Goal: Information Seeking & Learning: Understand process/instructions

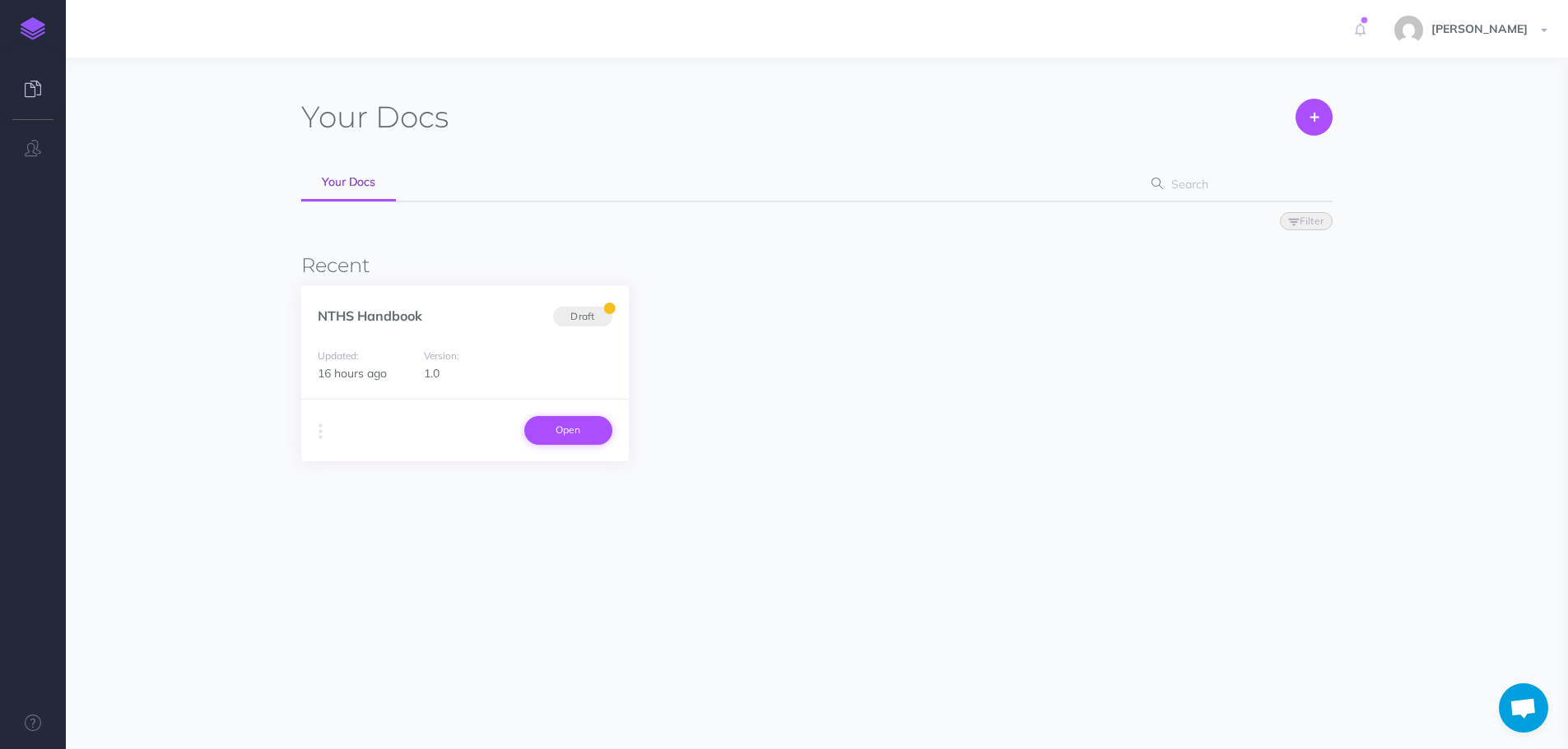
scroll to position [48, 0]
click at [549, 426] on link "Open" at bounding box center [568, 430] width 88 height 28
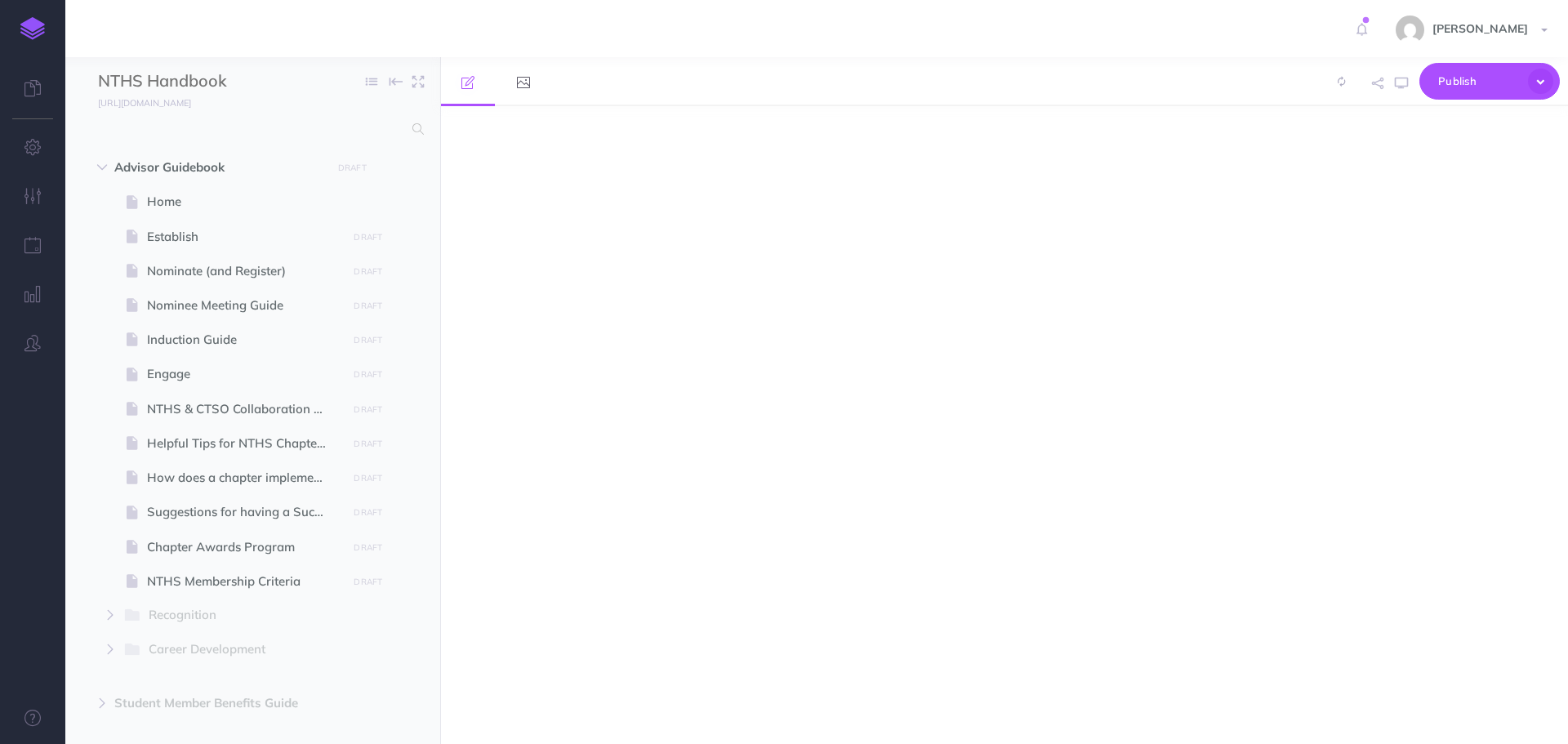
select select "null"
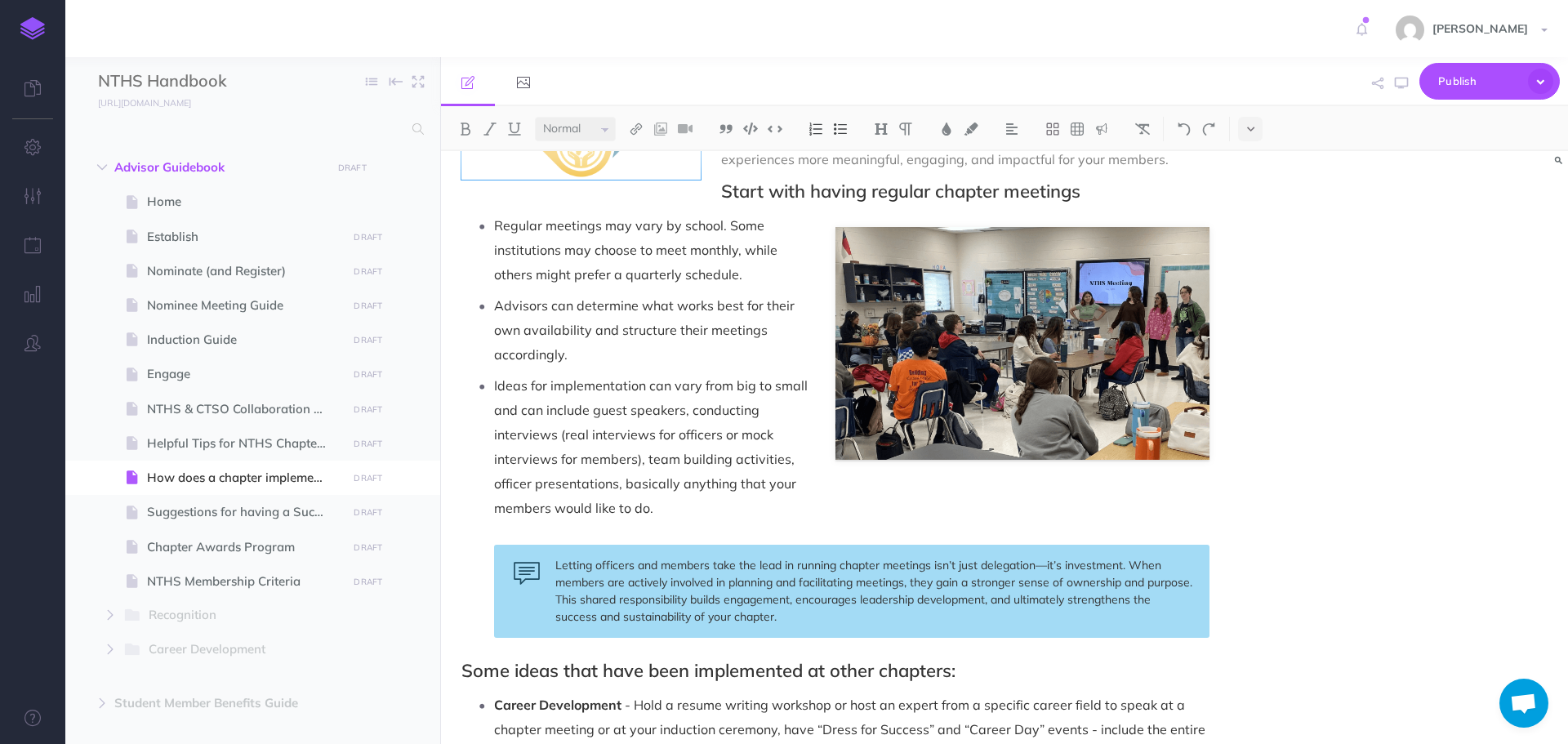
scroll to position [245, 0]
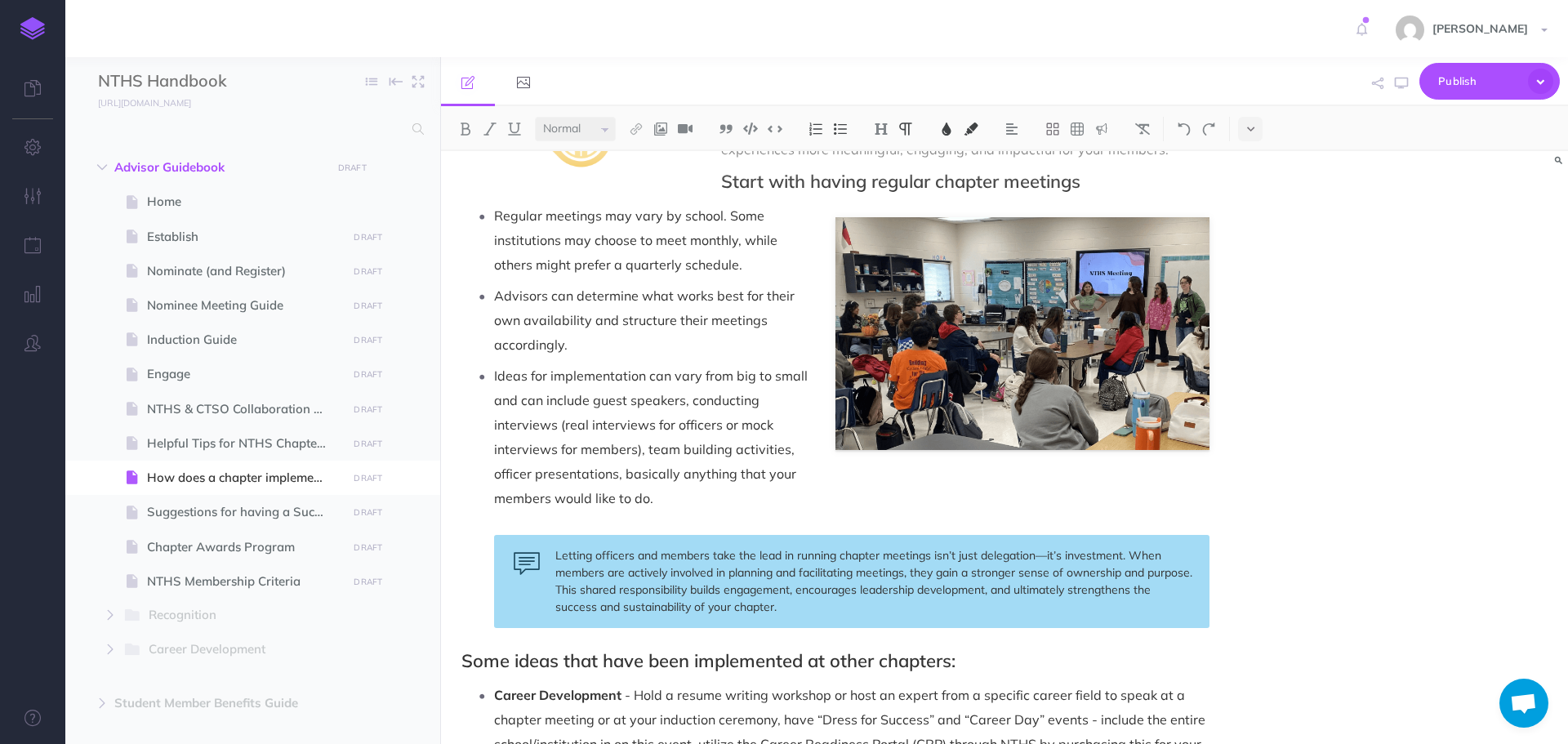
click at [942, 369] on p "Ideas for implementation can vary from big to small and can include guest speak…" at bounding box center [852, 437] width 715 height 147
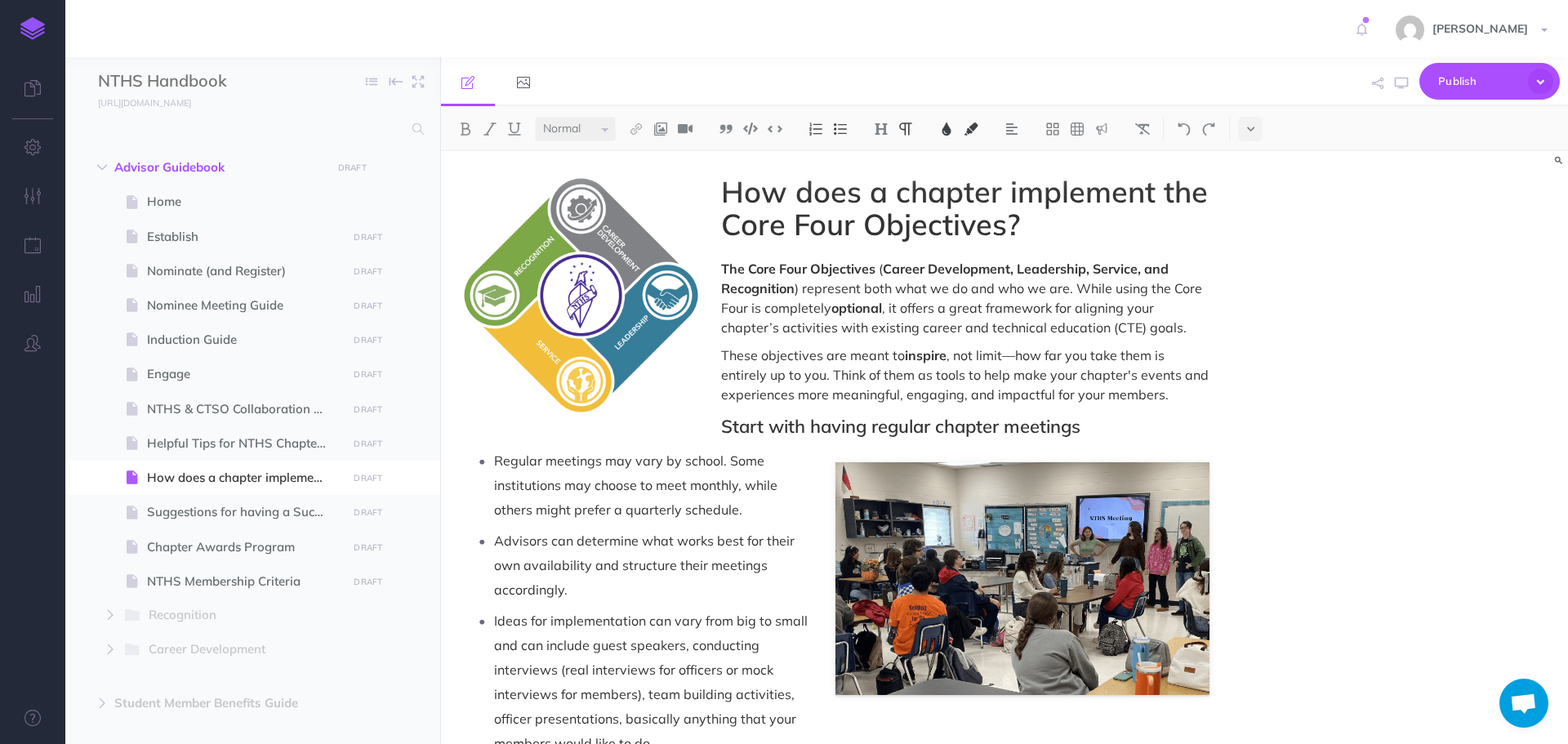
click at [1009, 515] on p "Regular meetings may vary by school. Some institutions may choose to meet month…" at bounding box center [852, 485] width 715 height 74
click at [1040, 472] on p "Regular meetings may vary by school. Some institutions may choose to meet month…" at bounding box center [852, 485] width 715 height 74
click at [1123, 460] on p "Regular meetings may vary by school. Some institutions may choose to meet month…" at bounding box center [852, 485] width 715 height 74
click at [806, 453] on p "Regular meetings may vary by school. Some institutions may choose to meet month…" at bounding box center [852, 485] width 715 height 74
click at [887, 554] on p "Advisors can determine what works best for their own availability and structure…" at bounding box center [852, 565] width 715 height 74
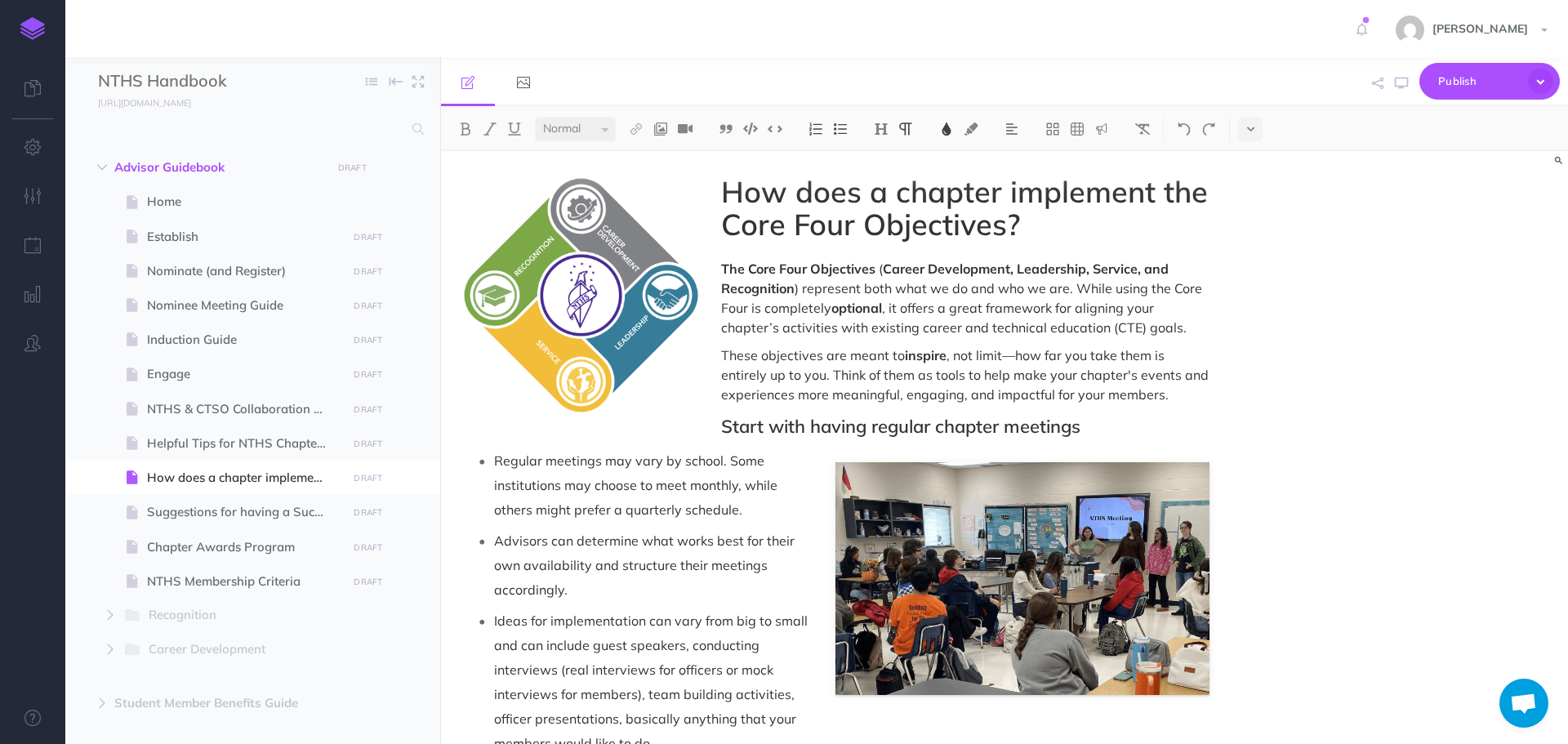
click at [914, 636] on p "Ideas for implementation can vary from big to small and can include guest speak…" at bounding box center [852, 682] width 715 height 147
click at [1107, 564] on p "Advisors can determine what works best for their own availability and structure…" at bounding box center [852, 565] width 715 height 74
click at [218, 539] on span "Chapter Awards Program" at bounding box center [245, 547] width 196 height 20
select select "null"
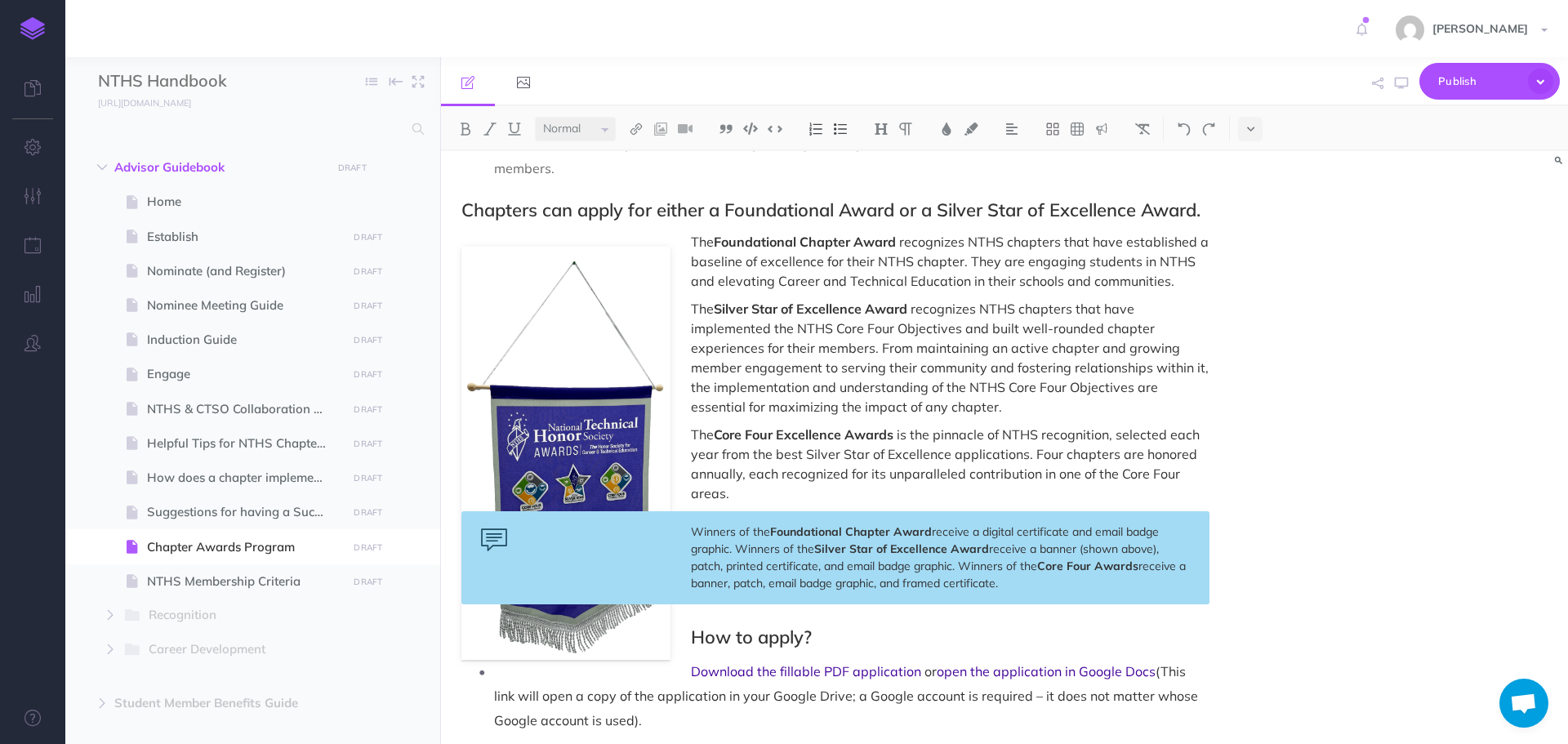
scroll to position [143, 0]
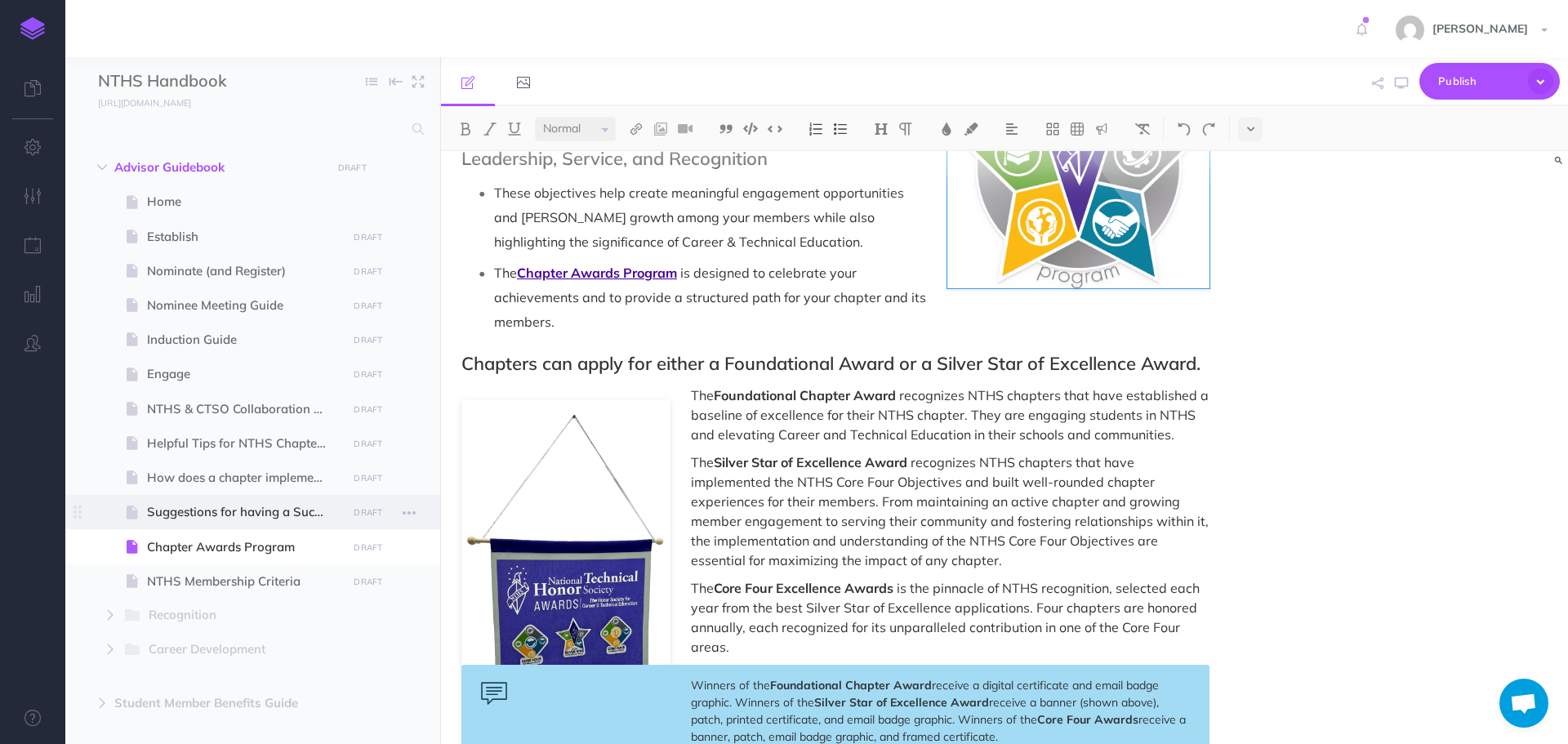
click at [277, 524] on span at bounding box center [253, 512] width 375 height 34
select select "null"
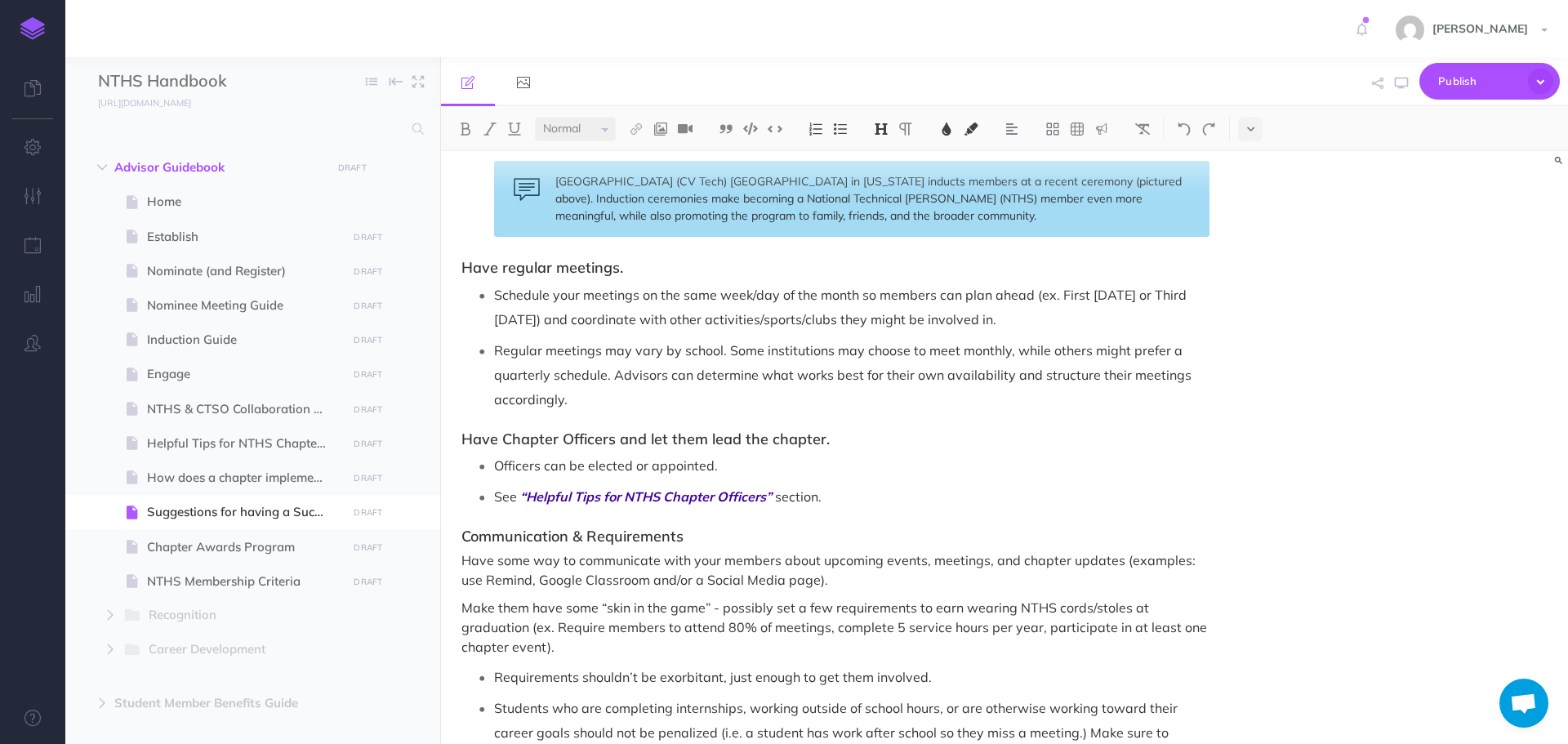
scroll to position [572, 0]
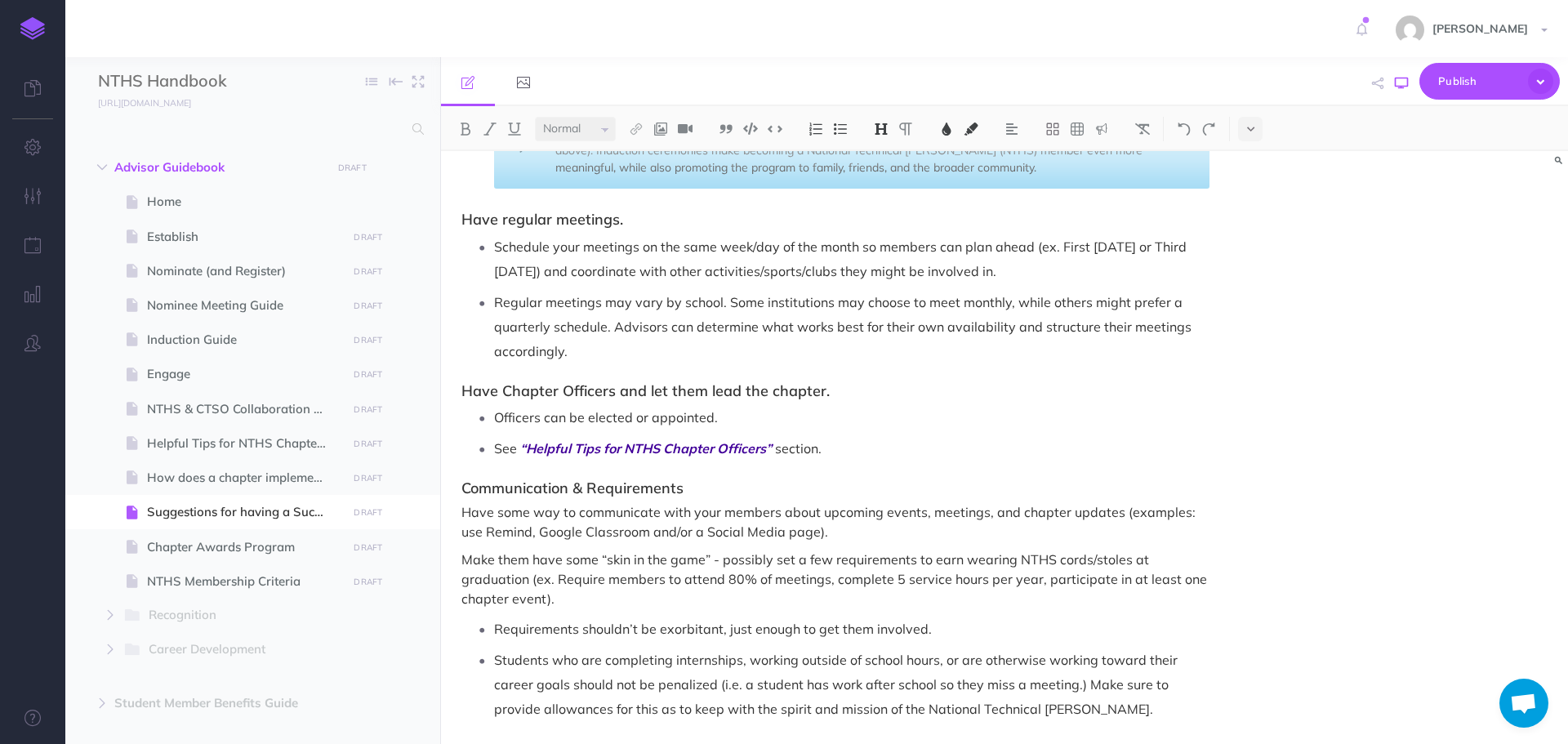
click at [1405, 86] on icon "button" at bounding box center [1401, 83] width 13 height 13
click at [222, 584] on span "NTHS Membership Criteria" at bounding box center [245, 582] width 196 height 20
select select "null"
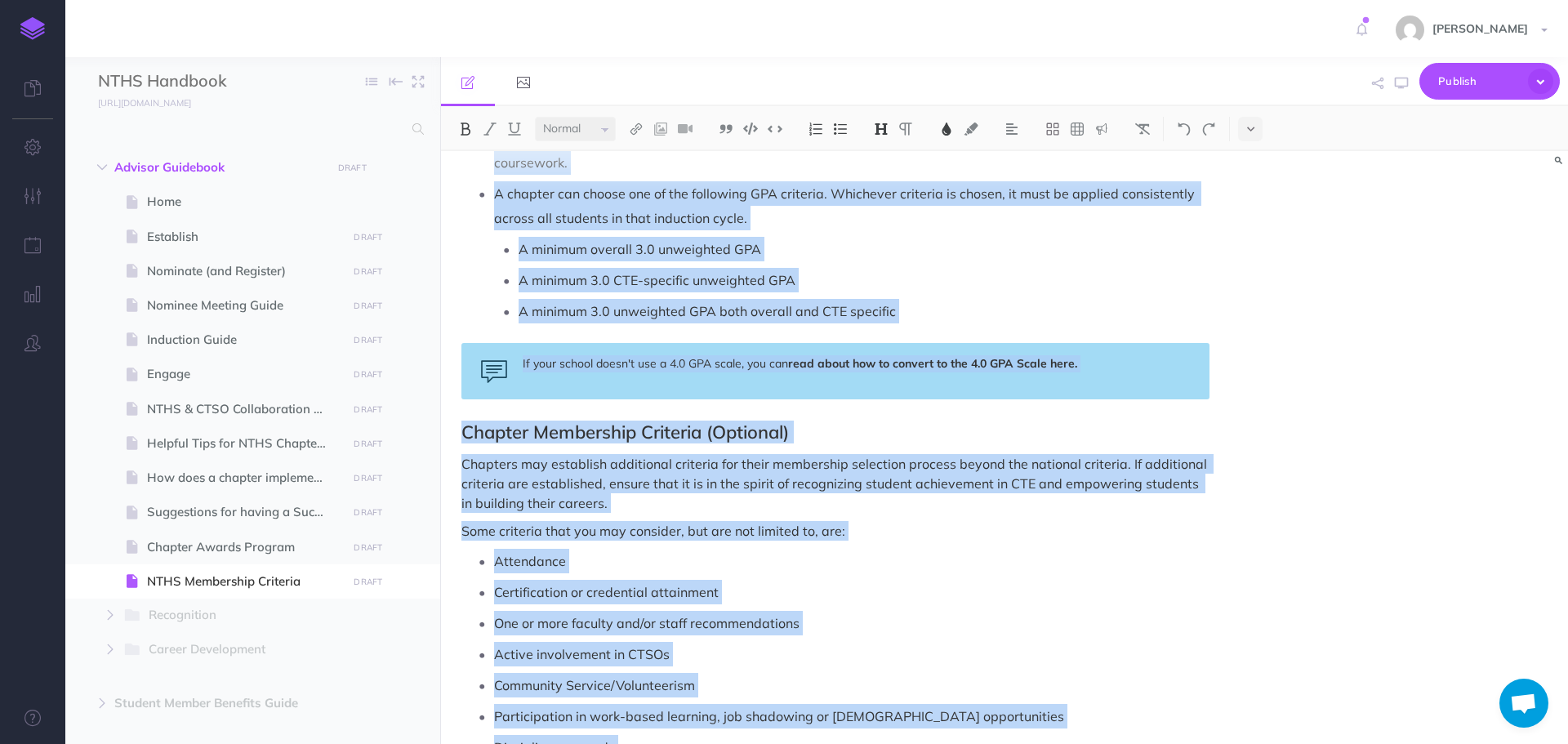
scroll to position [508, 0]
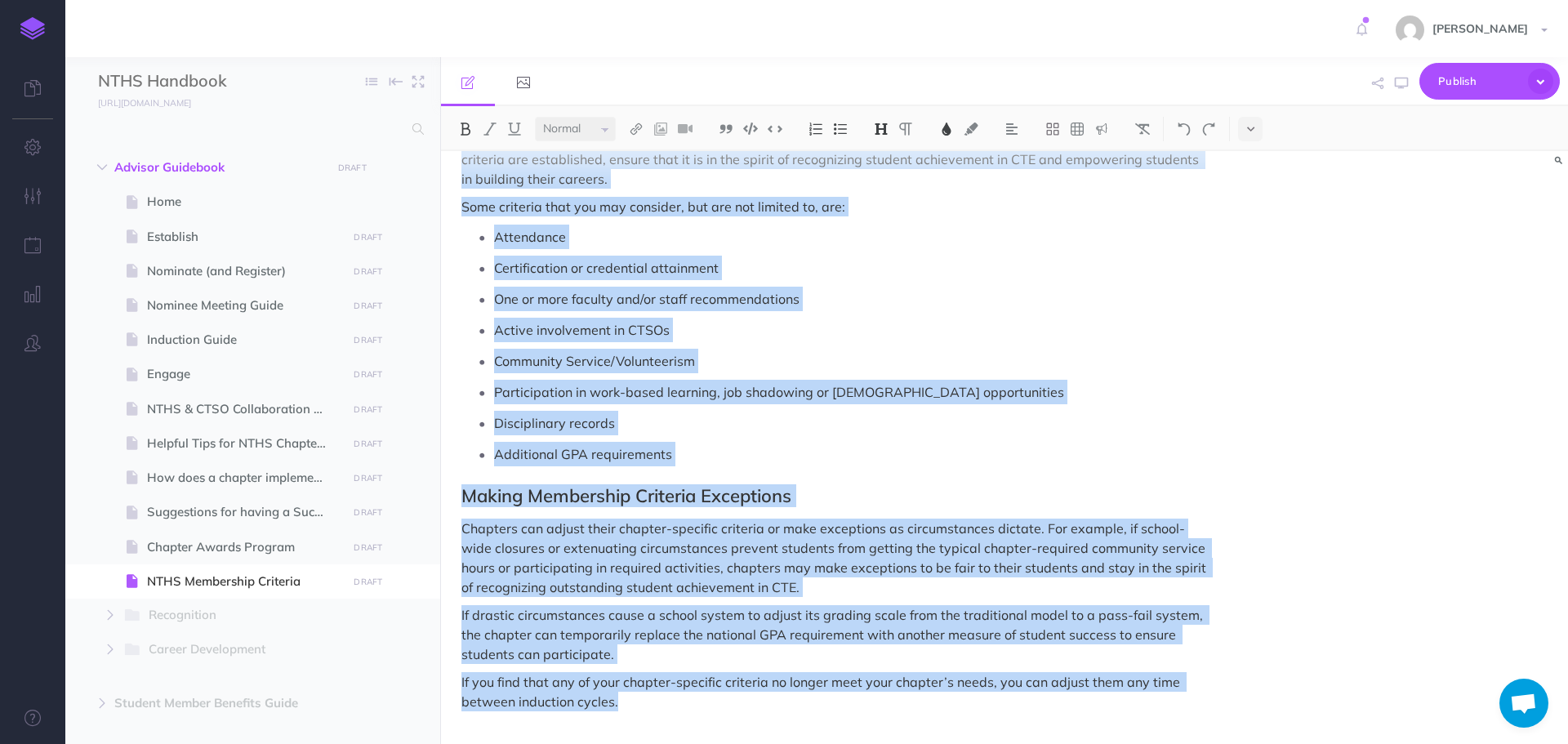
drag, startPoint x: 465, startPoint y: 186, endPoint x: 835, endPoint y: 782, distance: 701.5
click at [835, 743] on html "Toggle Navigation [PERSON_NAME] Settings Account Settings Teams Create Team Sup…" at bounding box center [784, 372] width 1568 height 744
click at [949, 131] on img at bounding box center [946, 129] width 15 height 13
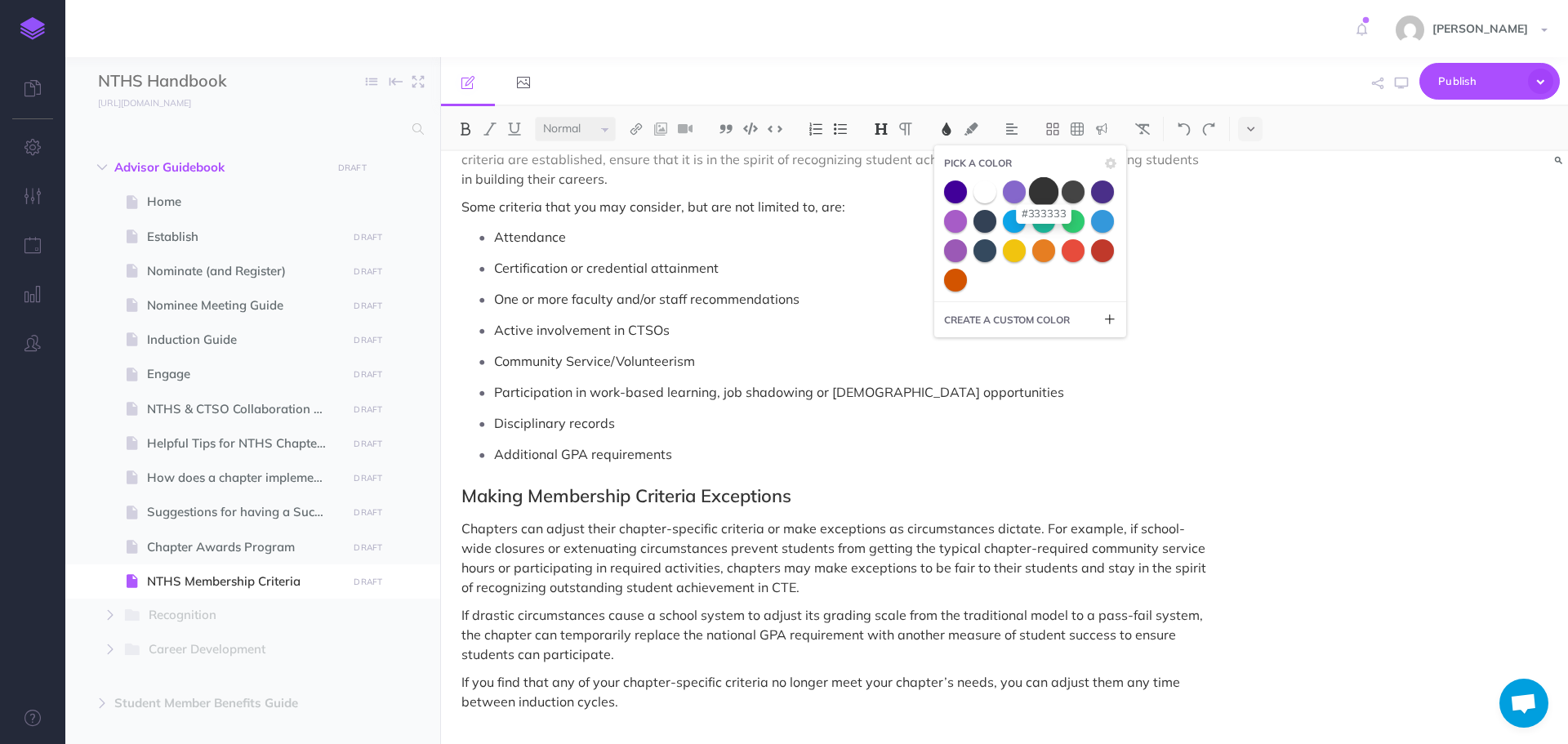
click at [1048, 193] on span at bounding box center [1043, 192] width 29 height 29
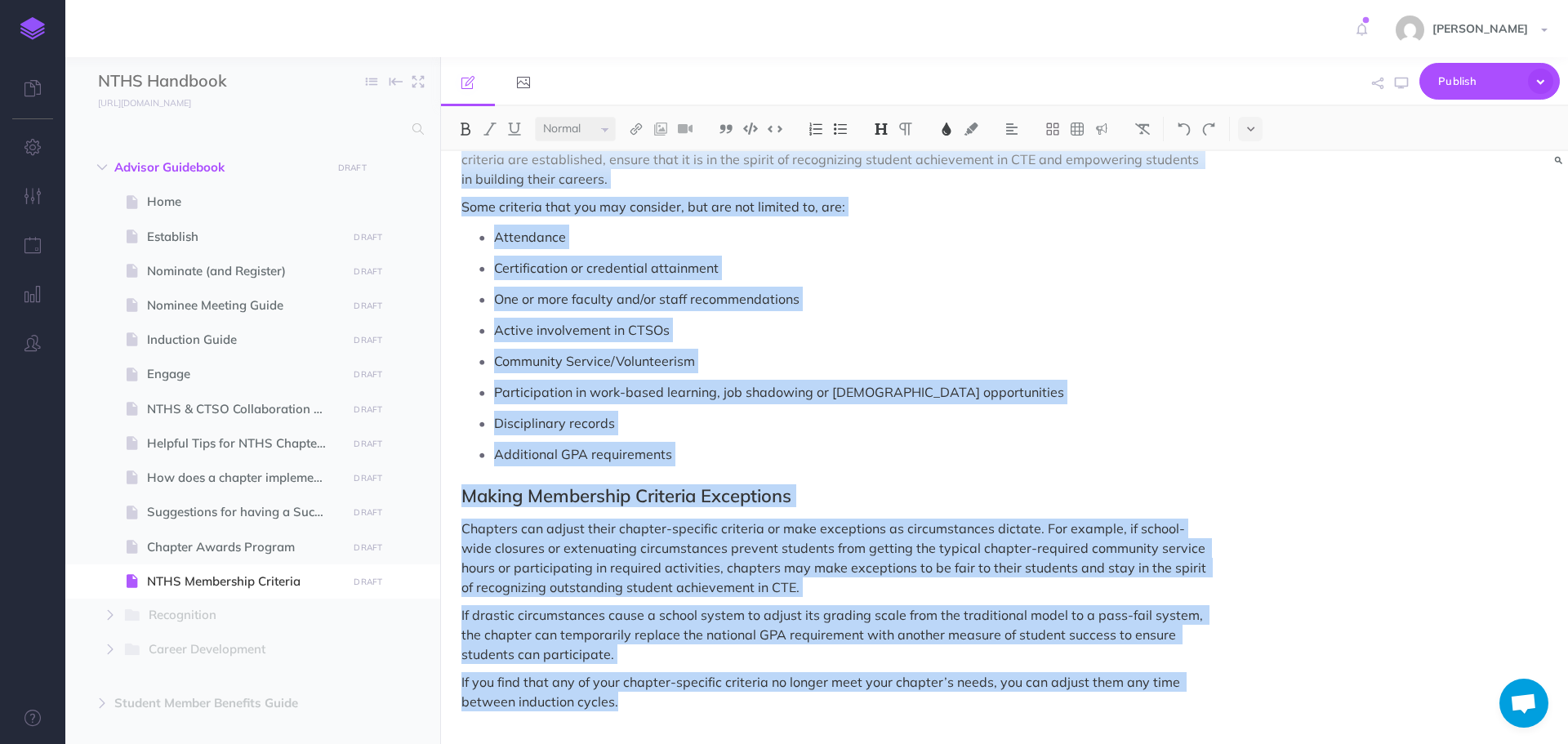
click at [1000, 306] on p "One or more faculty and/or staff recommendations" at bounding box center [852, 299] width 715 height 25
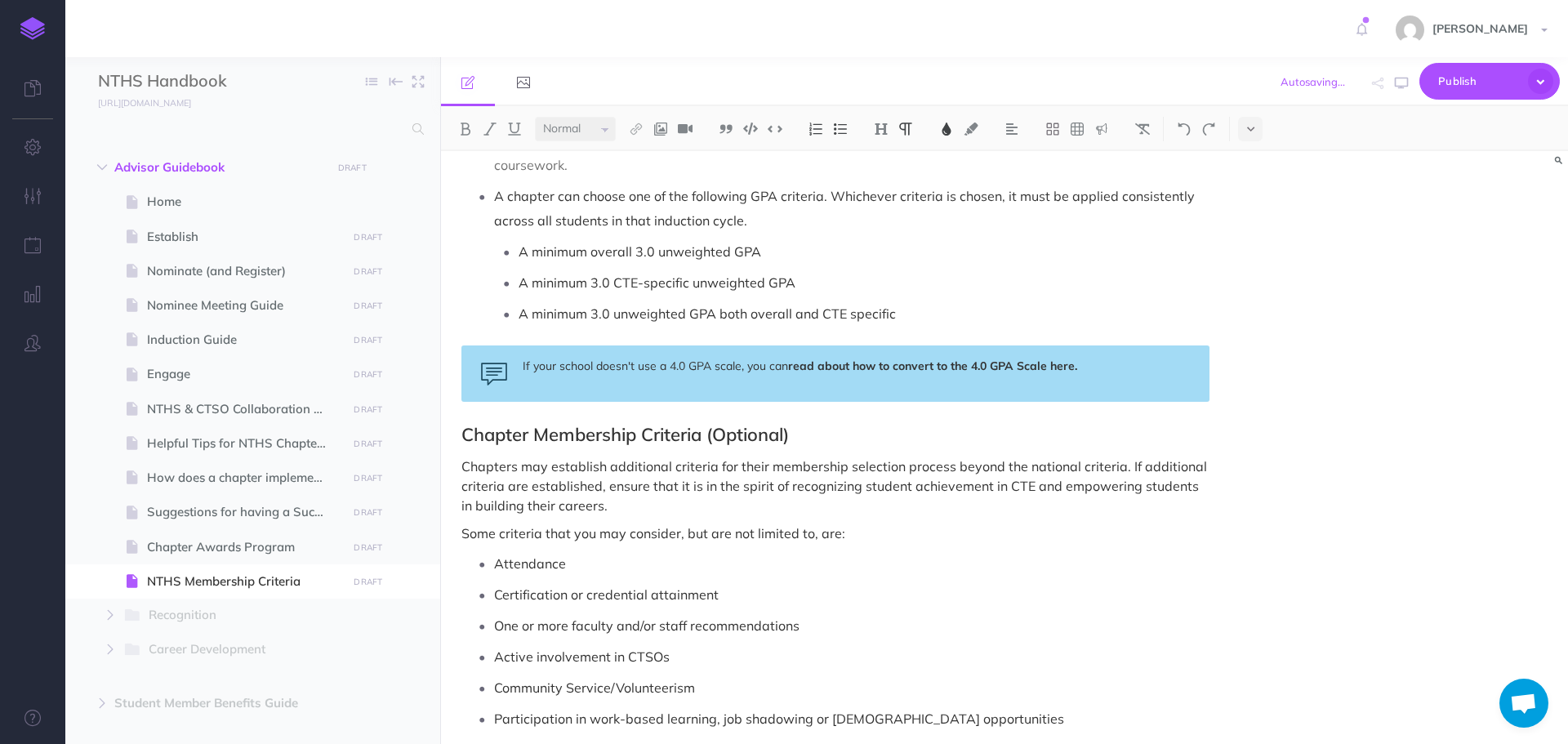
scroll to position [0, 0]
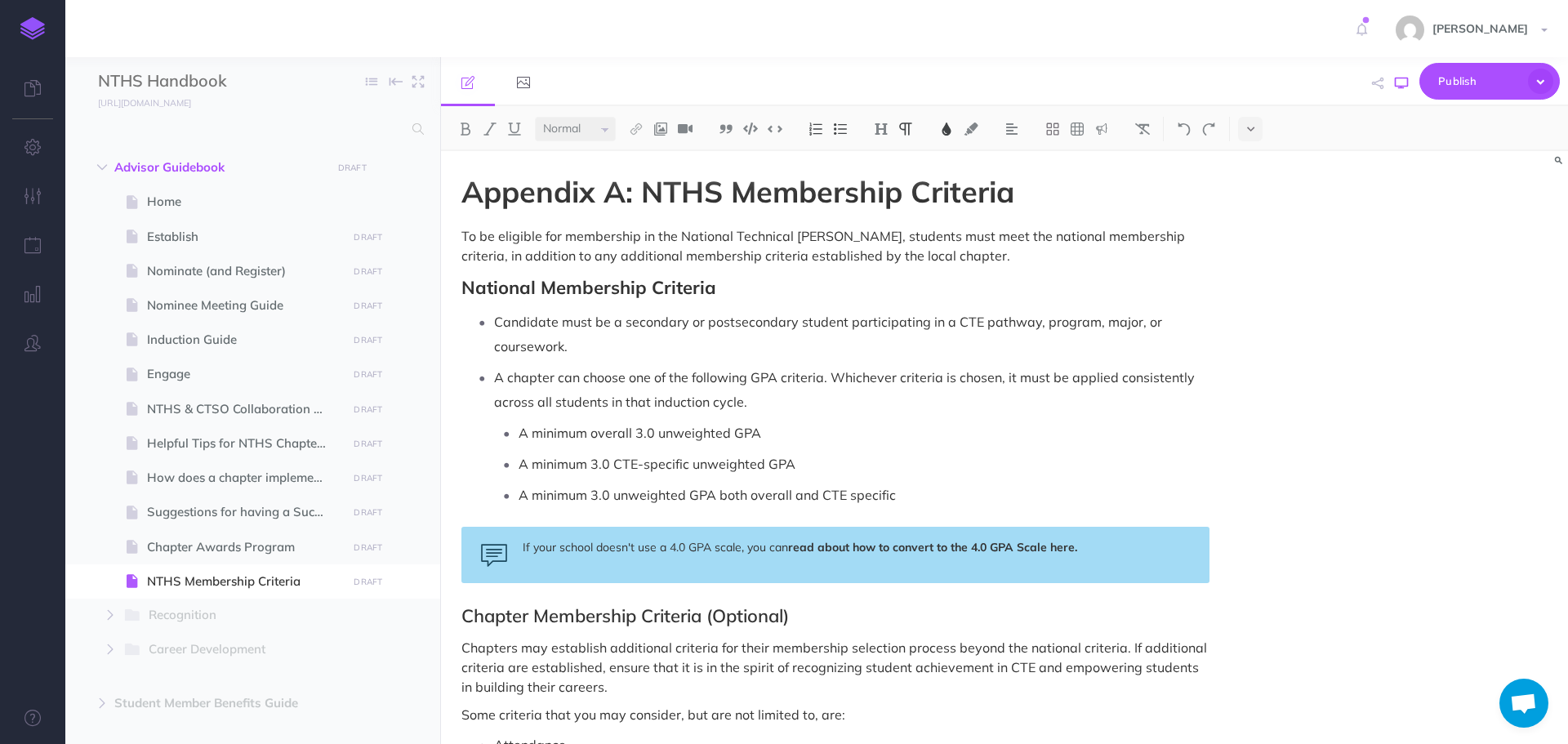
click at [1408, 87] on icon "button" at bounding box center [1401, 83] width 13 height 13
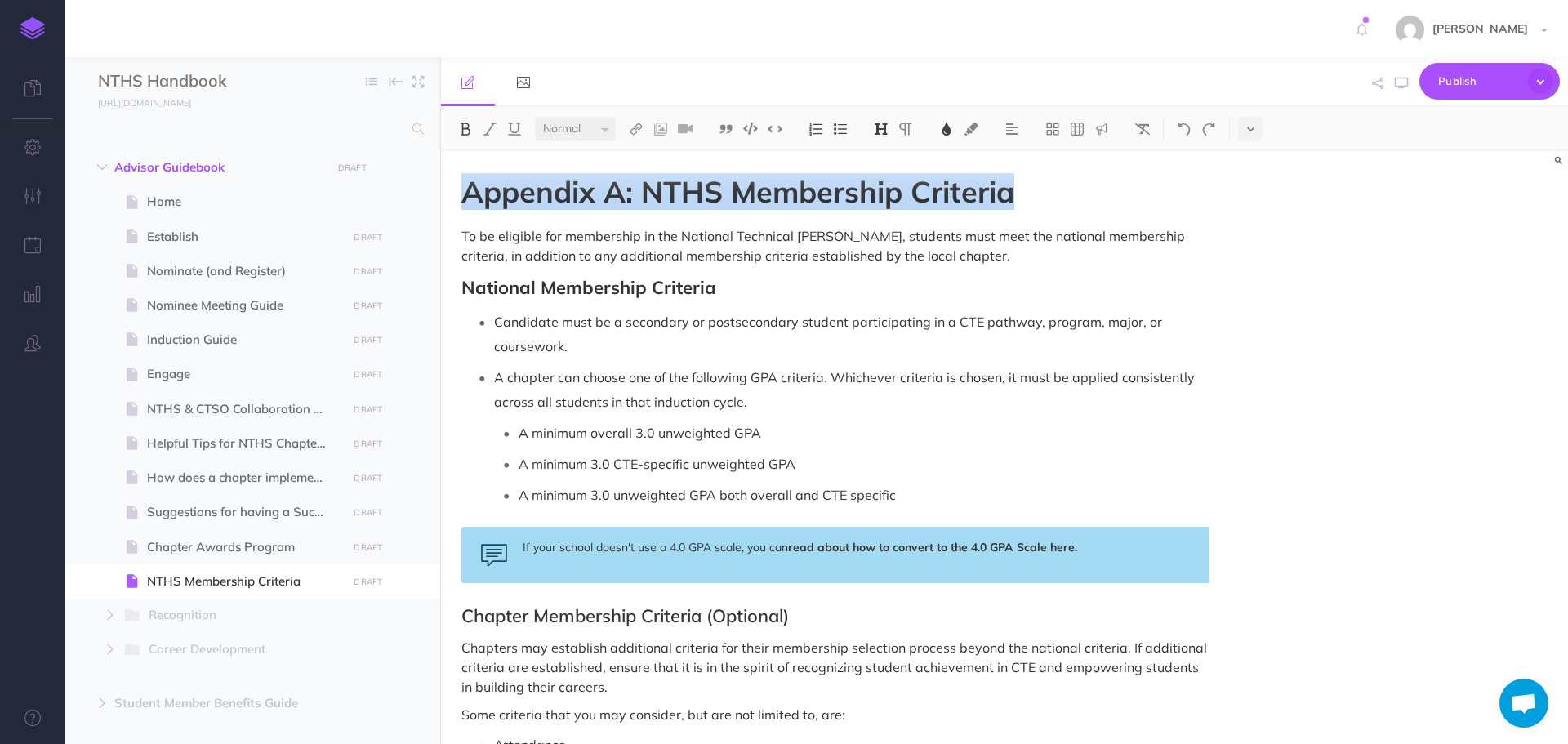
drag, startPoint x: 467, startPoint y: 188, endPoint x: 1014, endPoint y: 196, distance: 547.1
click at [1014, 196] on span "Appendix A: NTHS Membership Criteria" at bounding box center [738, 191] width 553 height 36
click at [467, 130] on img at bounding box center [465, 129] width 15 height 13
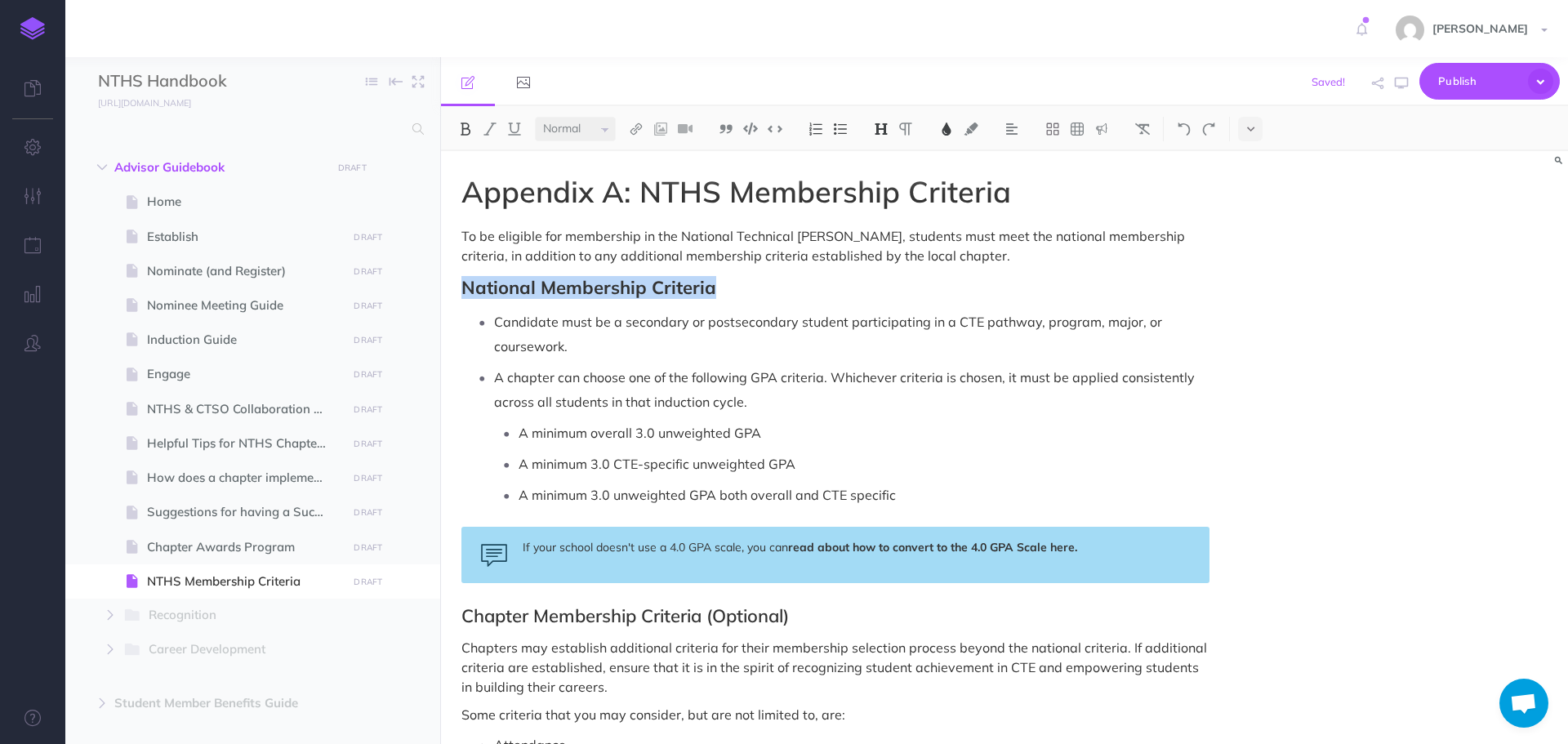
drag, startPoint x: 457, startPoint y: 289, endPoint x: 711, endPoint y: 289, distance: 254.0
click at [711, 289] on div "Appendix A: NTHS Membership Criteria To be eligible for membership in the Natio…" at bounding box center [835, 702] width 789 height 1102
click at [468, 135] on img at bounding box center [465, 129] width 15 height 13
click at [772, 281] on h2 "National Membership Criteria" at bounding box center [835, 288] width 748 height 20
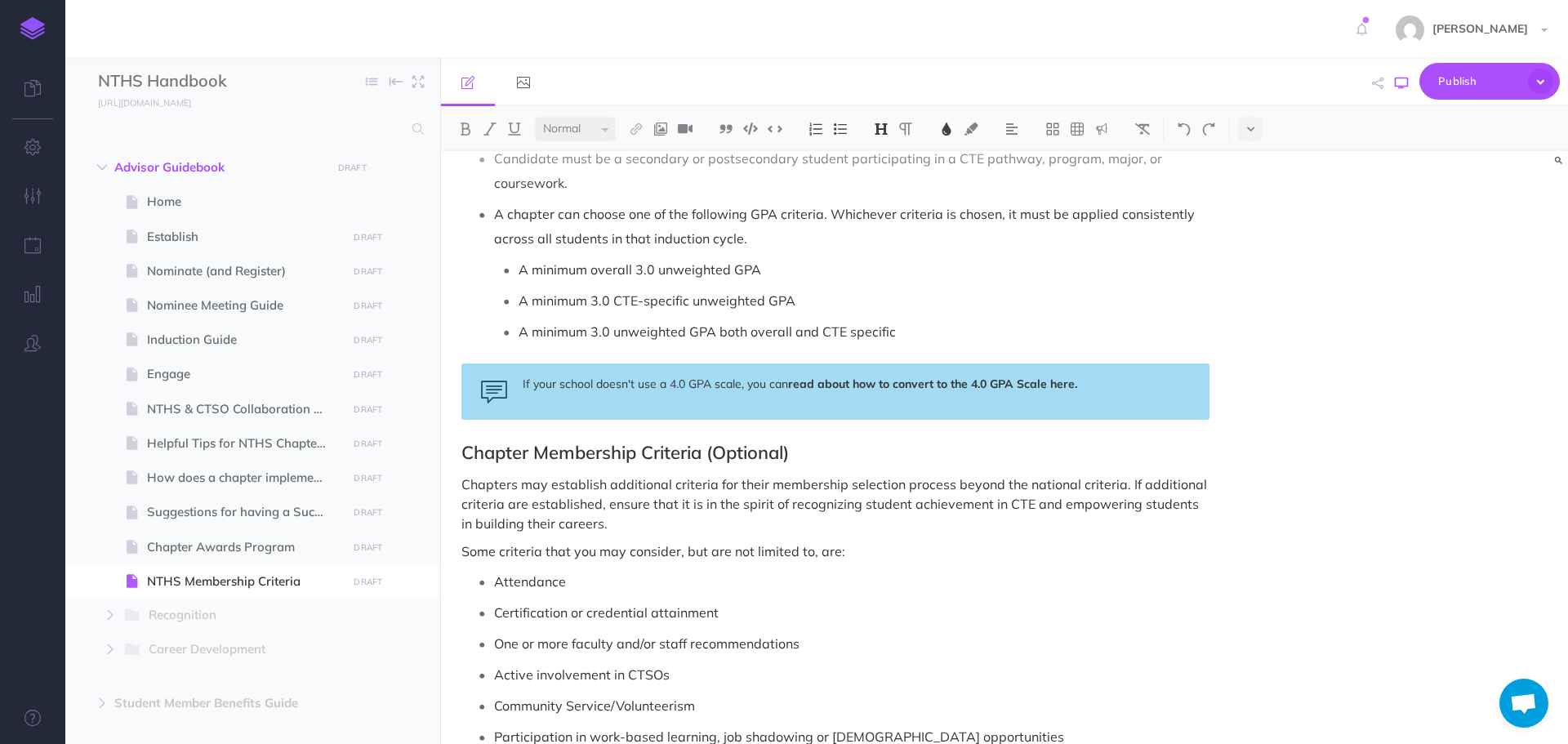
click at [1404, 80] on icon "button" at bounding box center [1401, 83] width 13 height 13
drag, startPoint x: 790, startPoint y: 384, endPoint x: 1088, endPoint y: 386, distance: 298.0
click at [1088, 386] on div "If your school doesn't use a 4.0 GPA scale, you can read about how to convert t…" at bounding box center [835, 391] width 748 height 56
click at [462, 132] on img at bounding box center [465, 129] width 15 height 13
click at [467, 129] on img at bounding box center [465, 129] width 15 height 13
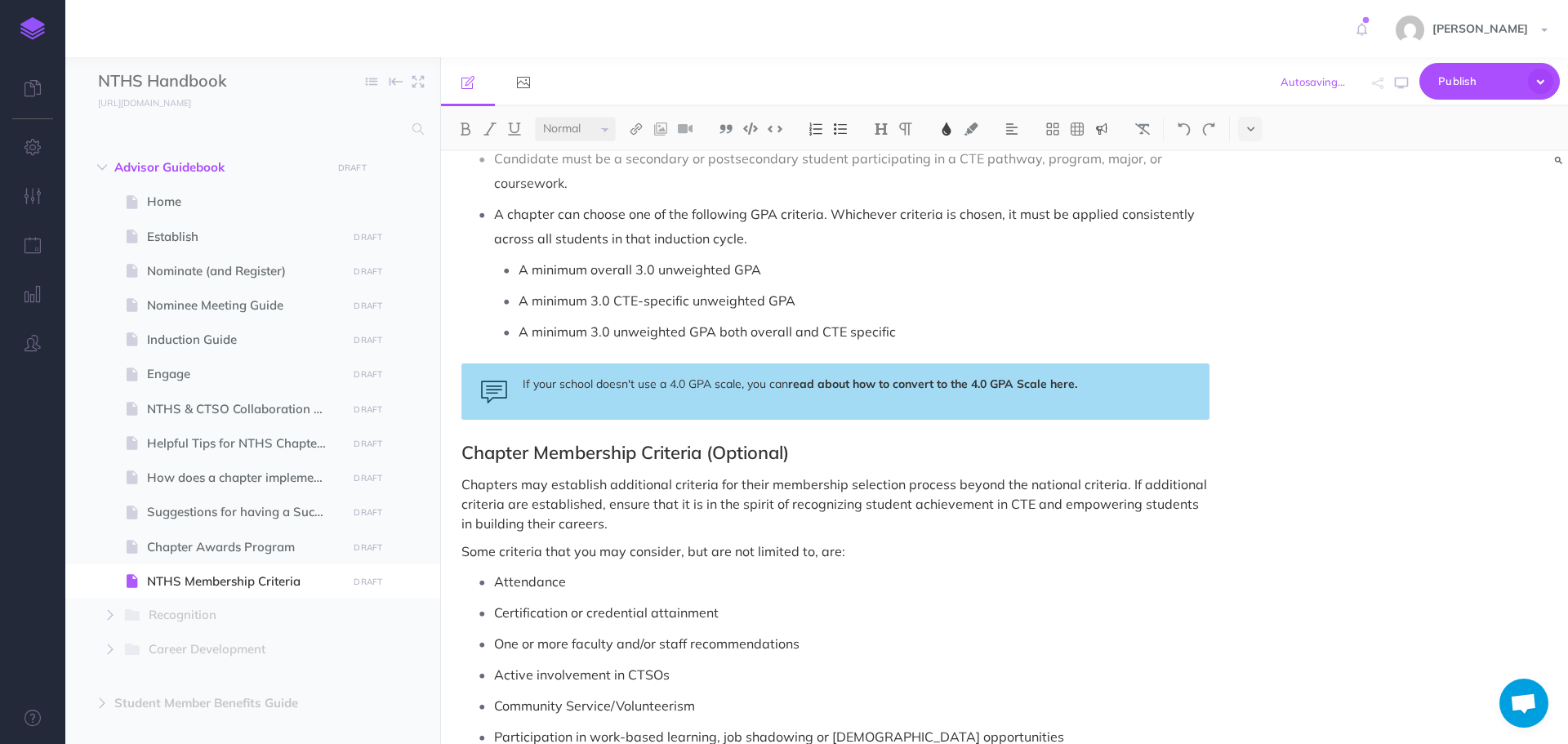
click at [1167, 398] on div "If your school doesn't use a 4.0 GPA scale, you can read about how to convert t…" at bounding box center [835, 391] width 748 height 56
click at [1406, 80] on icon "button" at bounding box center [1401, 83] width 13 height 13
click at [196, 516] on span "Suggestions for having a Successful Chapter" at bounding box center [245, 512] width 196 height 20
select select "null"
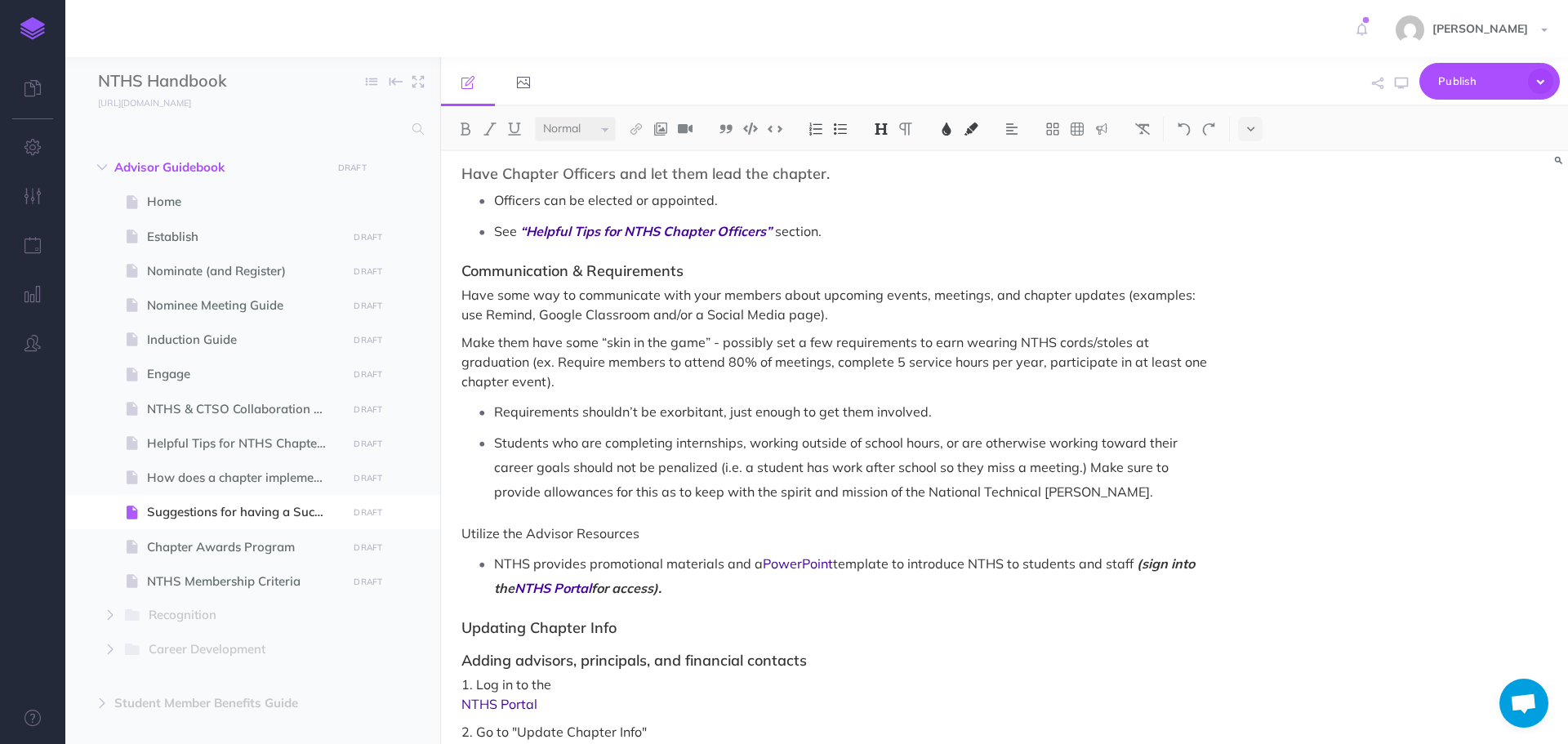
scroll to position [898, 0]
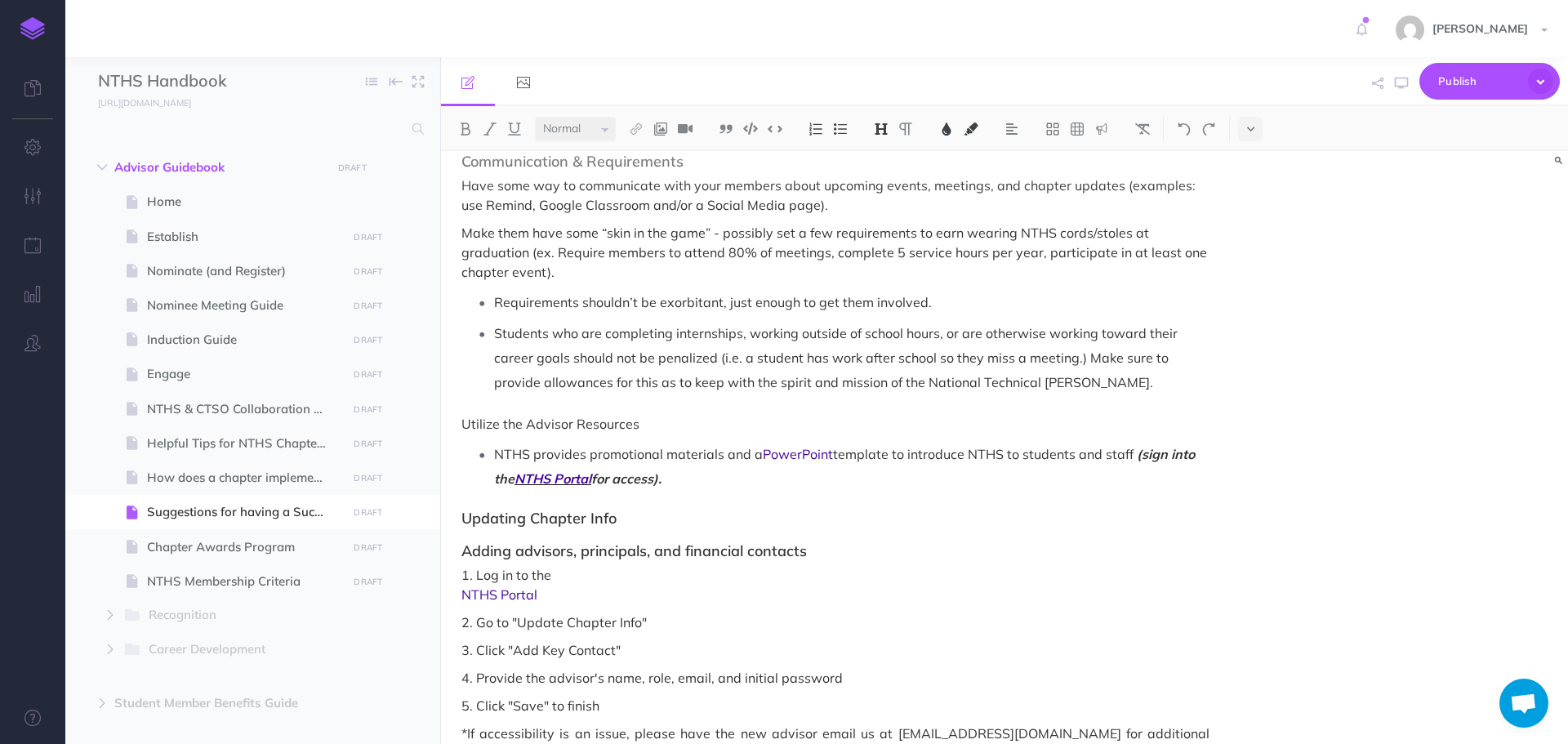
click at [591, 474] on span "NTHS Portal" at bounding box center [553, 479] width 77 height 17
drag, startPoint x: 563, startPoint y: 572, endPoint x: 611, endPoint y: 575, distance: 48.1
click at [611, 575] on span "1. Log in to the" at bounding box center [835, 575] width 748 height 20
drag, startPoint x: 462, startPoint y: 593, endPoint x: 575, endPoint y: 591, distance: 113.0
click at [575, 591] on span "NTHS Portal" at bounding box center [835, 595] width 748 height 20
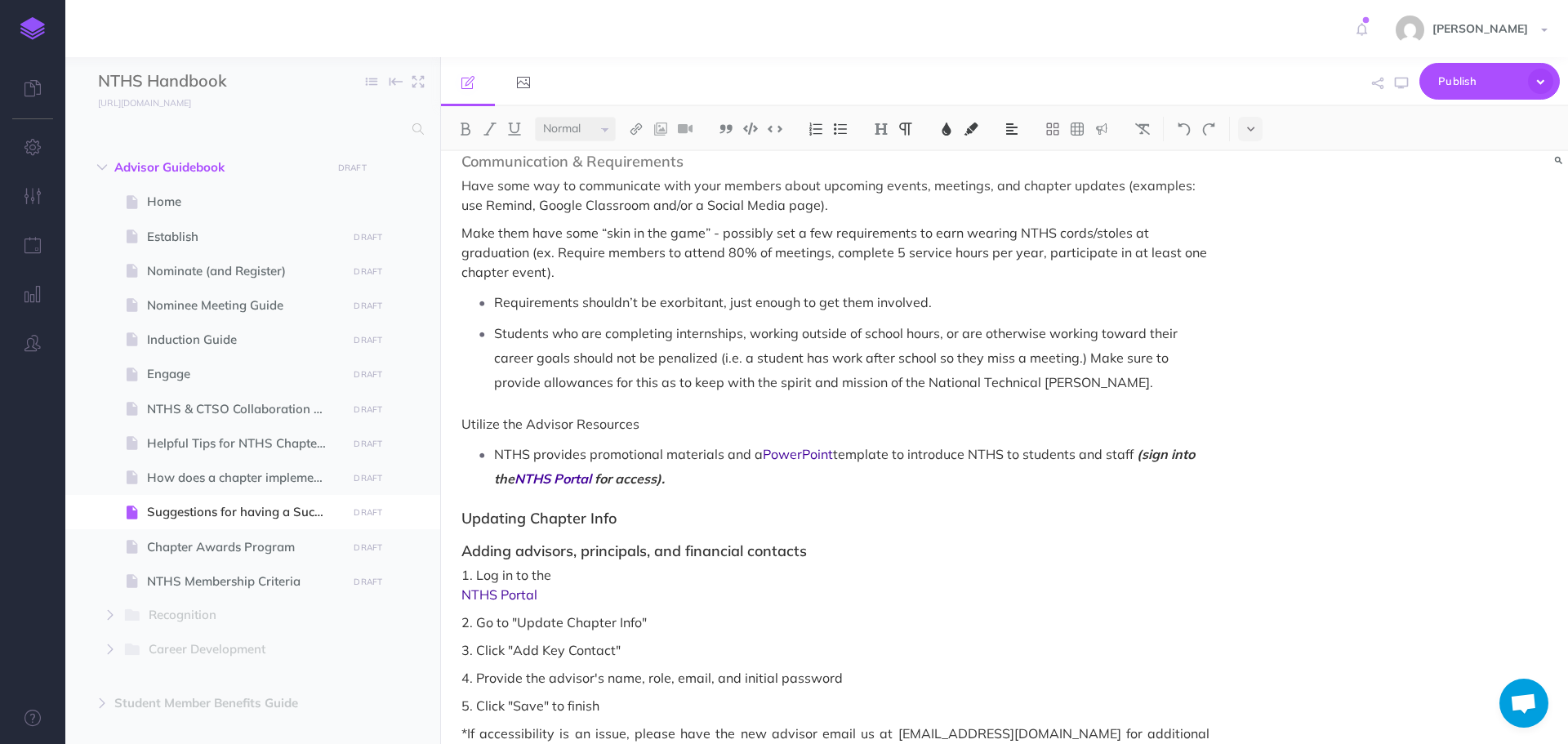
click at [594, 584] on span "1. Log in to the" at bounding box center [835, 575] width 748 height 20
drag, startPoint x: 462, startPoint y: 578, endPoint x: 570, endPoint y: 607, distance: 111.8
click at [570, 607] on div "Suggestions for having a Successful Chapter After inviting and registering new …" at bounding box center [835, 51] width 789 height 1599
click at [569, 591] on span "NTHS Portal" at bounding box center [835, 595] width 748 height 20
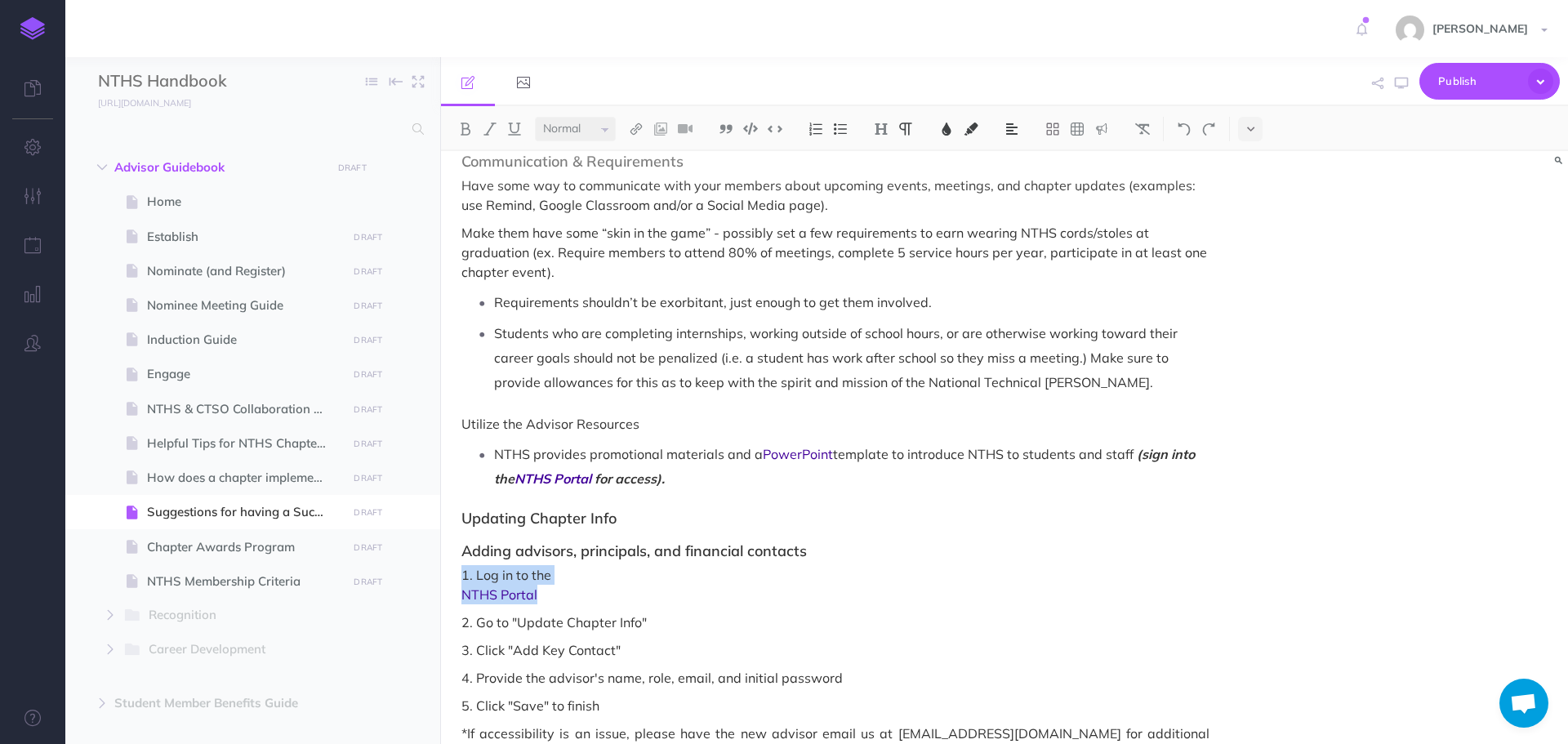
drag, startPoint x: 457, startPoint y: 576, endPoint x: 553, endPoint y: 592, distance: 97.3
click at [553, 592] on div "Suggestions for having a Successful Chapter After inviting and registering new …" at bounding box center [835, 51] width 789 height 1599
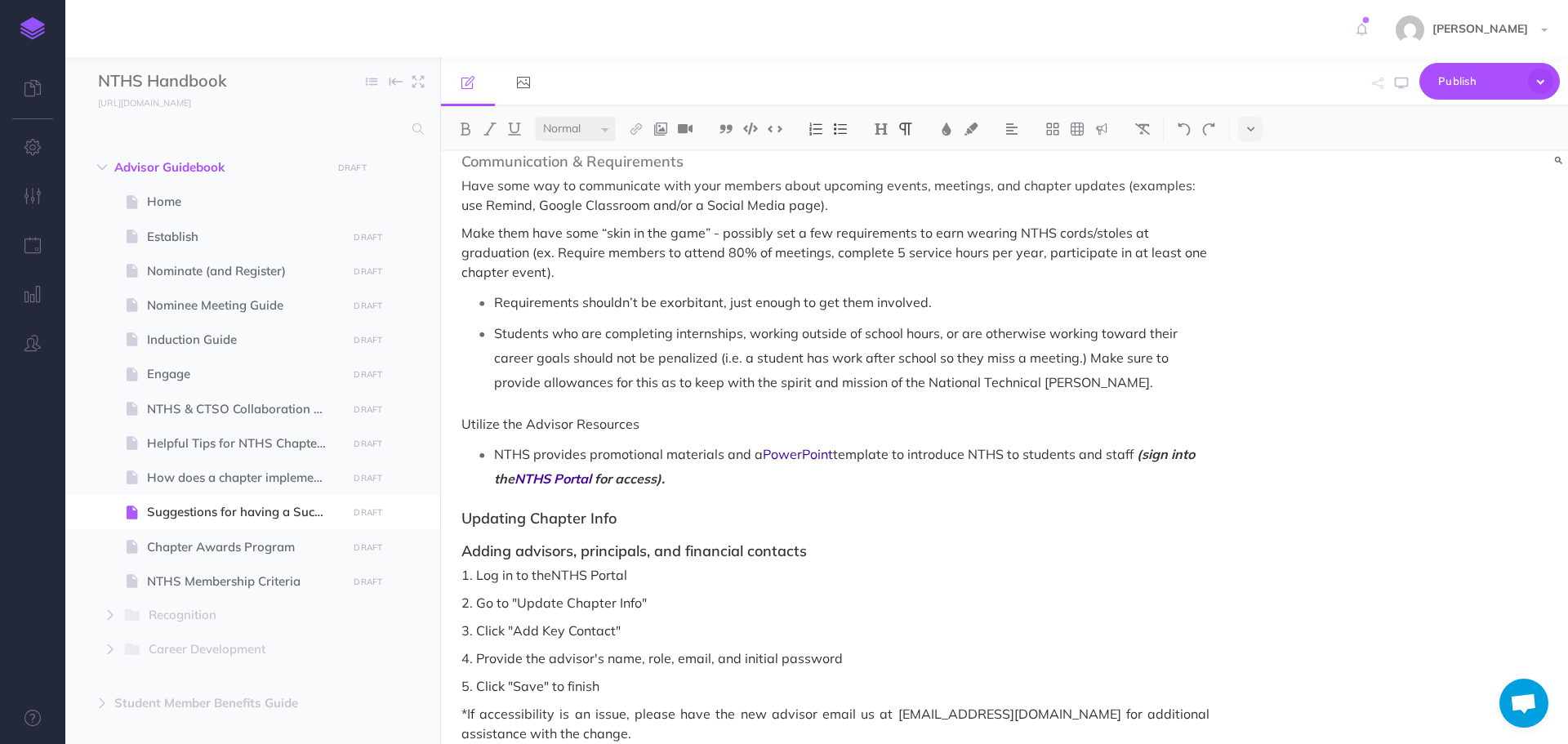
click at [549, 578] on p "1. Log in to theNTHS Portal" at bounding box center [835, 575] width 748 height 20
drag, startPoint x: 556, startPoint y: 575, endPoint x: 631, endPoint y: 571, distance: 75.1
click at [631, 571] on p "1. Log in to the NTHS Portal" at bounding box center [835, 575] width 748 height 20
drag, startPoint x: 462, startPoint y: 575, endPoint x: 692, endPoint y: 544, distance: 232.1
click at [675, 557] on div "Suggestions for having a Successful Chapter After inviting and registering new …" at bounding box center [835, 41] width 789 height 1579
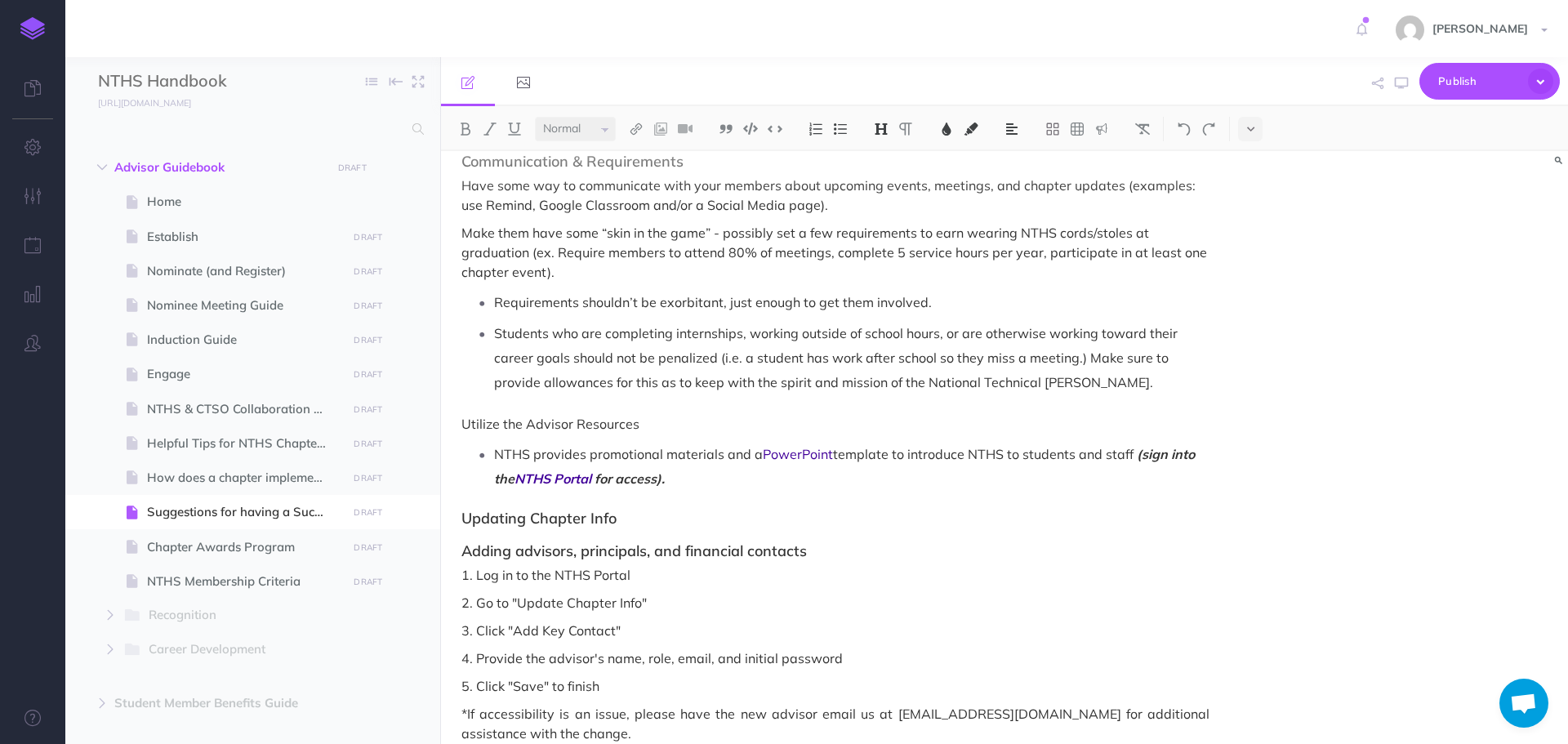
click at [511, 624] on span "3. Click "Add Key Contact"" at bounding box center [835, 631] width 748 height 20
drag, startPoint x: 460, startPoint y: 572, endPoint x: 666, endPoint y: 574, distance: 206.0
click at [666, 574] on div "Suggestions for having a Successful Chapter After inviting and registering new …" at bounding box center [835, 41] width 789 height 1579
click at [941, 132] on img at bounding box center [946, 129] width 15 height 13
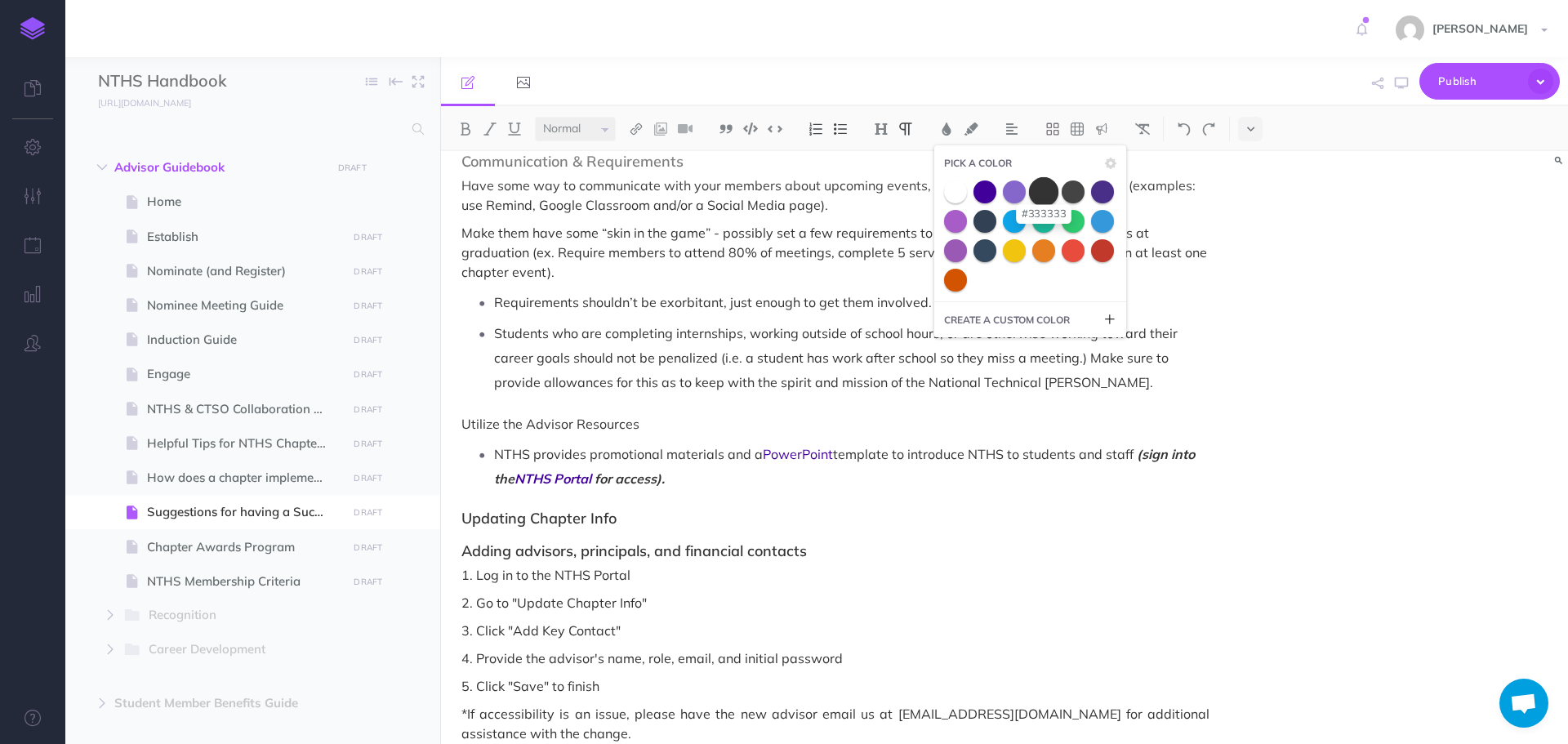
click at [1038, 192] on span at bounding box center [1043, 192] width 29 height 29
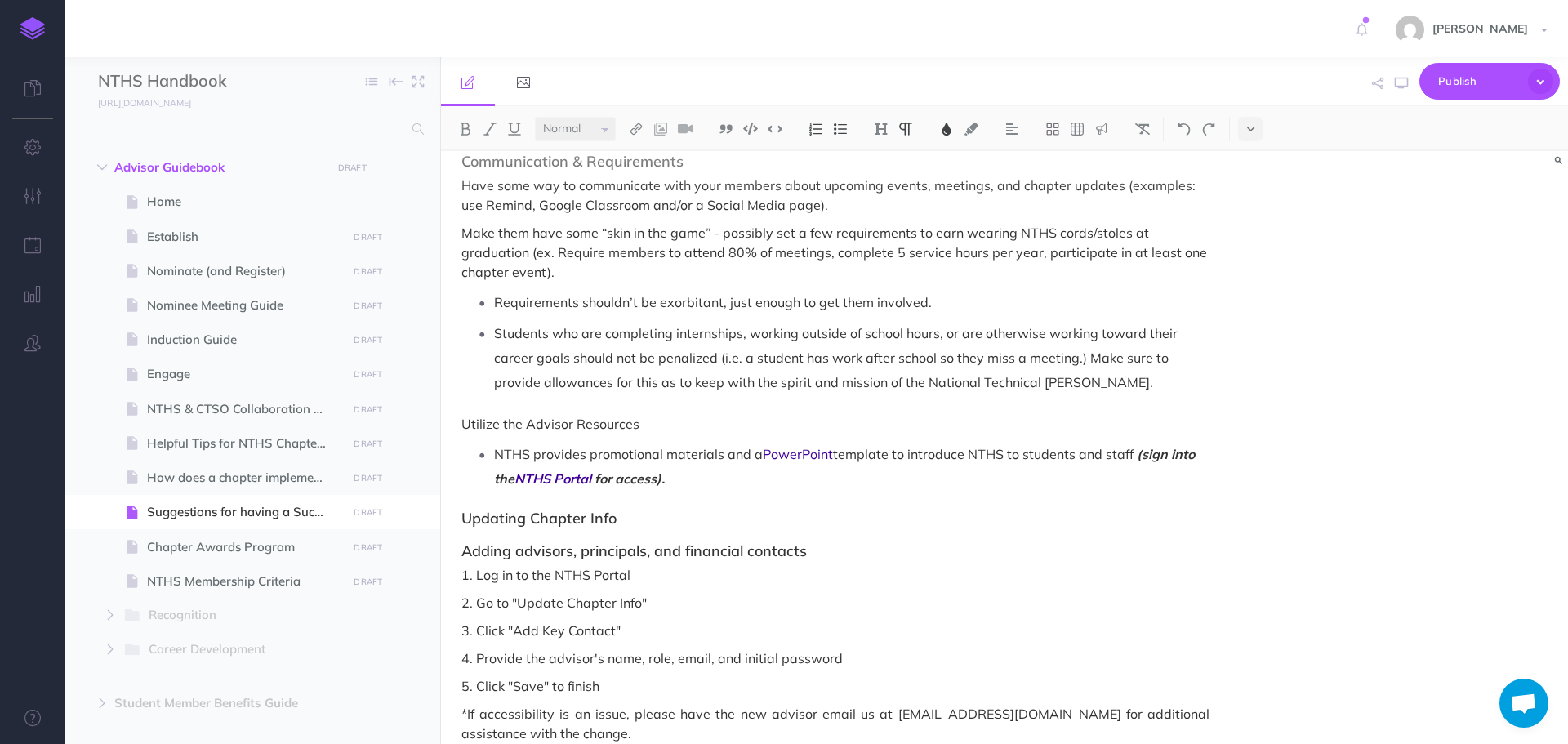
click at [751, 569] on p "1. Log in to the NTHS Portal" at bounding box center [835, 575] width 748 height 20
drag, startPoint x: 553, startPoint y: 578, endPoint x: 635, endPoint y: 576, distance: 82.0
click at [635, 576] on p "1. Log in to the NTHS Portal" at bounding box center [835, 575] width 748 height 20
click at [634, 132] on img at bounding box center [636, 129] width 15 height 13
click at [640, 157] on icon at bounding box center [636, 158] width 13 height 12
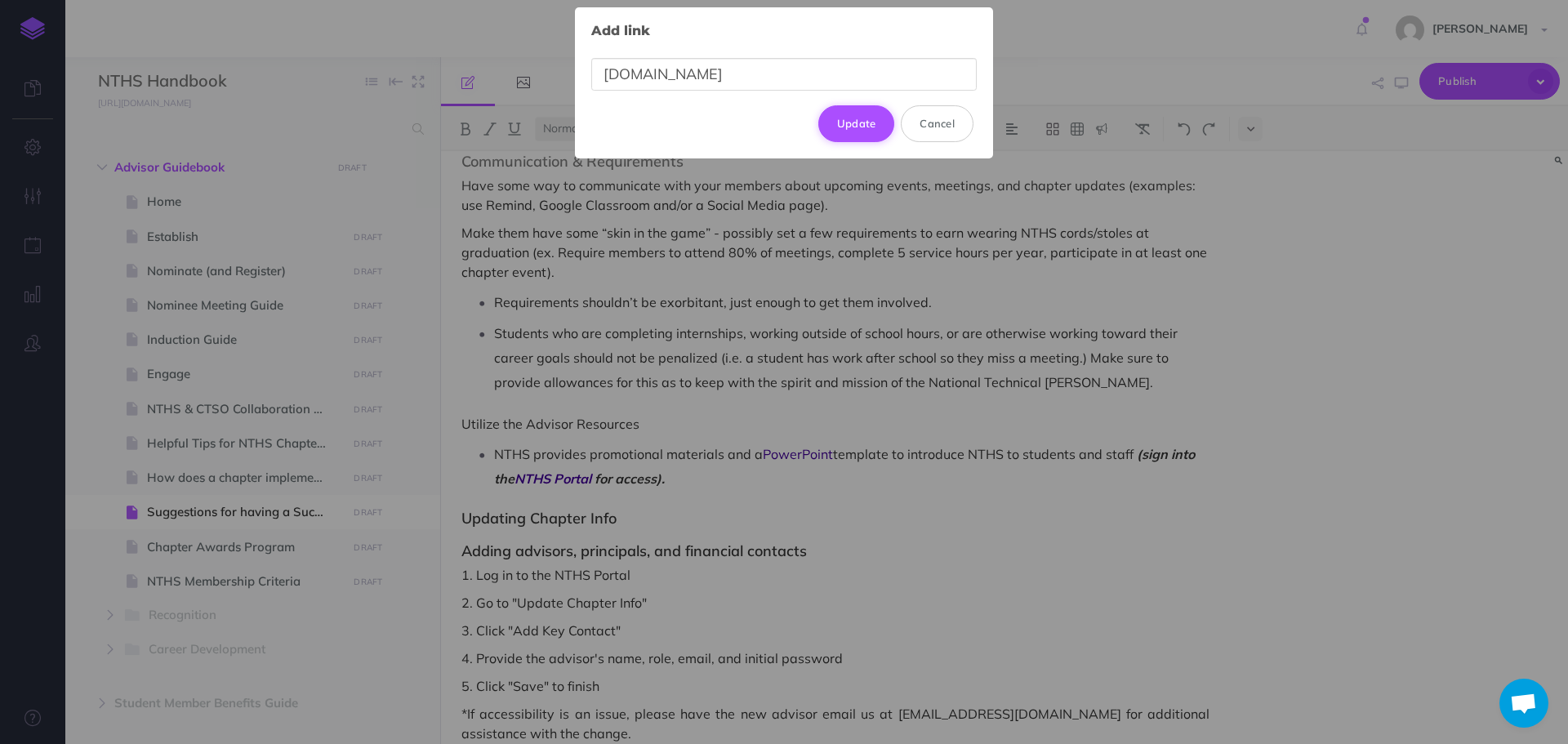
type input "[DOMAIN_NAME]"
click at [850, 118] on button "Update" at bounding box center [857, 123] width 77 height 36
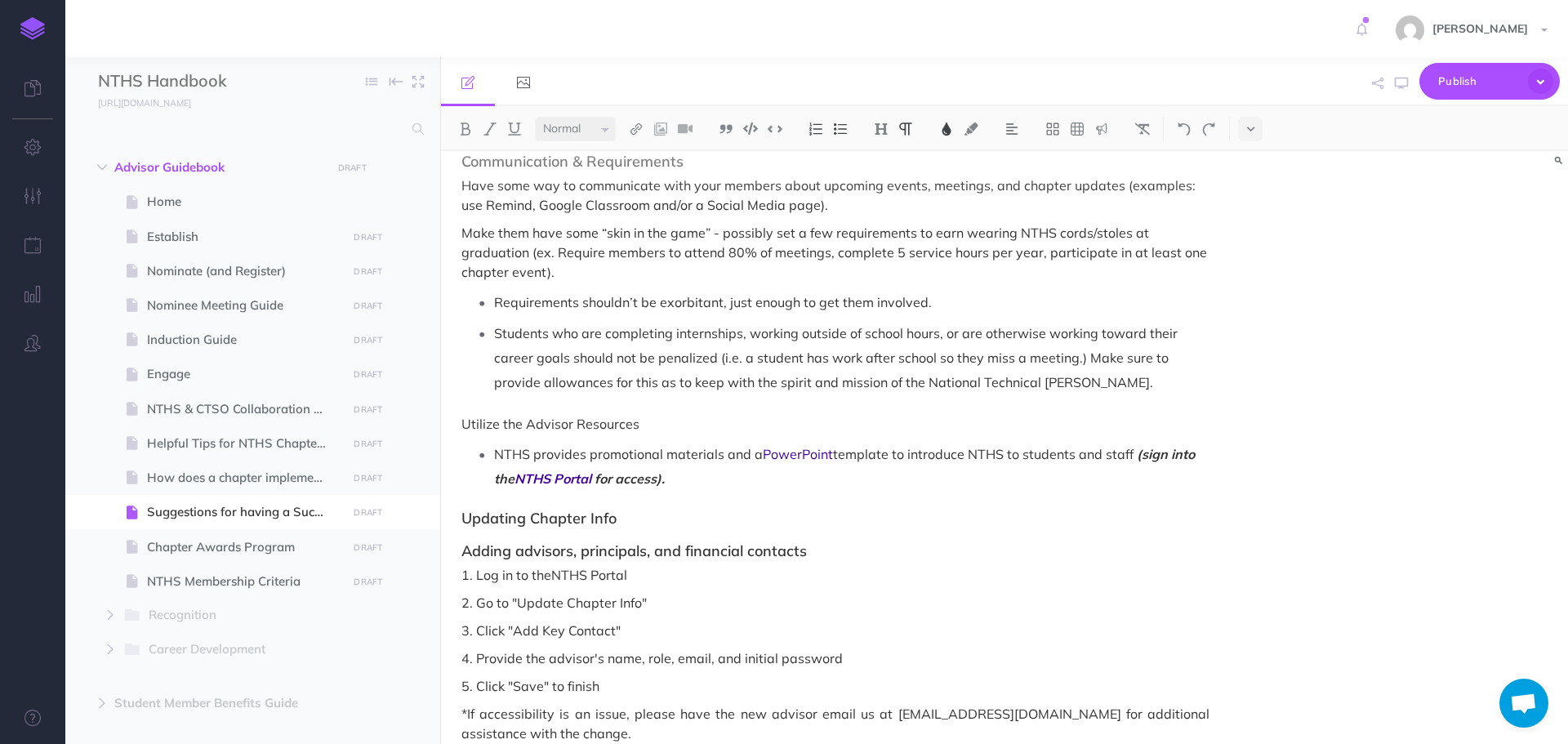
click at [756, 571] on p "1. Log in to the NTHS Portal" at bounding box center [835, 575] width 748 height 20
drag, startPoint x: 554, startPoint y: 575, endPoint x: 650, endPoint y: 575, distance: 96.0
click at [650, 575] on p "1. Log in to the NTHS Portal" at bounding box center [835, 575] width 748 height 20
click at [950, 138] on button at bounding box center [946, 129] width 25 height 25
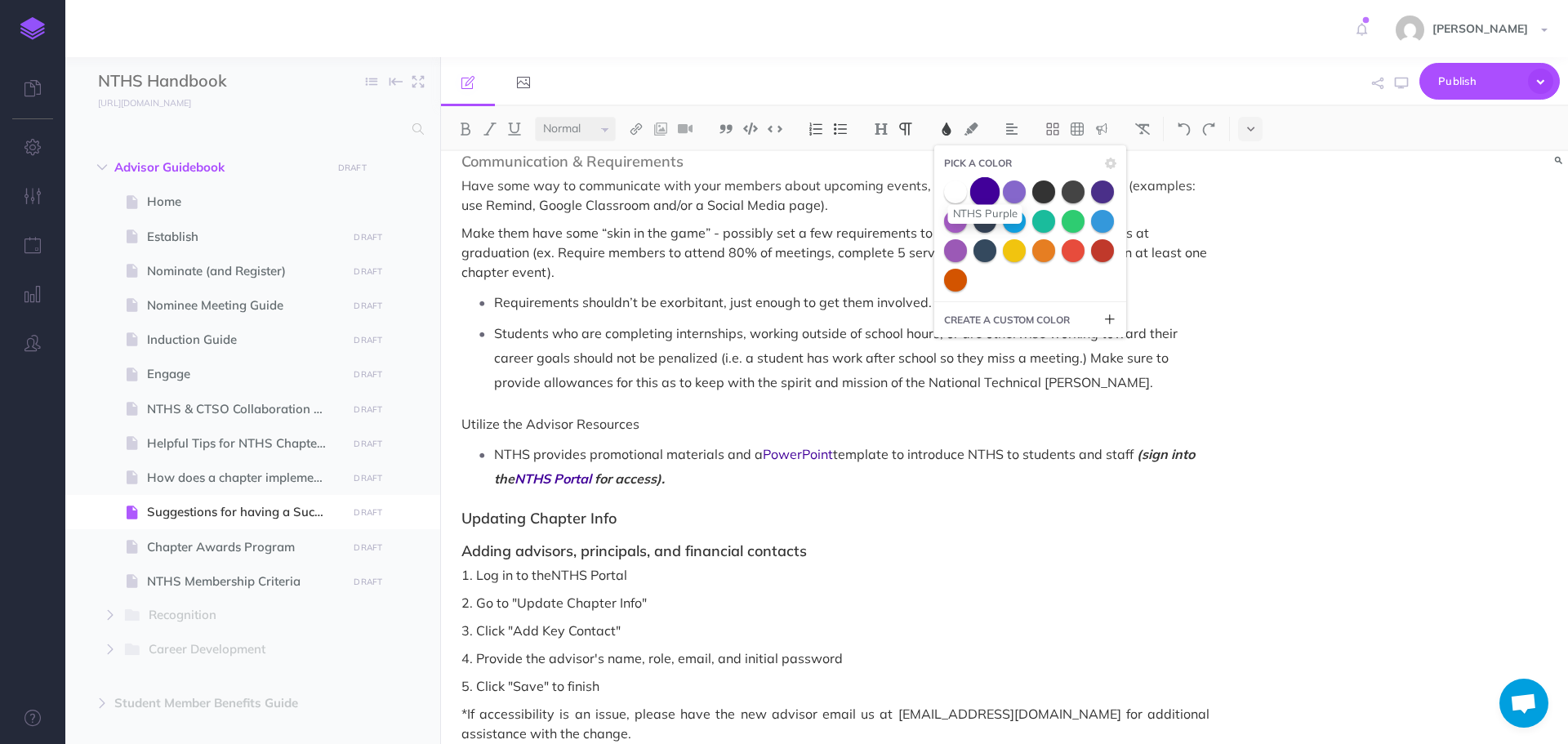
click at [989, 199] on span at bounding box center [985, 192] width 29 height 29
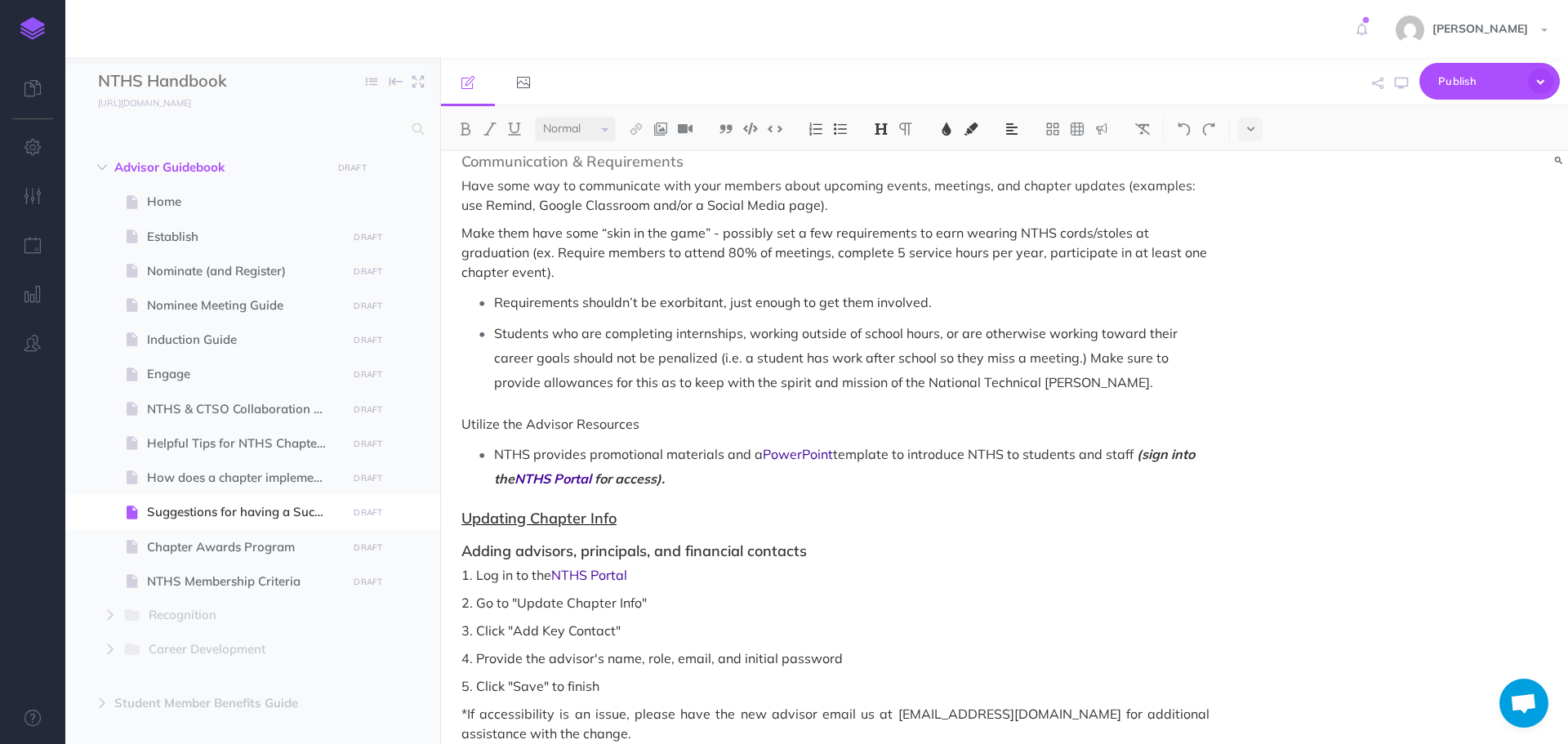
click at [889, 524] on span "Updating Chapter Info" at bounding box center [835, 519] width 748 height 17
click at [1405, 86] on icon "button" at bounding box center [1401, 83] width 13 height 13
drag, startPoint x: 555, startPoint y: 572, endPoint x: 647, endPoint y: 572, distance: 92.0
click at [647, 572] on p "1. Log in to the NTHS Portal" at bounding box center [835, 575] width 748 height 20
click at [632, 132] on img at bounding box center [636, 129] width 15 height 13
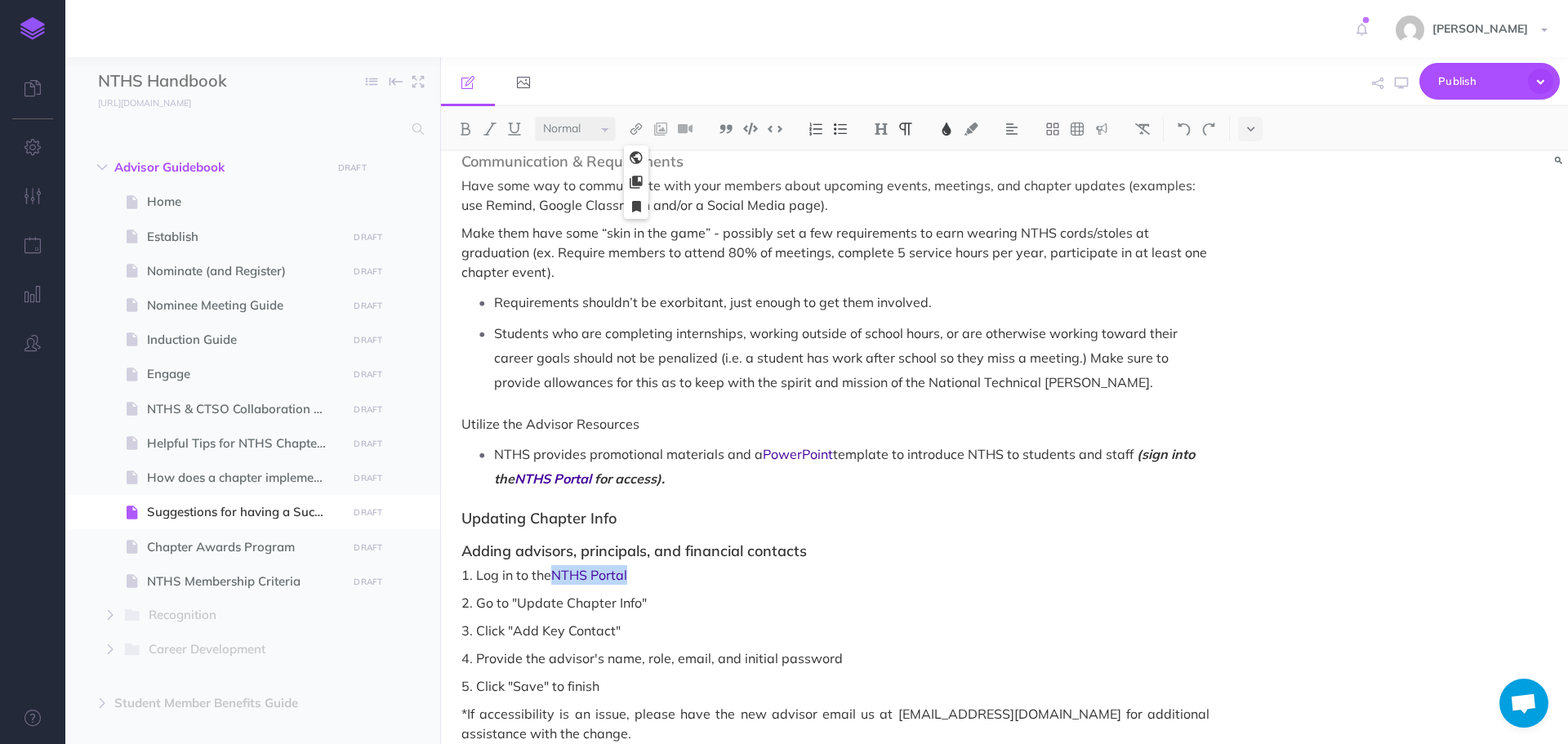
click at [643, 157] on icon at bounding box center [636, 158] width 13 height 12
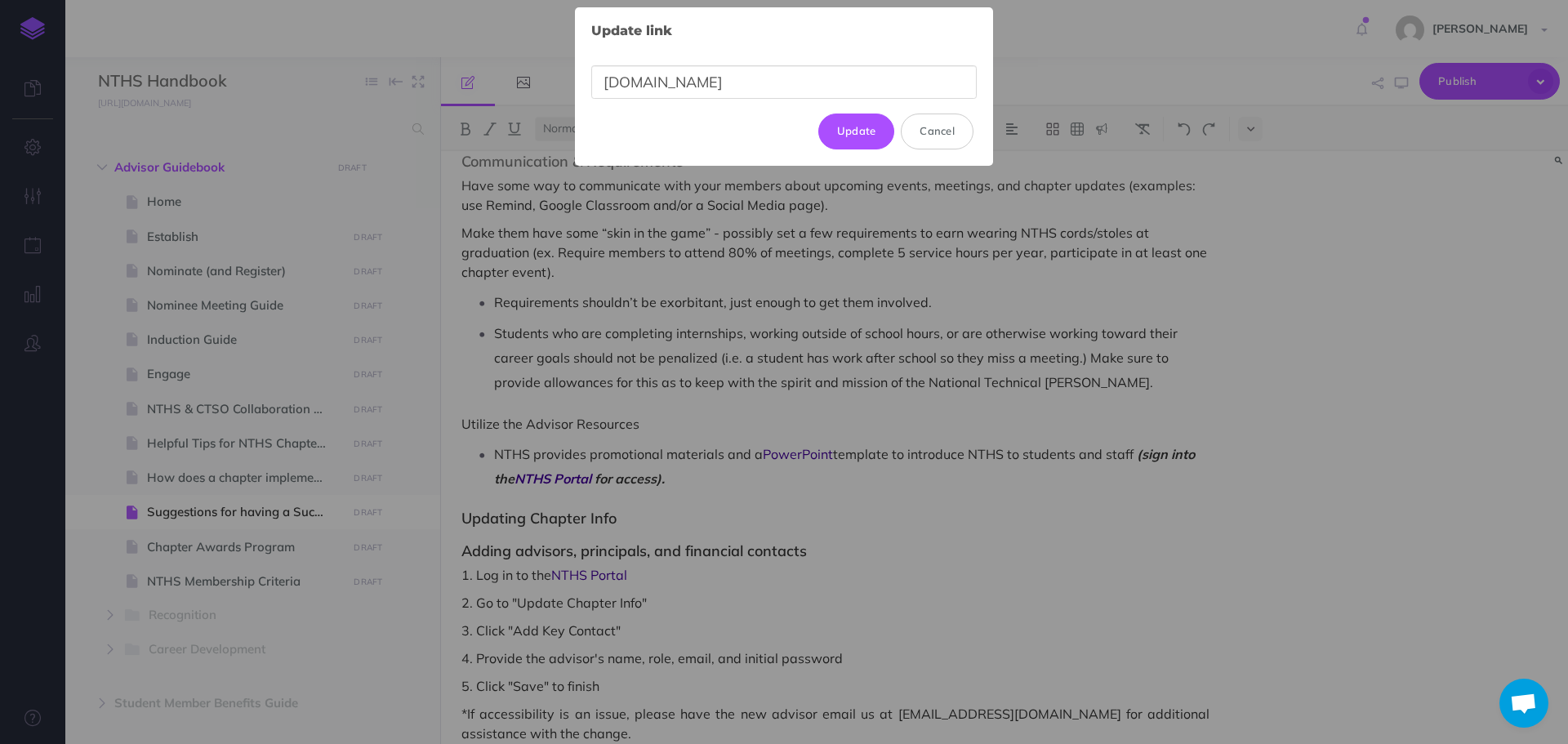
click at [602, 86] on input "[DOMAIN_NAME]" at bounding box center [784, 83] width 385 height 33
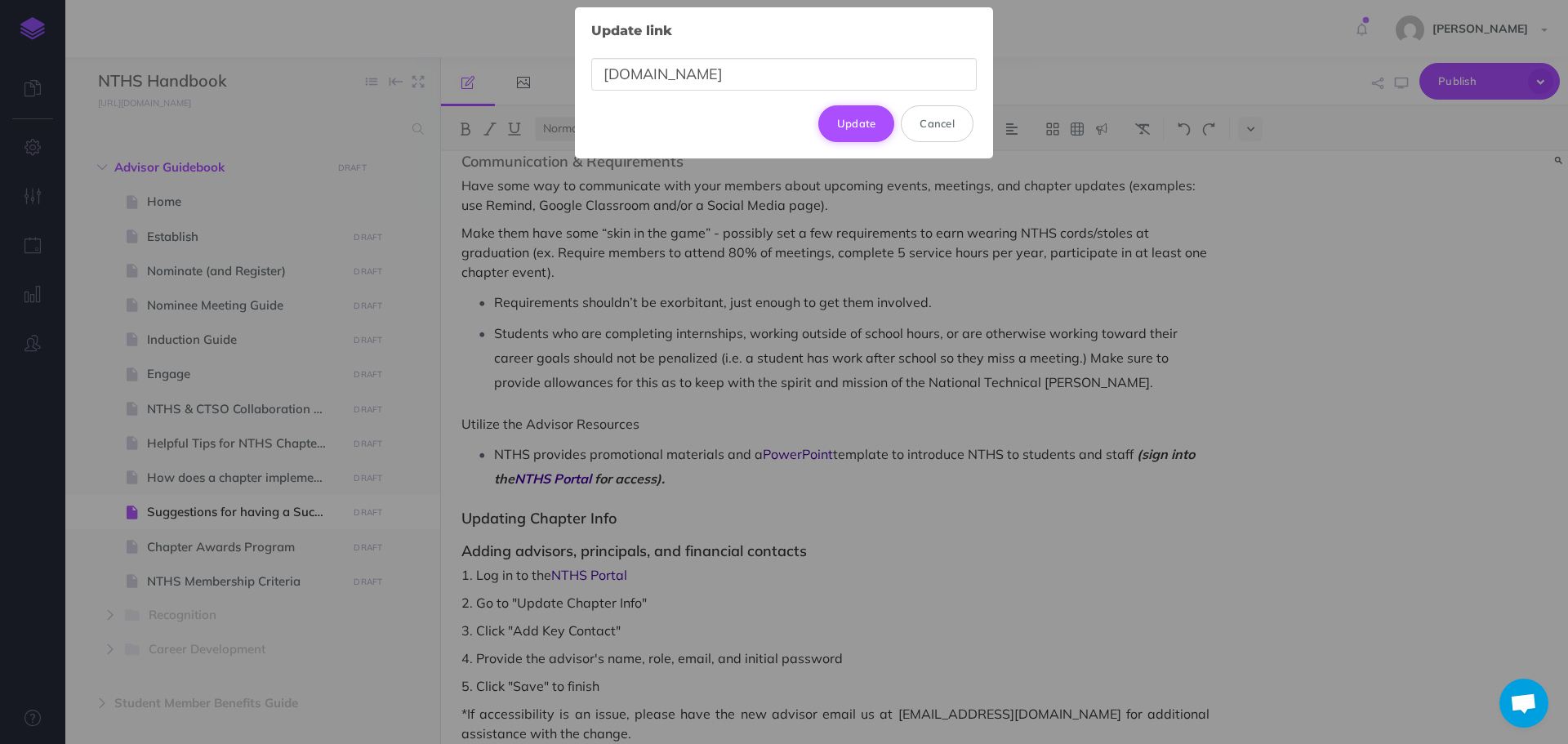
type input "[DOMAIN_NAME]"
click at [852, 128] on button "Update" at bounding box center [857, 123] width 77 height 36
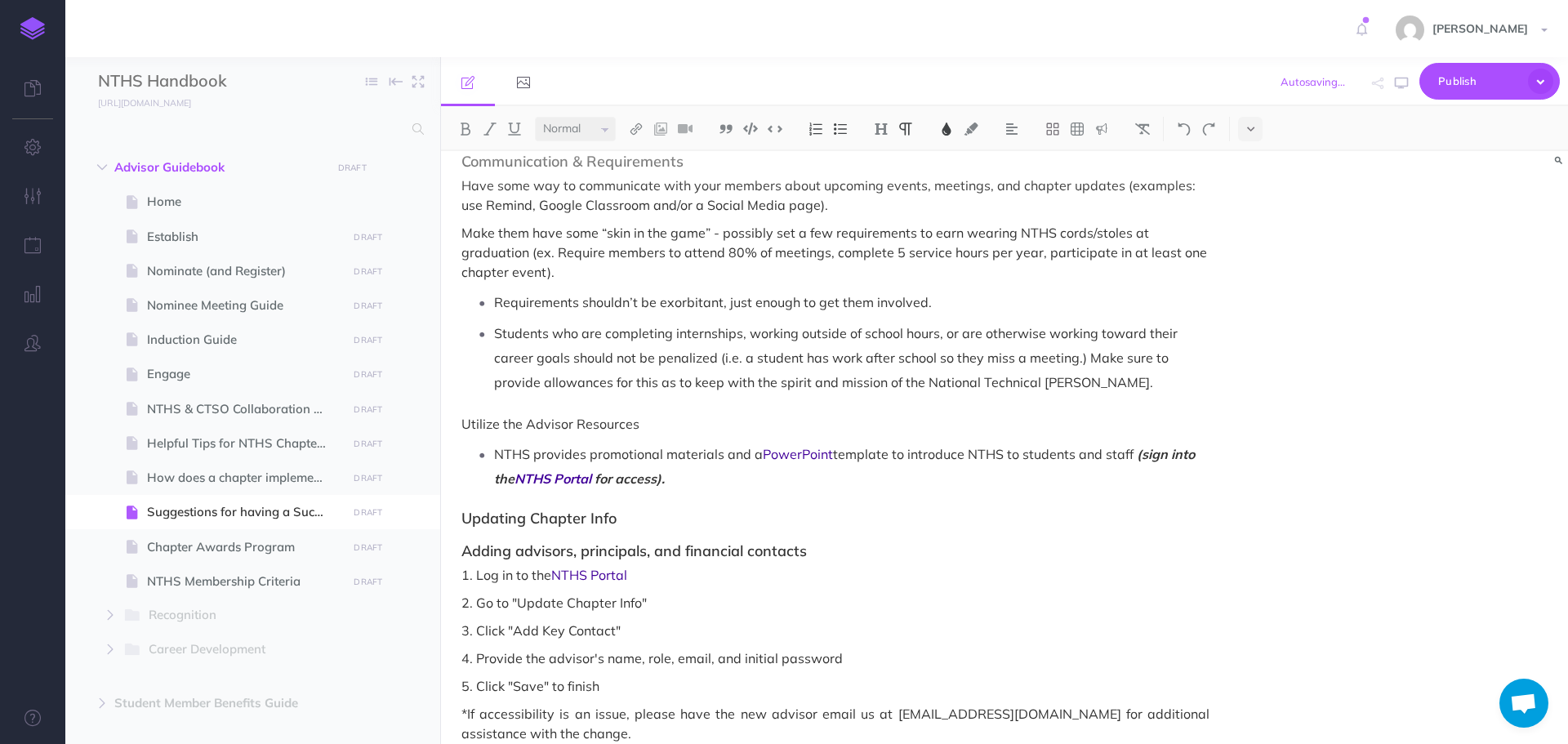
click at [794, 437] on div "Small Normal Large H1 H2 H3 H4 Block container Inline container Card Suggestion…" at bounding box center [1004, 425] width 1127 height 638
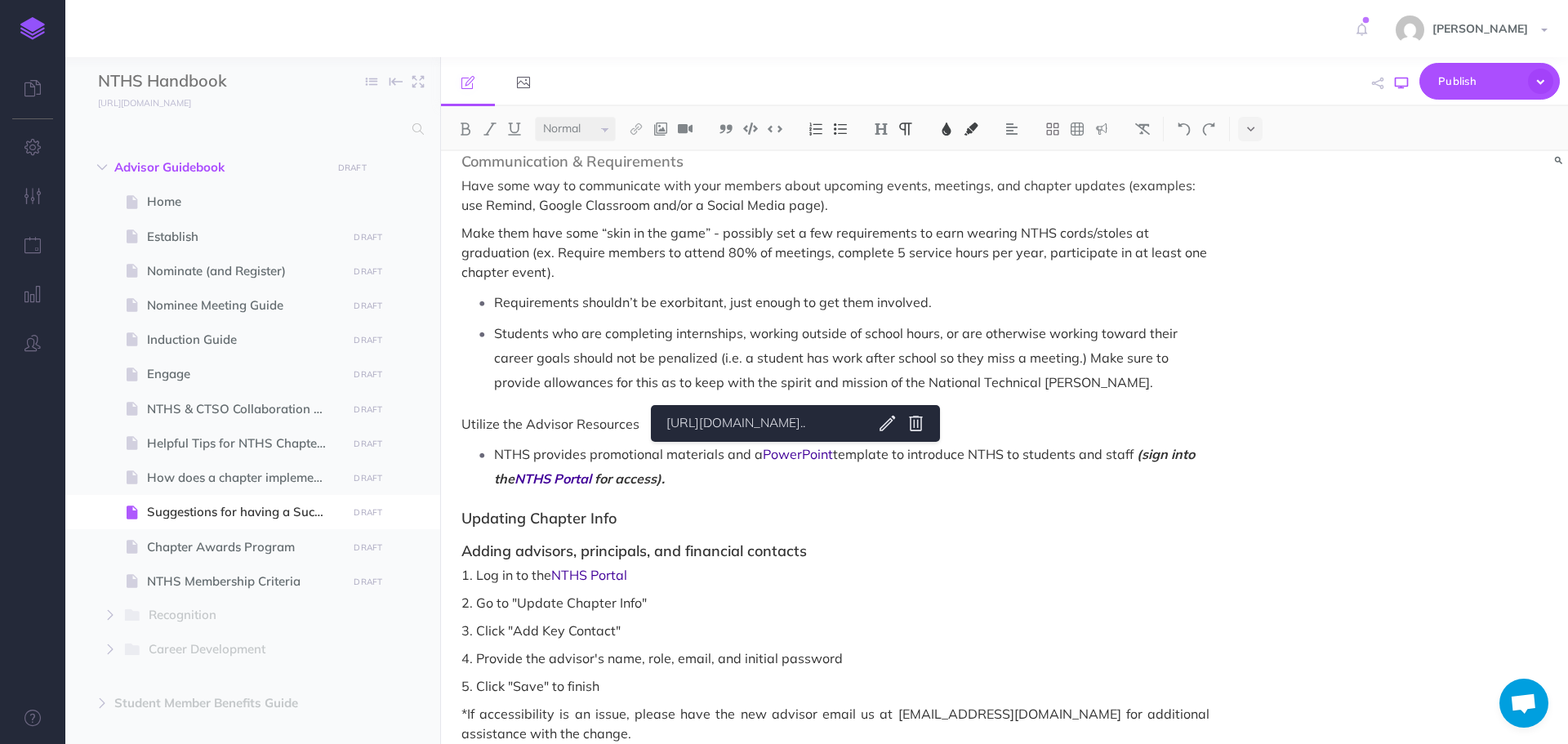
click at [1397, 85] on icon "button" at bounding box center [1401, 83] width 13 height 13
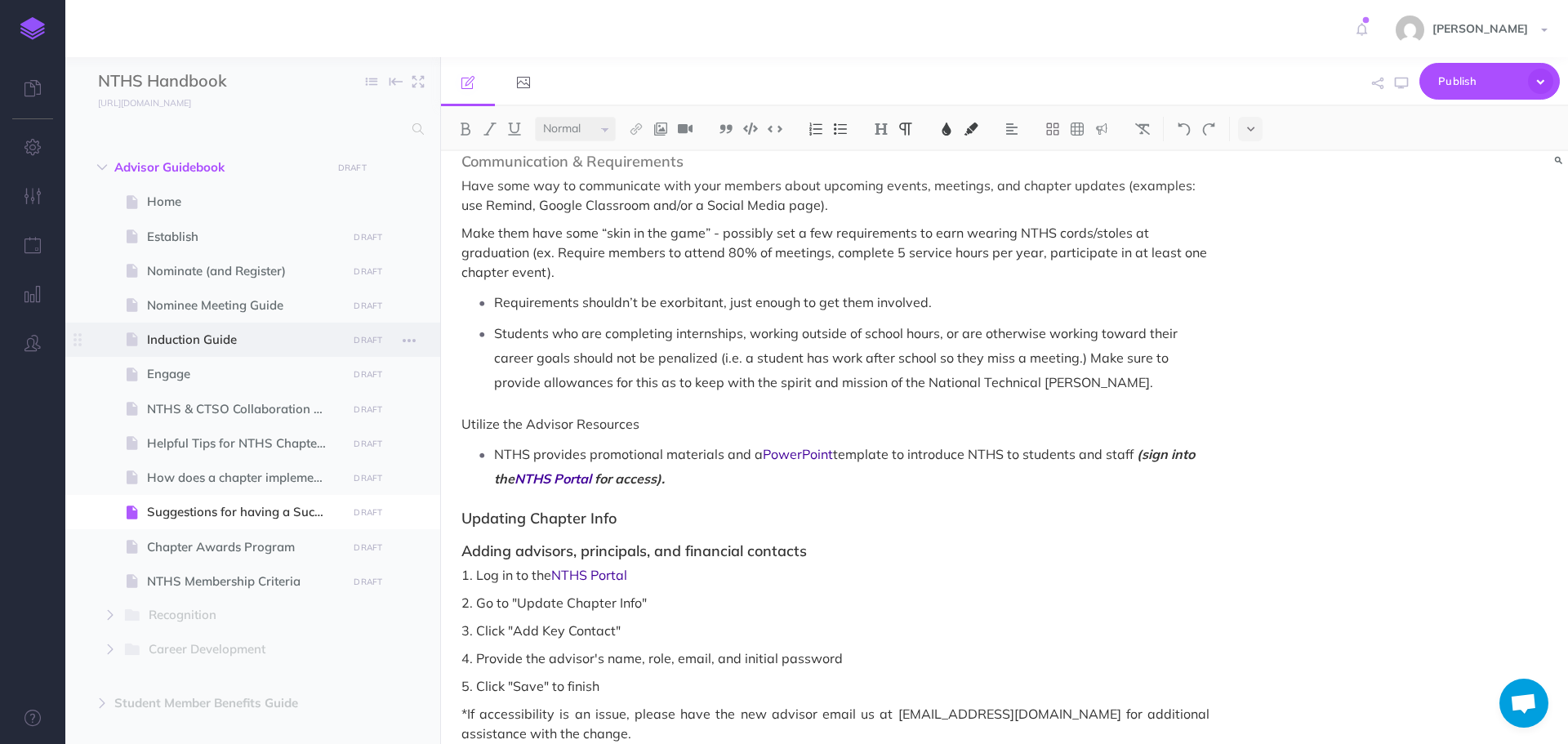
click at [235, 339] on span "Induction Guide" at bounding box center [245, 340] width 196 height 20
select select "null"
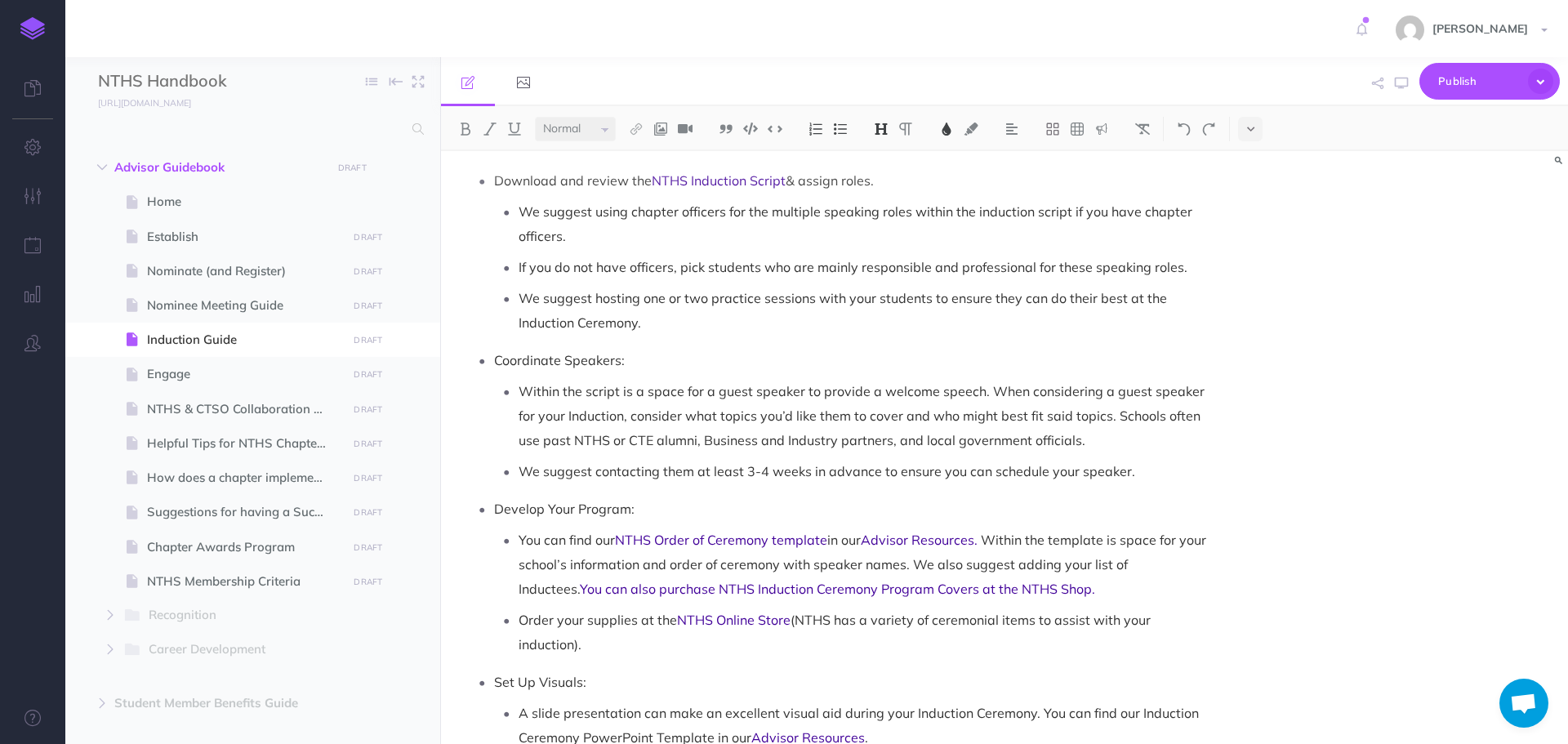
scroll to position [1634, 0]
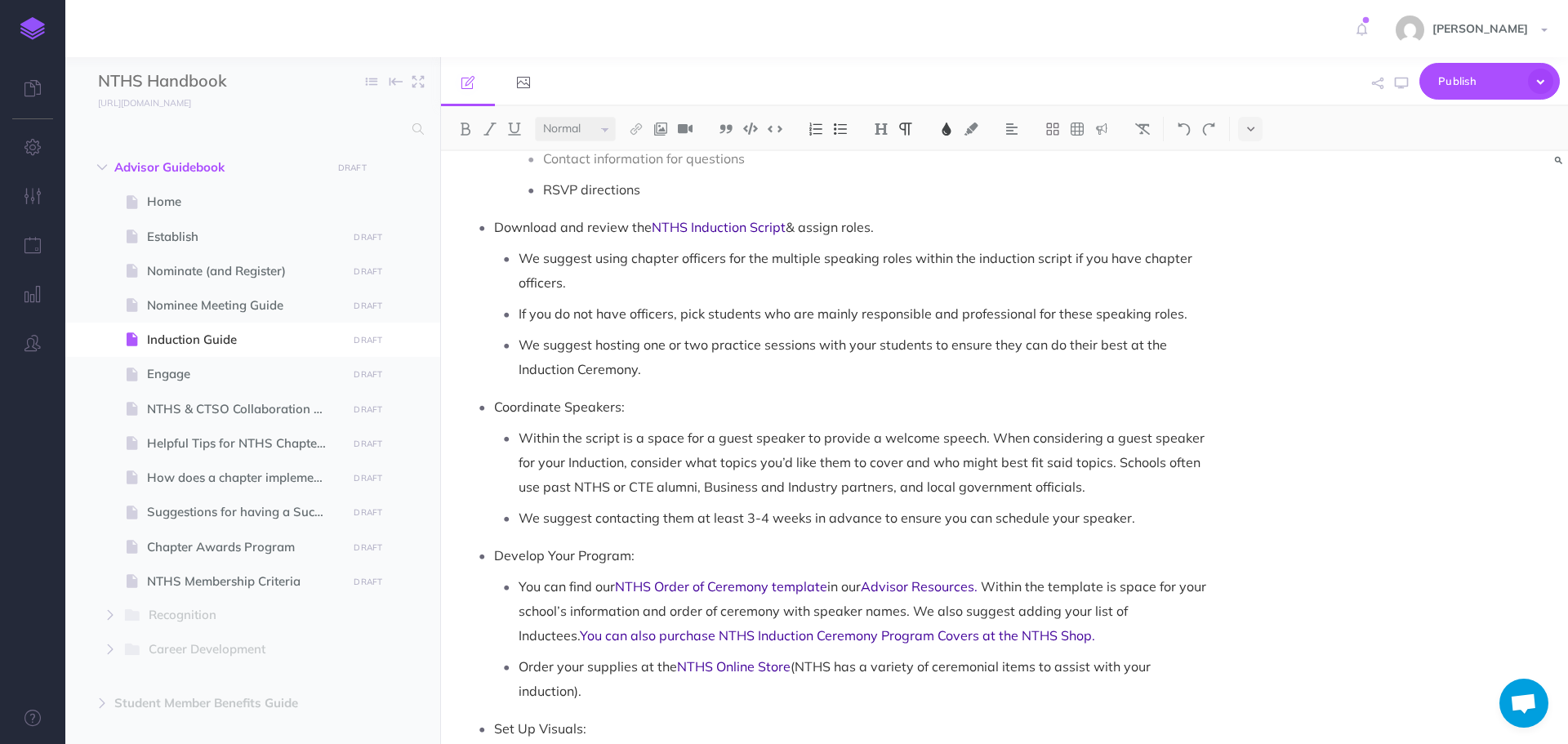
click at [788, 220] on span "& assign roles." at bounding box center [830, 227] width 88 height 17
click at [798, 224] on span "& assign roles." at bounding box center [833, 227] width 88 height 17
click at [1396, 81] on icon "button" at bounding box center [1401, 83] width 13 height 13
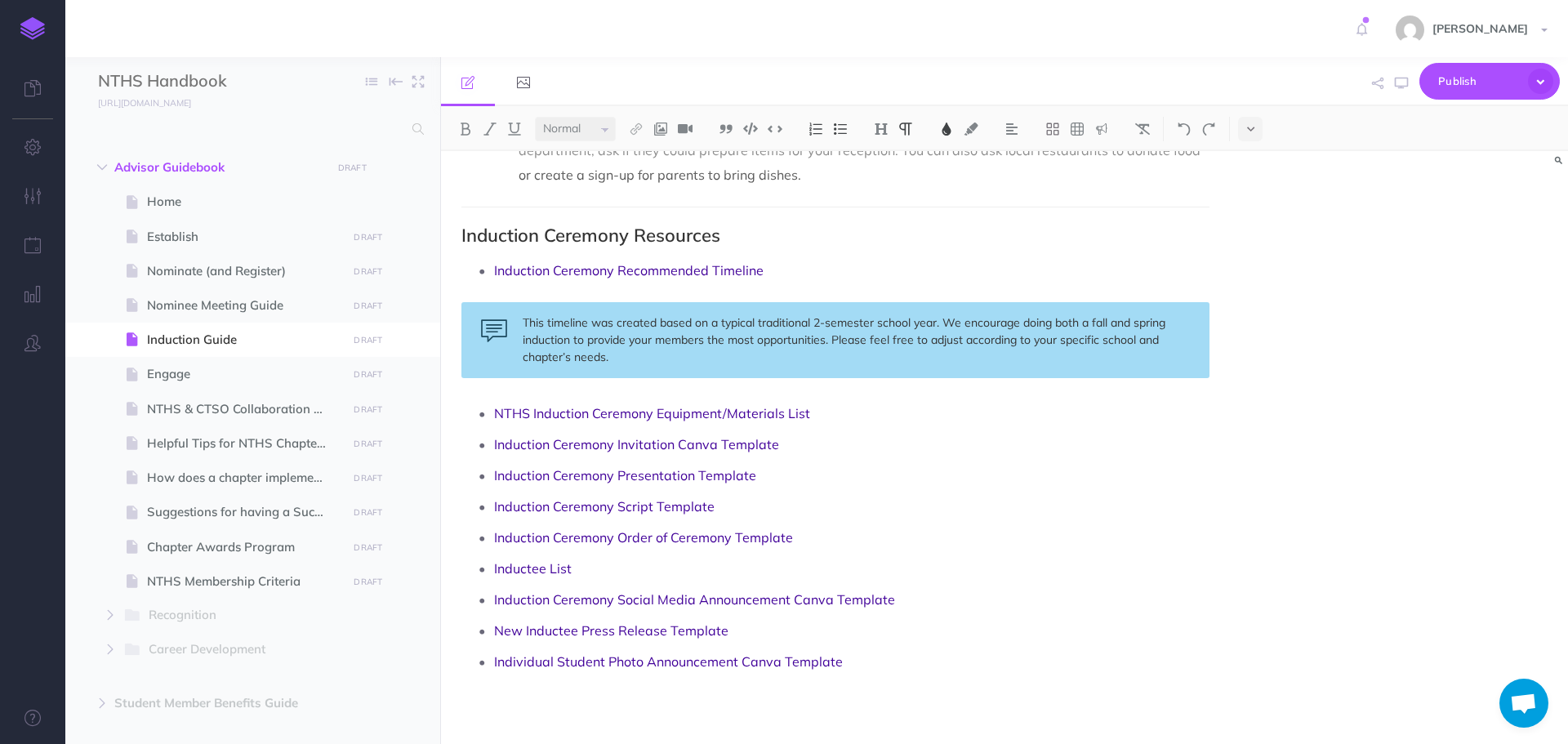
scroll to position [2363, 0]
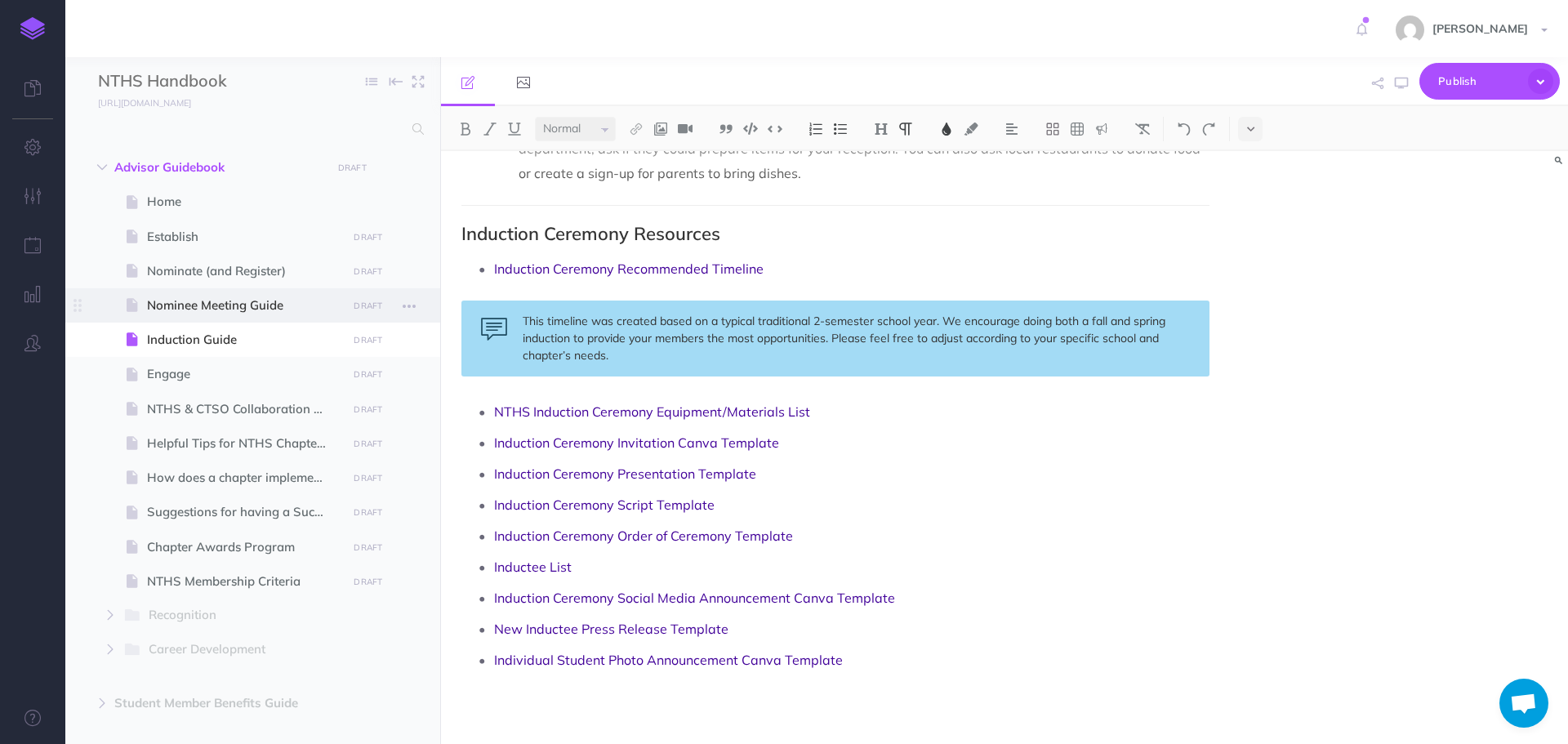
click at [250, 300] on span "Nominee Meeting Guide" at bounding box center [245, 306] width 196 height 20
select select "null"
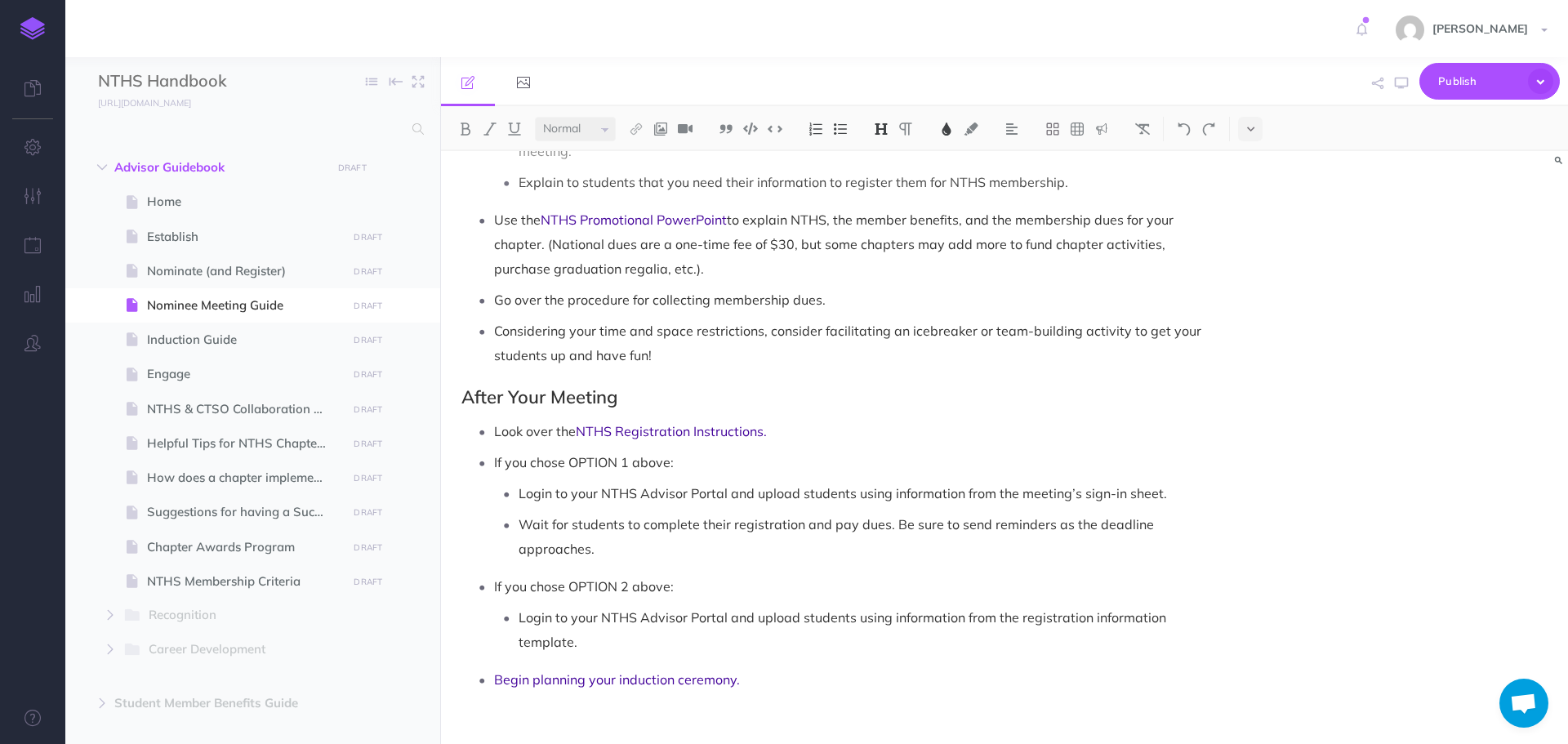
scroll to position [1309, 0]
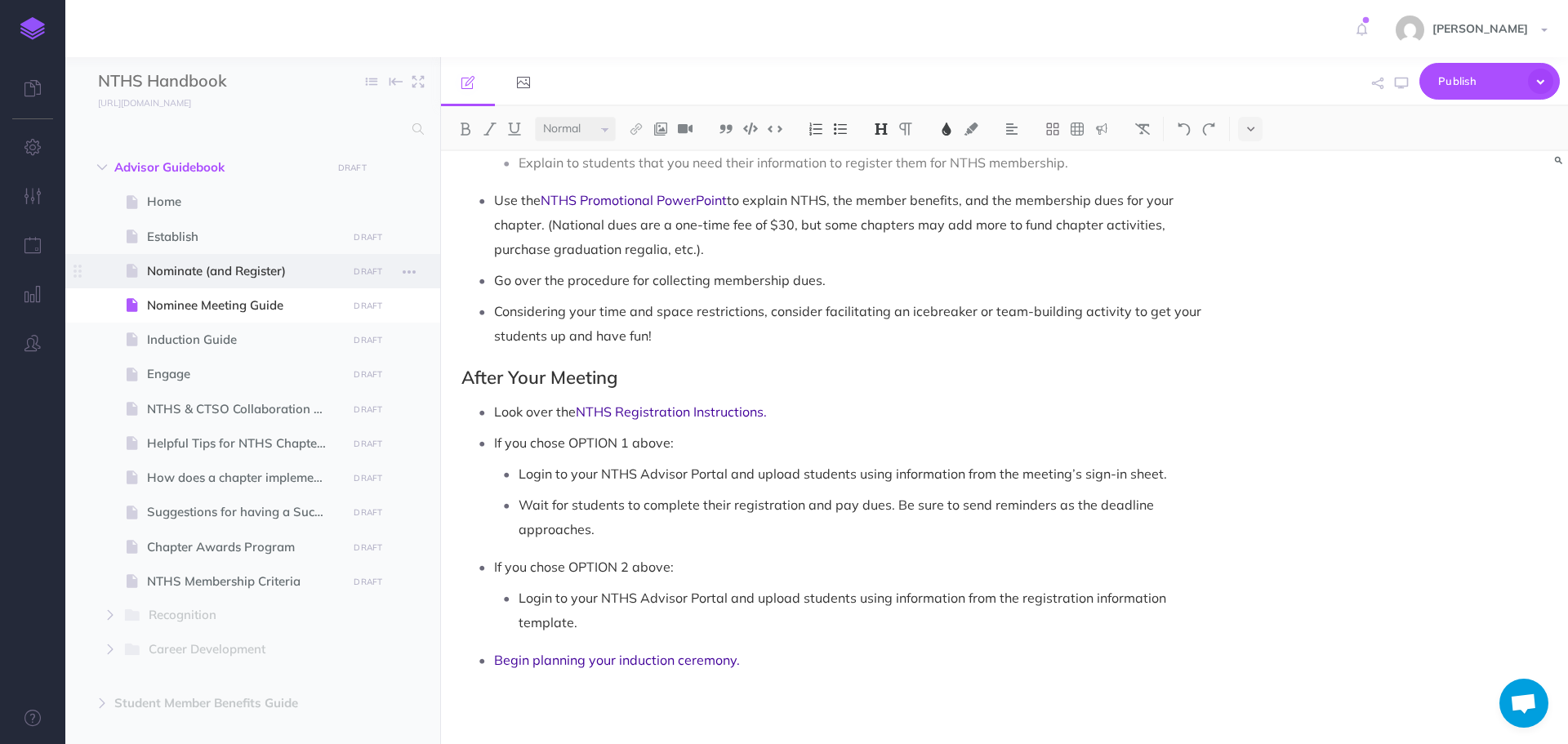
click at [240, 273] on span "Nominate (and Register)" at bounding box center [245, 271] width 196 height 20
select select "null"
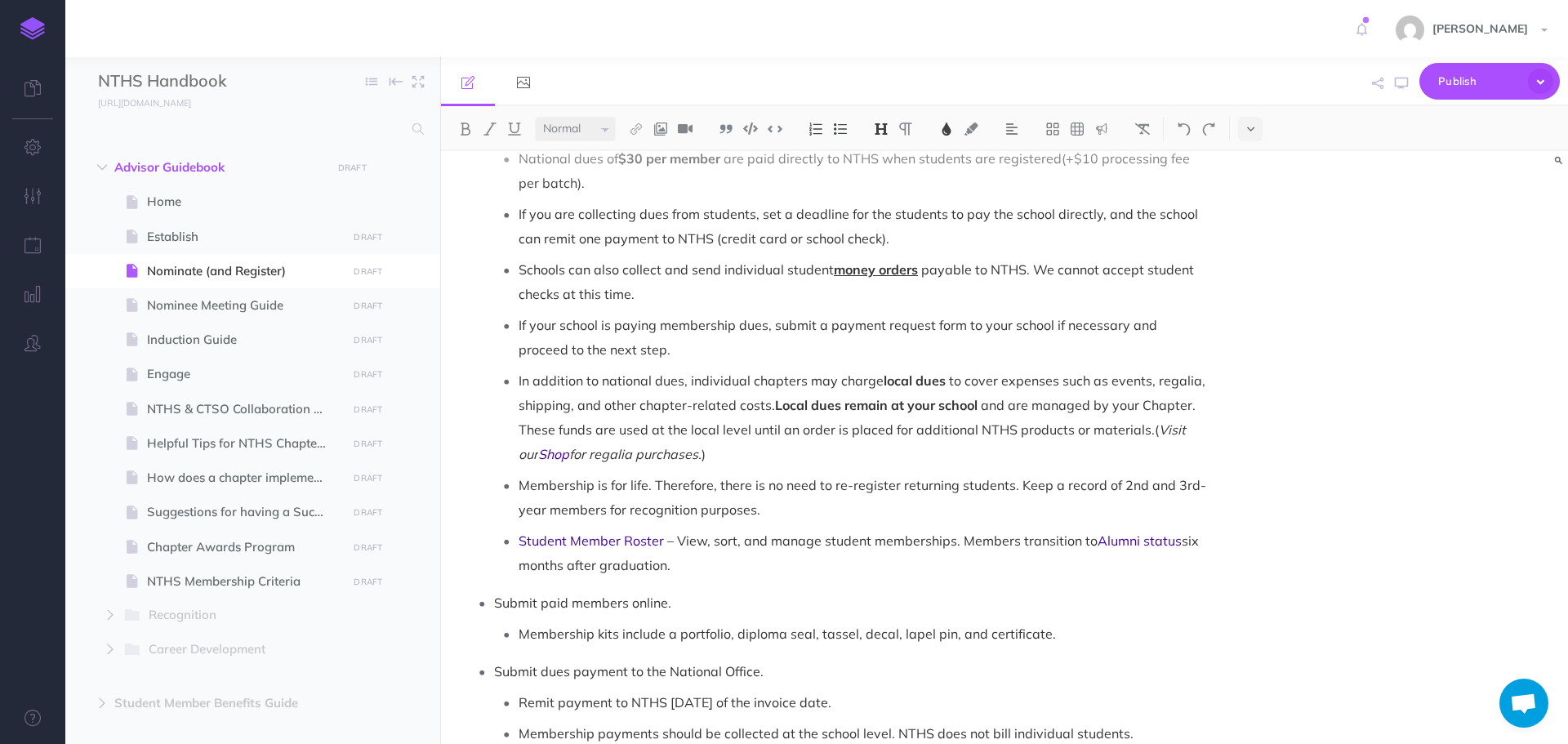
scroll to position [1144, 0]
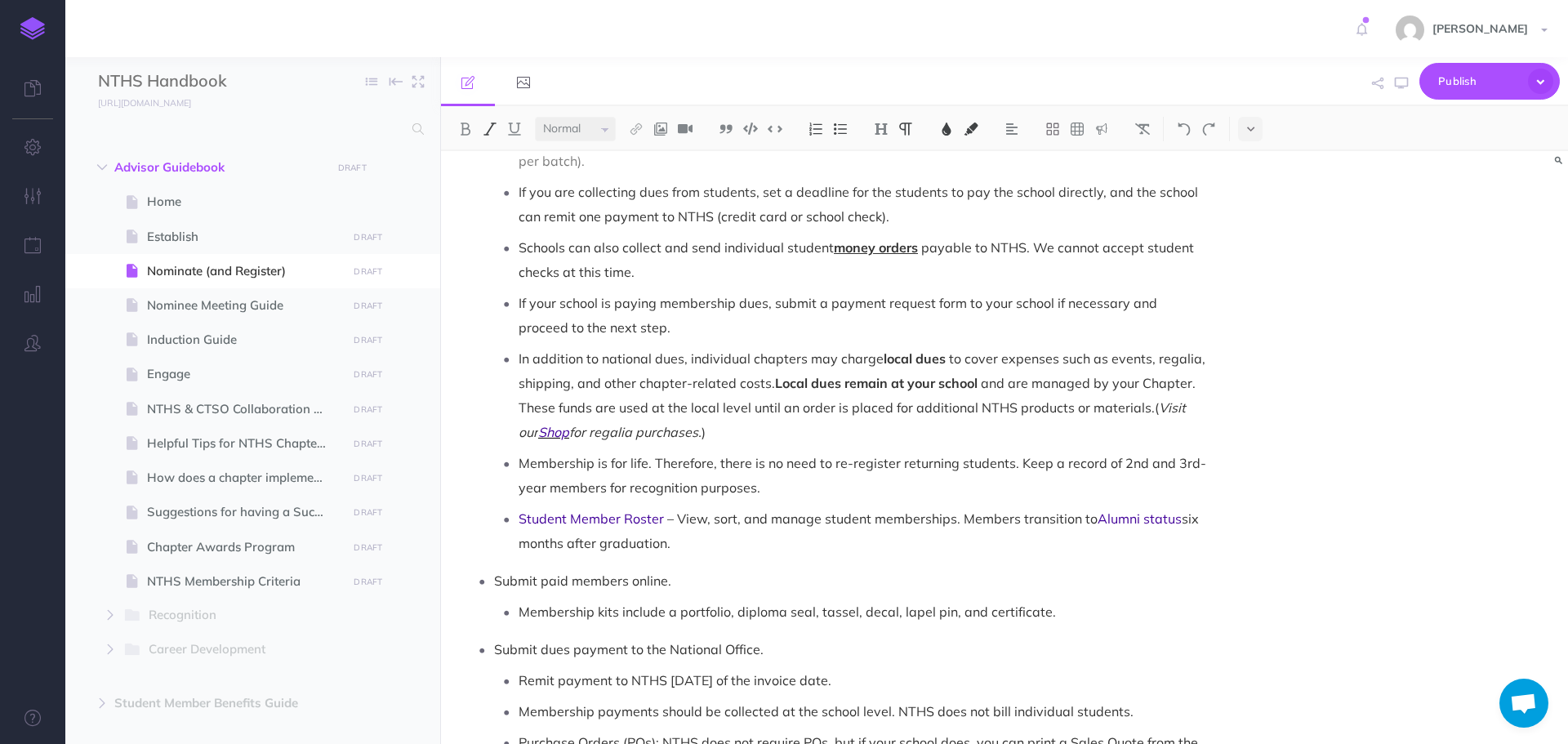
click at [548, 424] on span "Shop" at bounding box center [554, 431] width 31 height 17
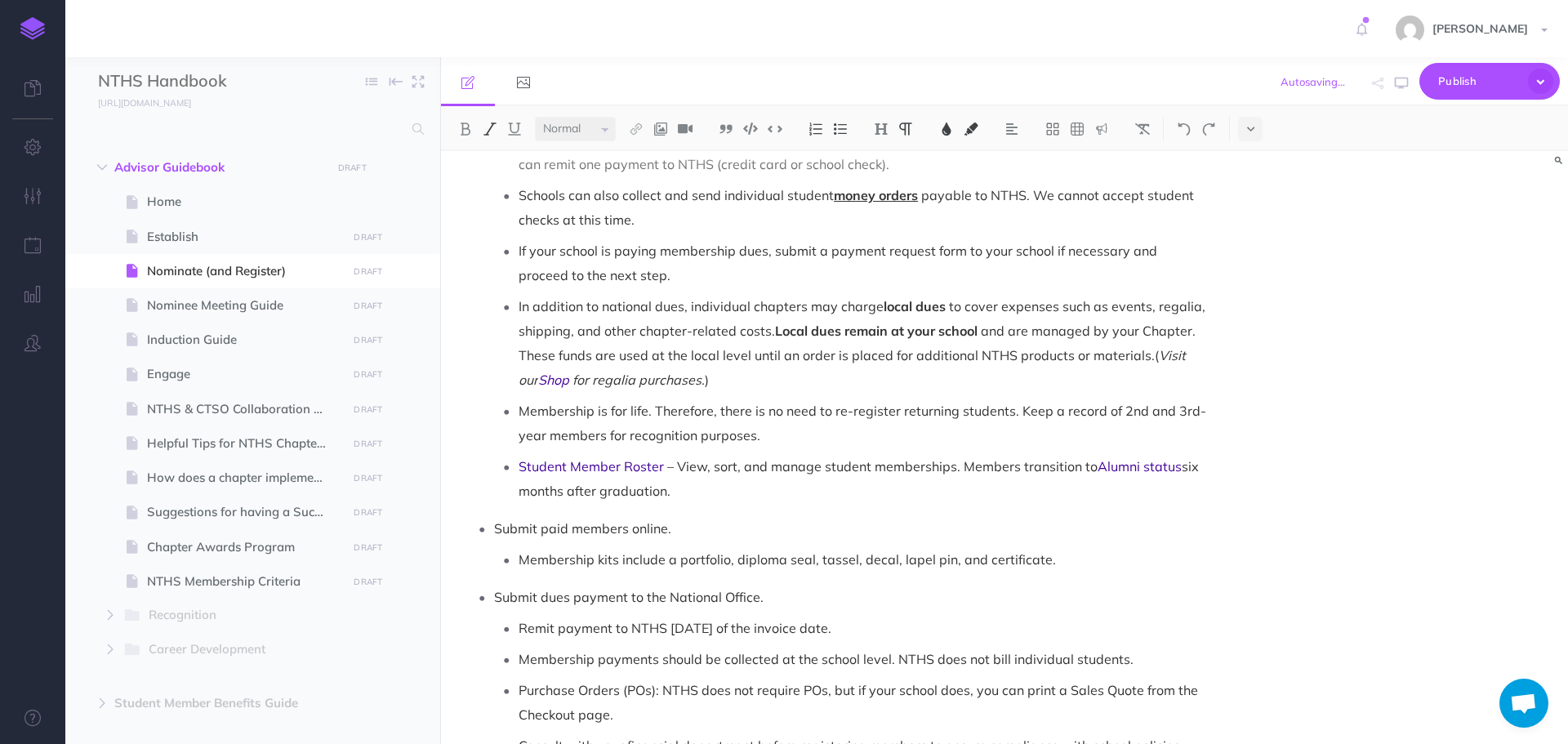
scroll to position [1226, 0]
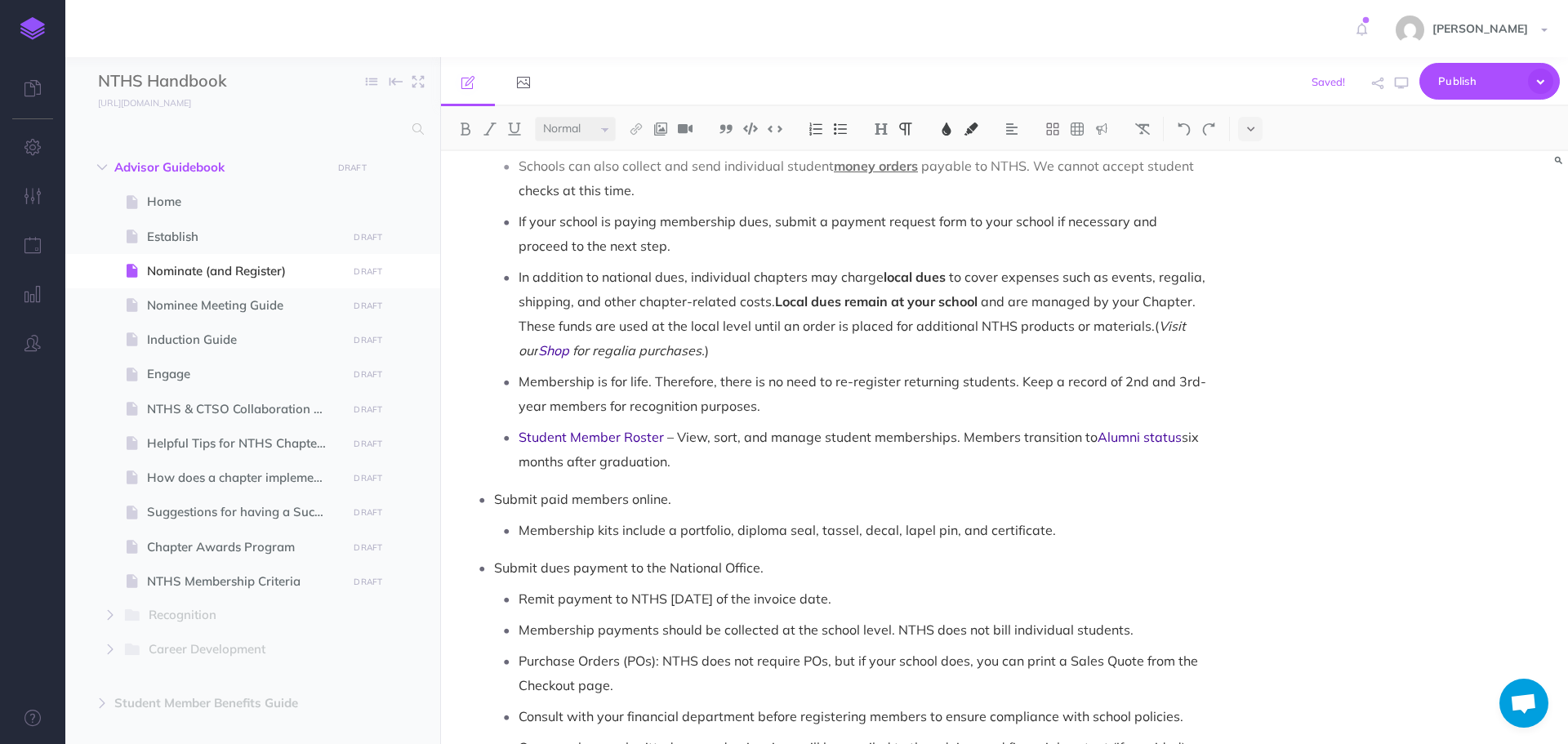
click at [1178, 429] on span "six months after graduation." at bounding box center [861, 449] width 684 height 41
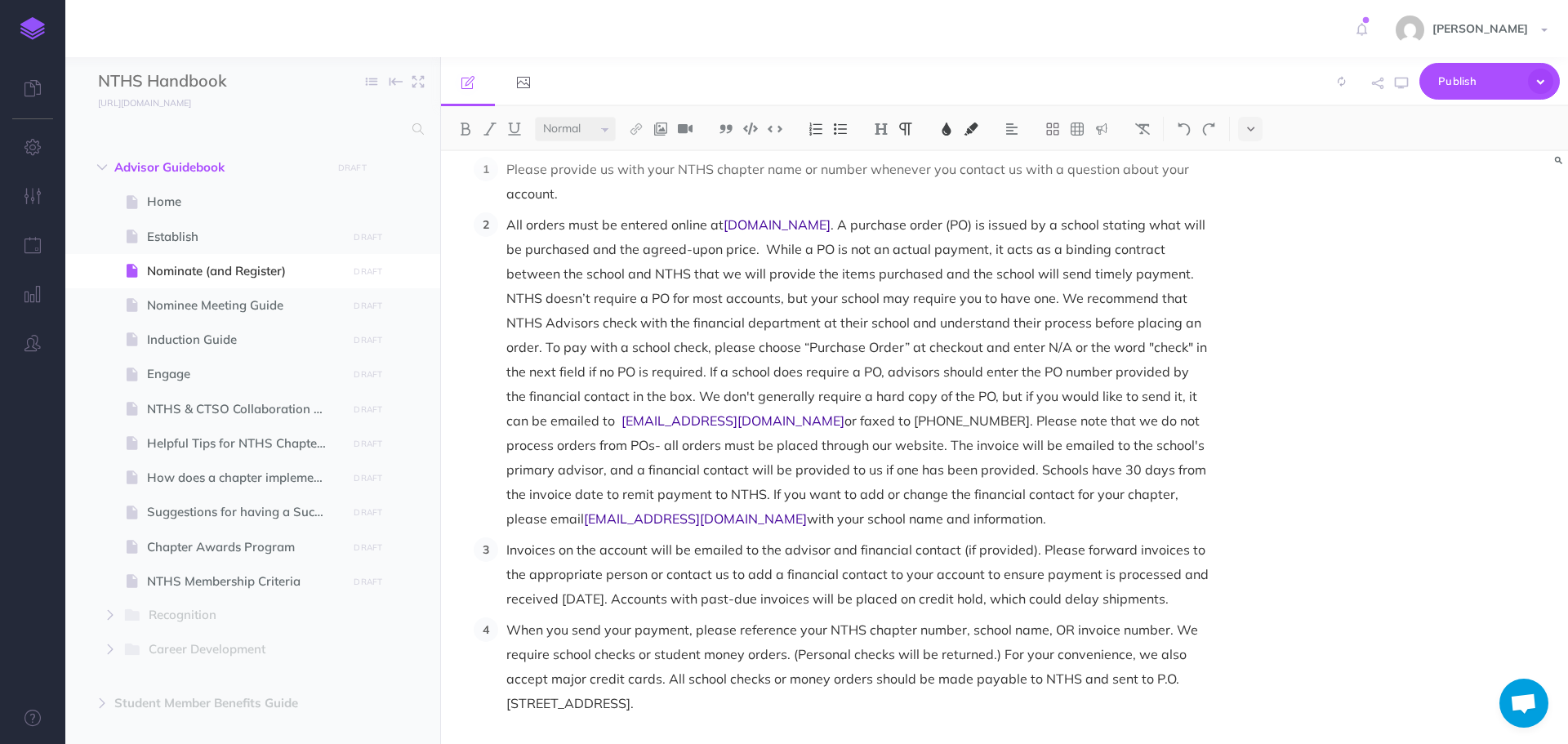
scroll to position [2131, 0]
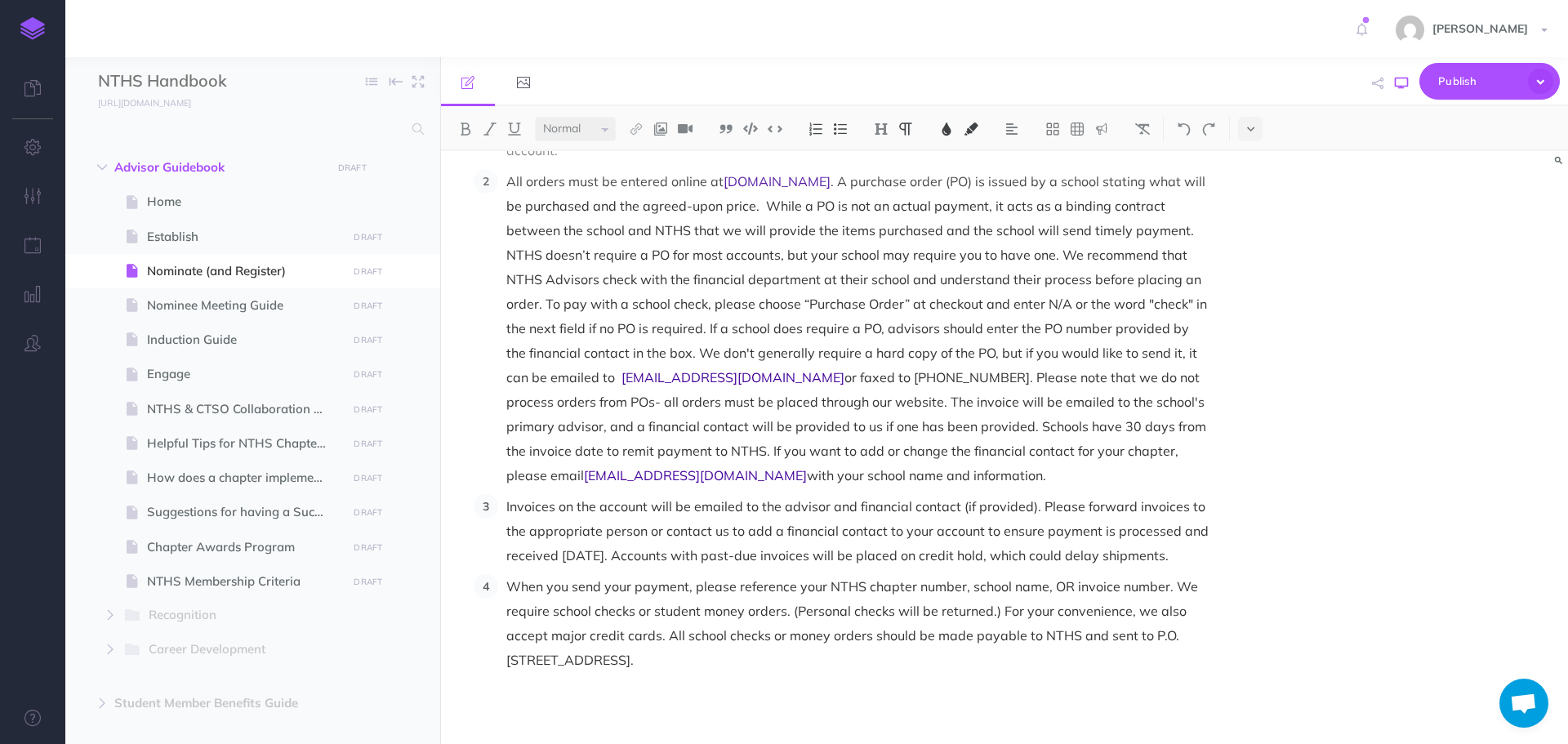
click at [1404, 85] on icon "button" at bounding box center [1401, 83] width 13 height 13
click at [196, 232] on span "Establish" at bounding box center [245, 237] width 196 height 20
select select "null"
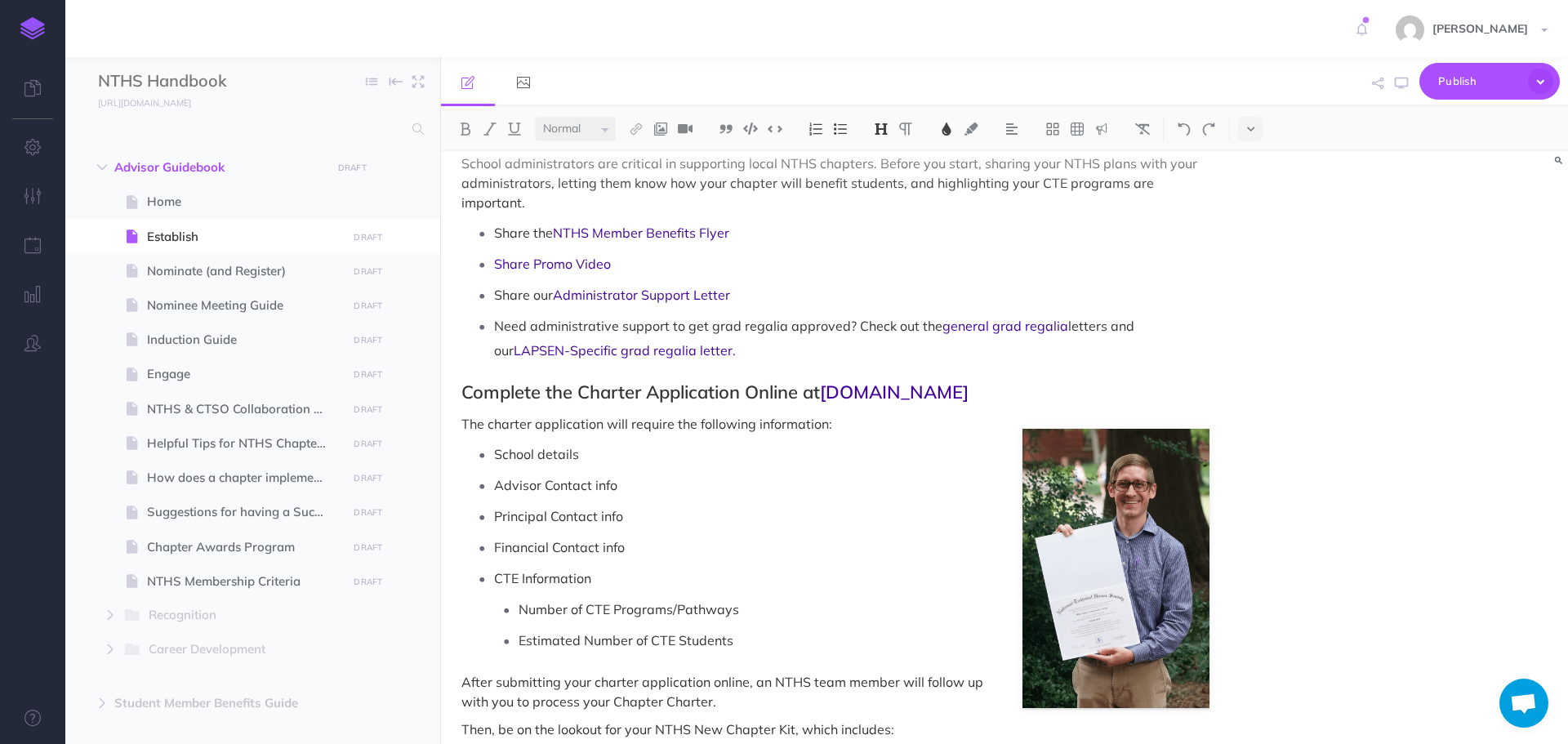
scroll to position [82, 0]
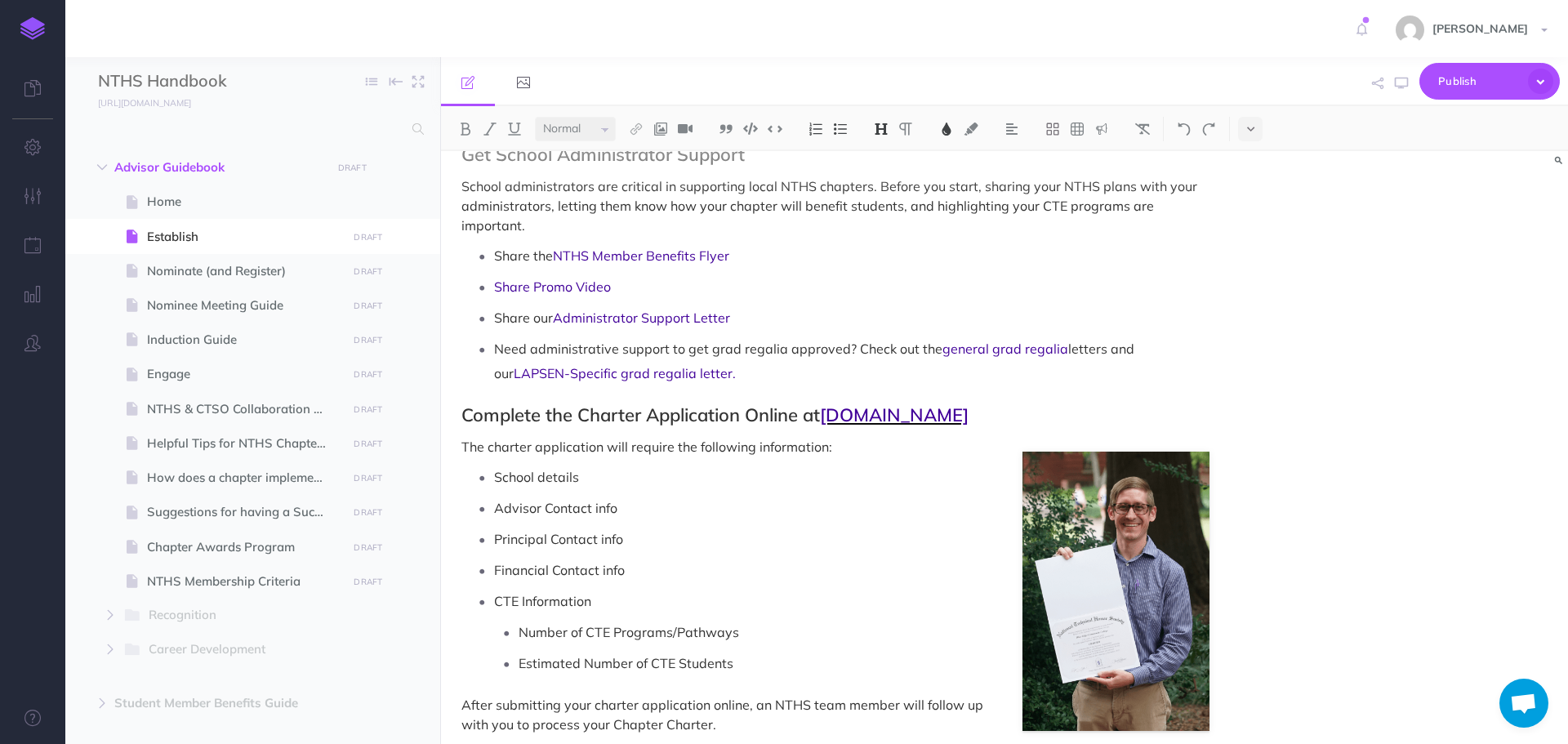
click at [877, 417] on span "[DOMAIN_NAME]" at bounding box center [894, 415] width 148 height 23
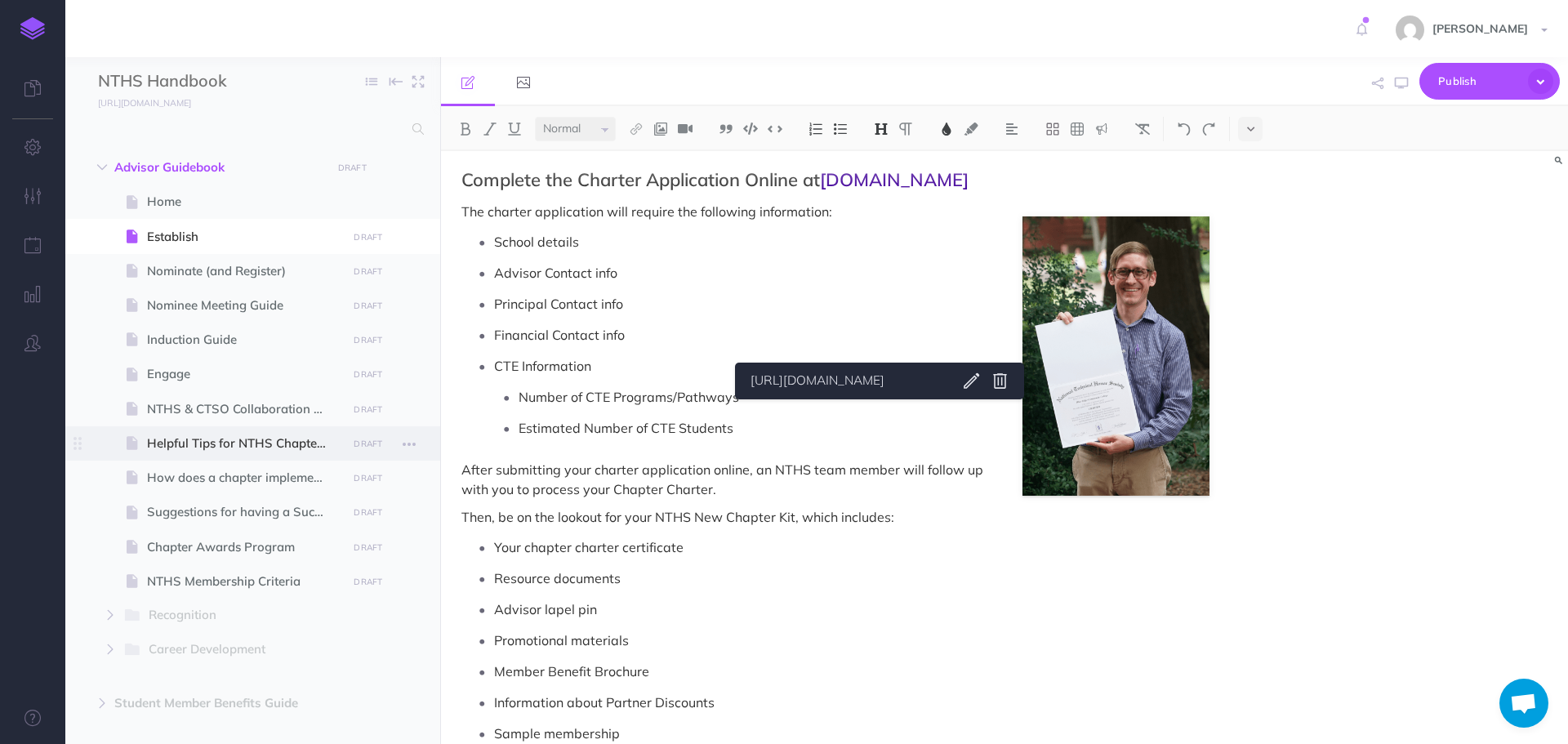
scroll to position [313, 0]
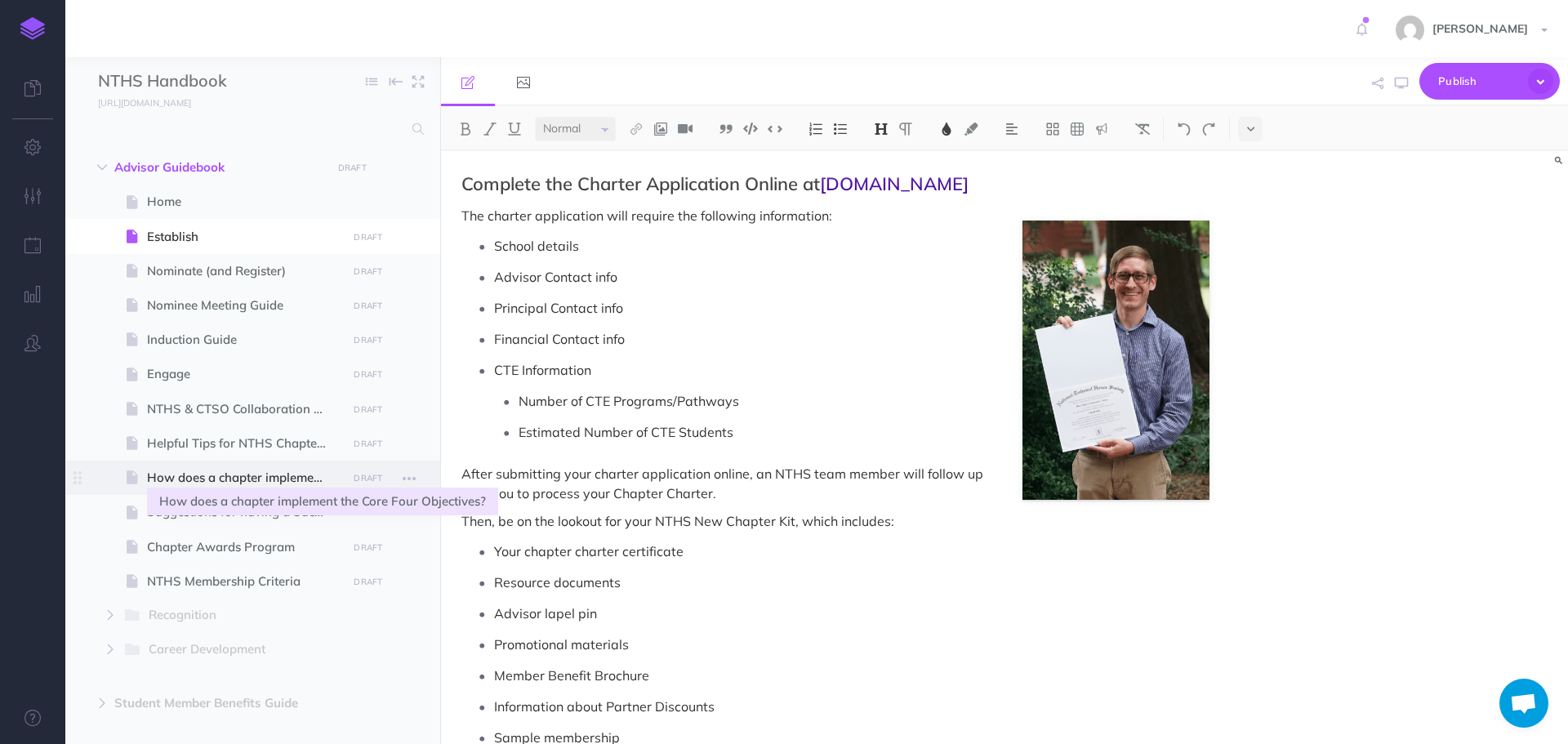
click at [198, 480] on span "How does a chapter implement the Core Four Objectives?" at bounding box center [245, 478] width 196 height 20
select select "null"
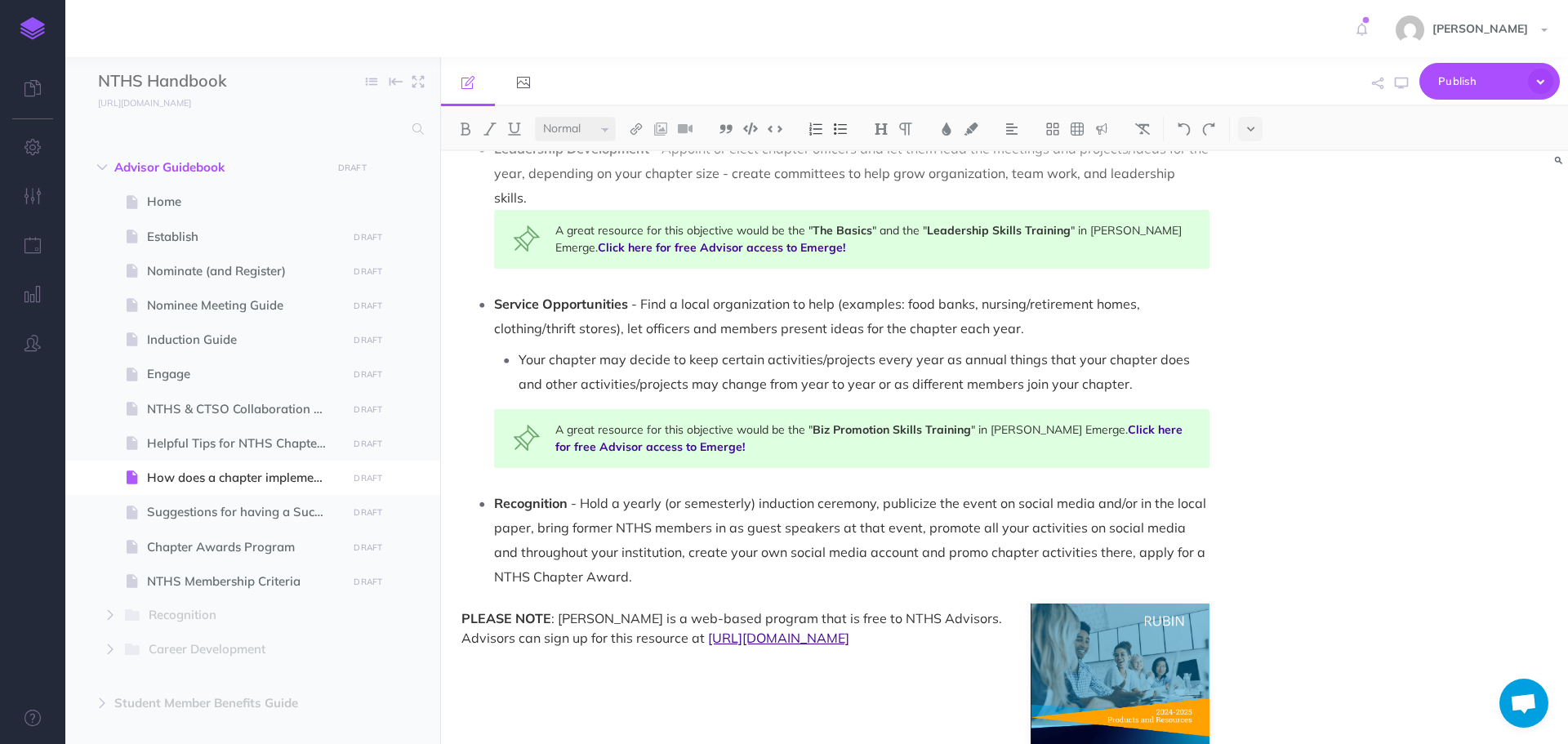
scroll to position [981, 0]
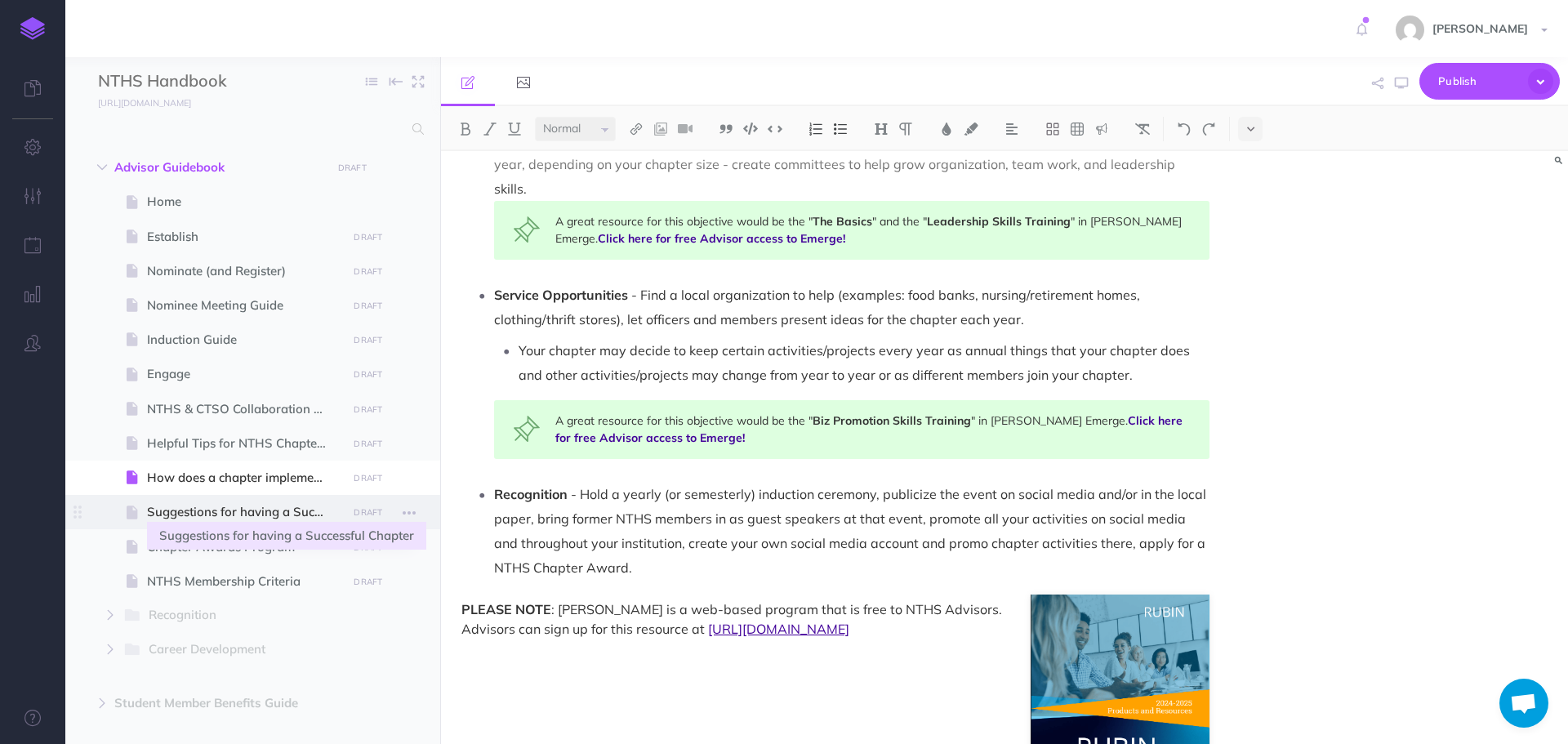
click at [286, 515] on span "Suggestions for having a Successful Chapter" at bounding box center [245, 512] width 196 height 20
select select "null"
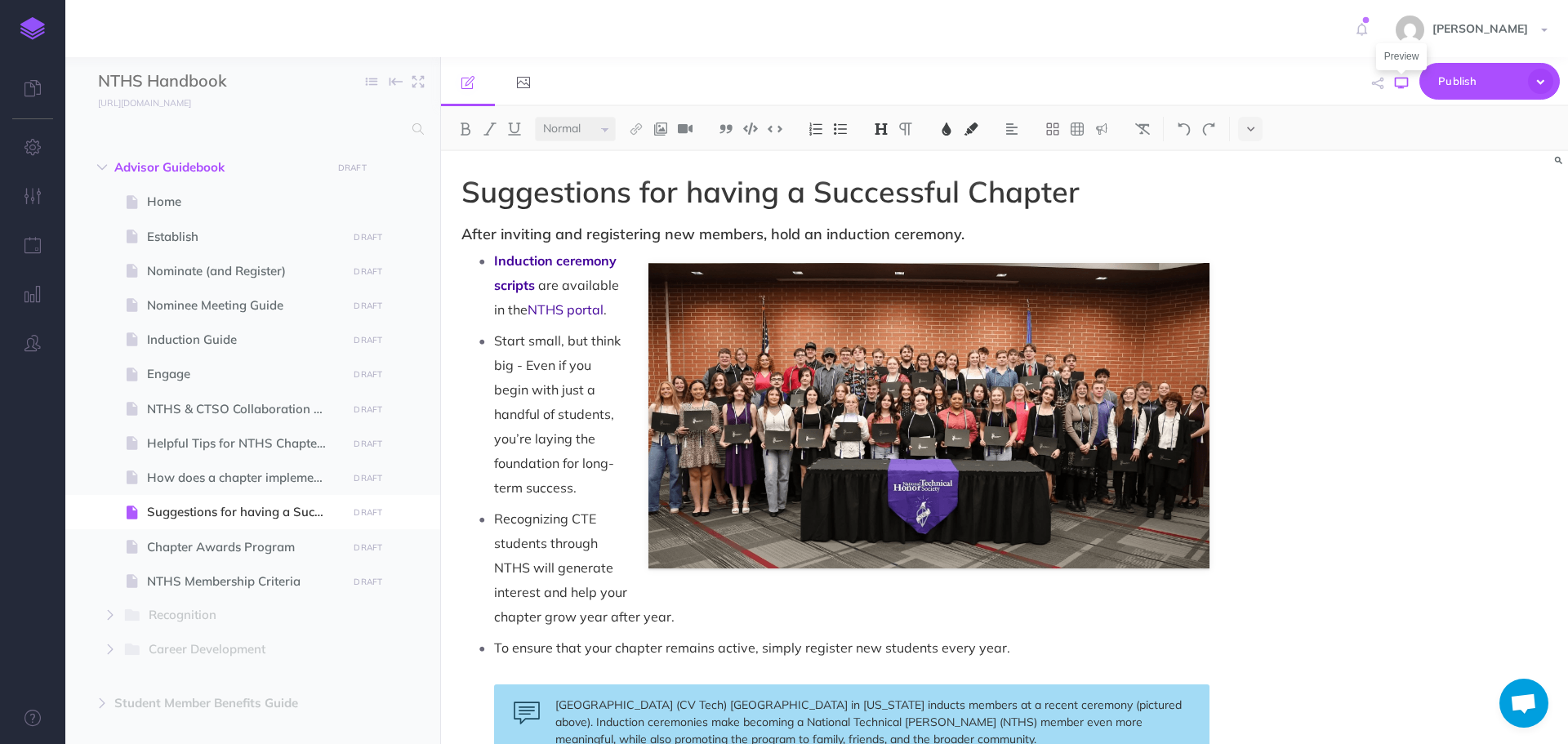
click at [1406, 79] on icon "button" at bounding box center [1401, 83] width 13 height 13
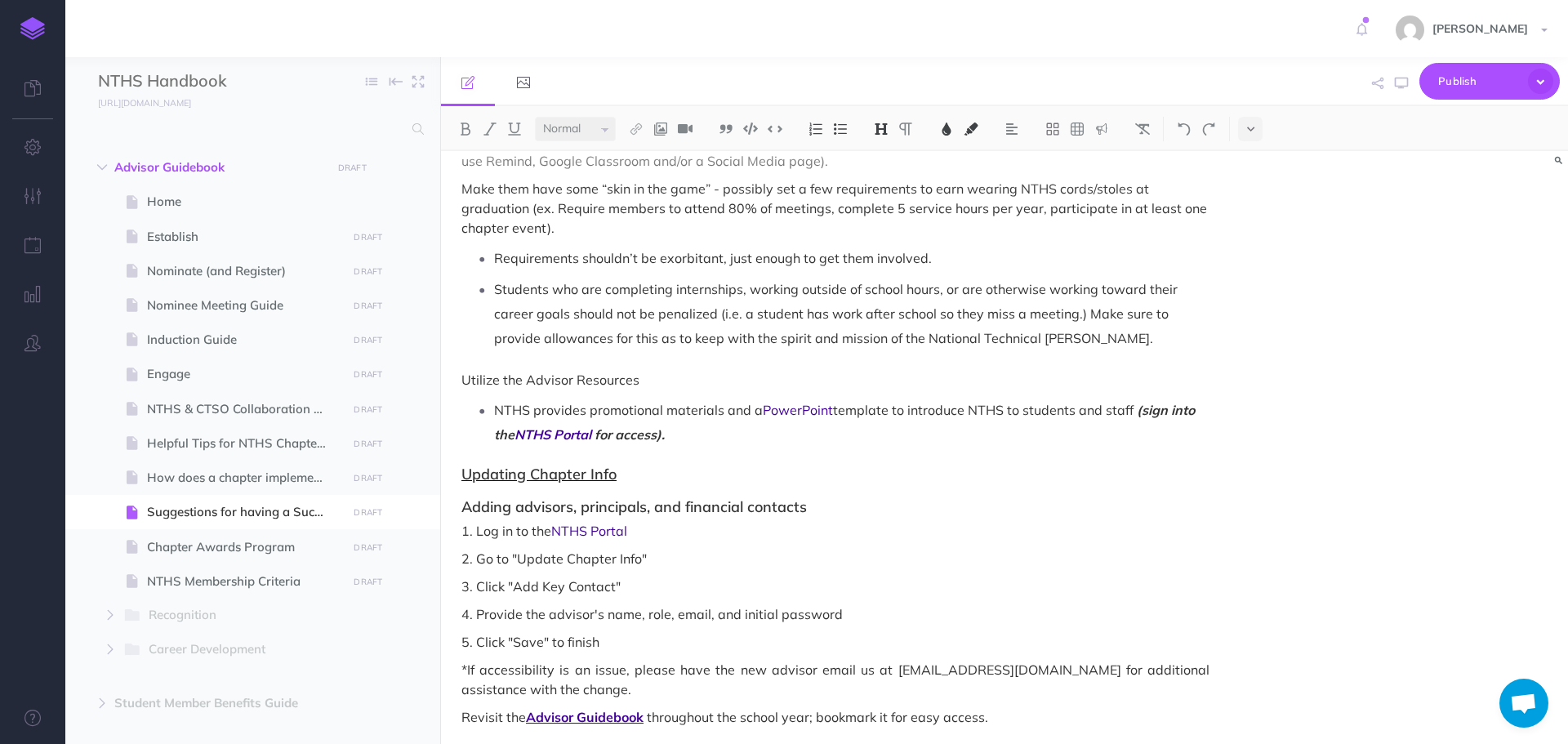
scroll to position [966, 0]
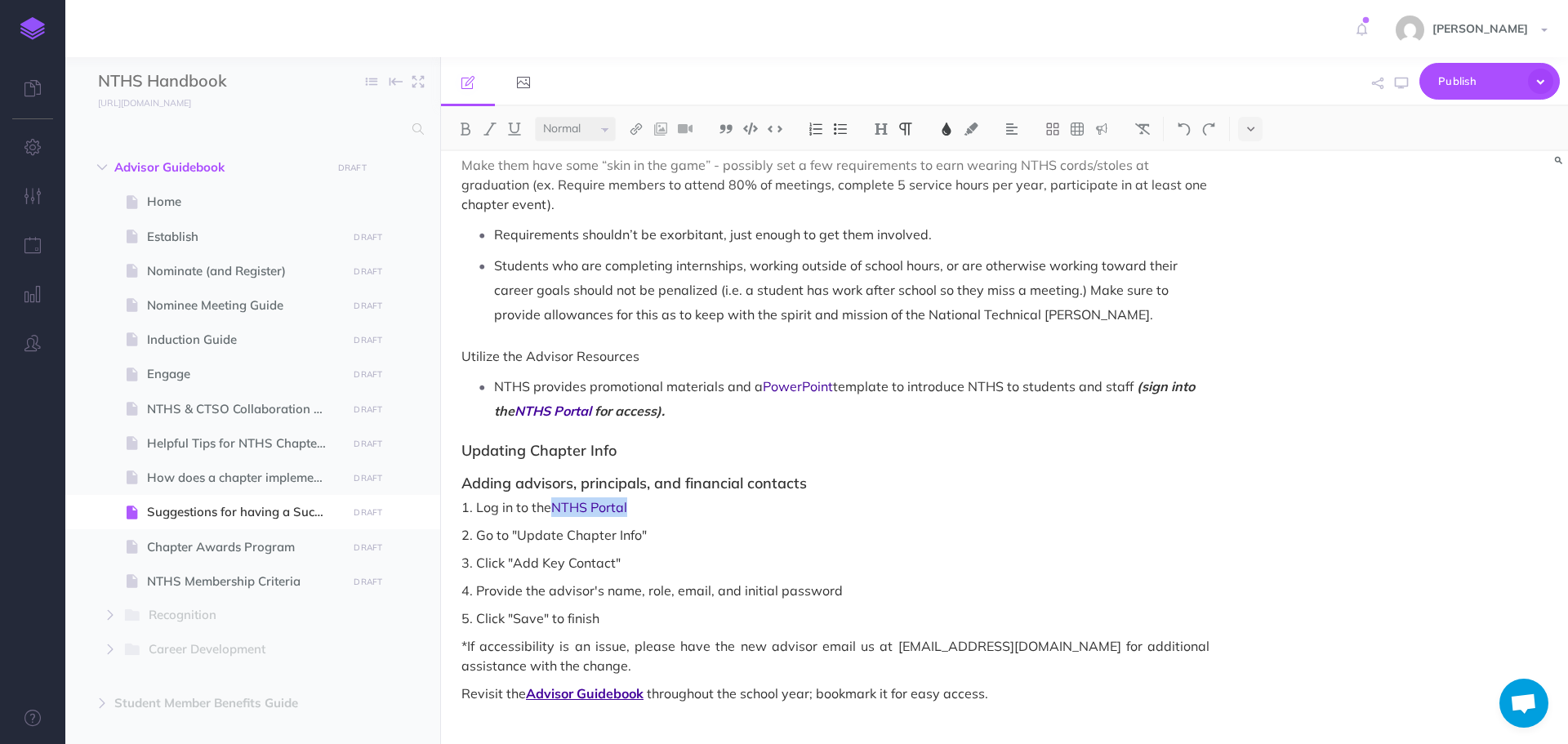
drag, startPoint x: 554, startPoint y: 506, endPoint x: 636, endPoint y: 503, distance: 82.1
click at [636, 503] on p "1. Log in to the NTHS Portal" at bounding box center [835, 507] width 748 height 20
click at [636, 129] on img at bounding box center [636, 129] width 15 height 13
click at [642, 152] on icon at bounding box center [636, 158] width 13 height 12
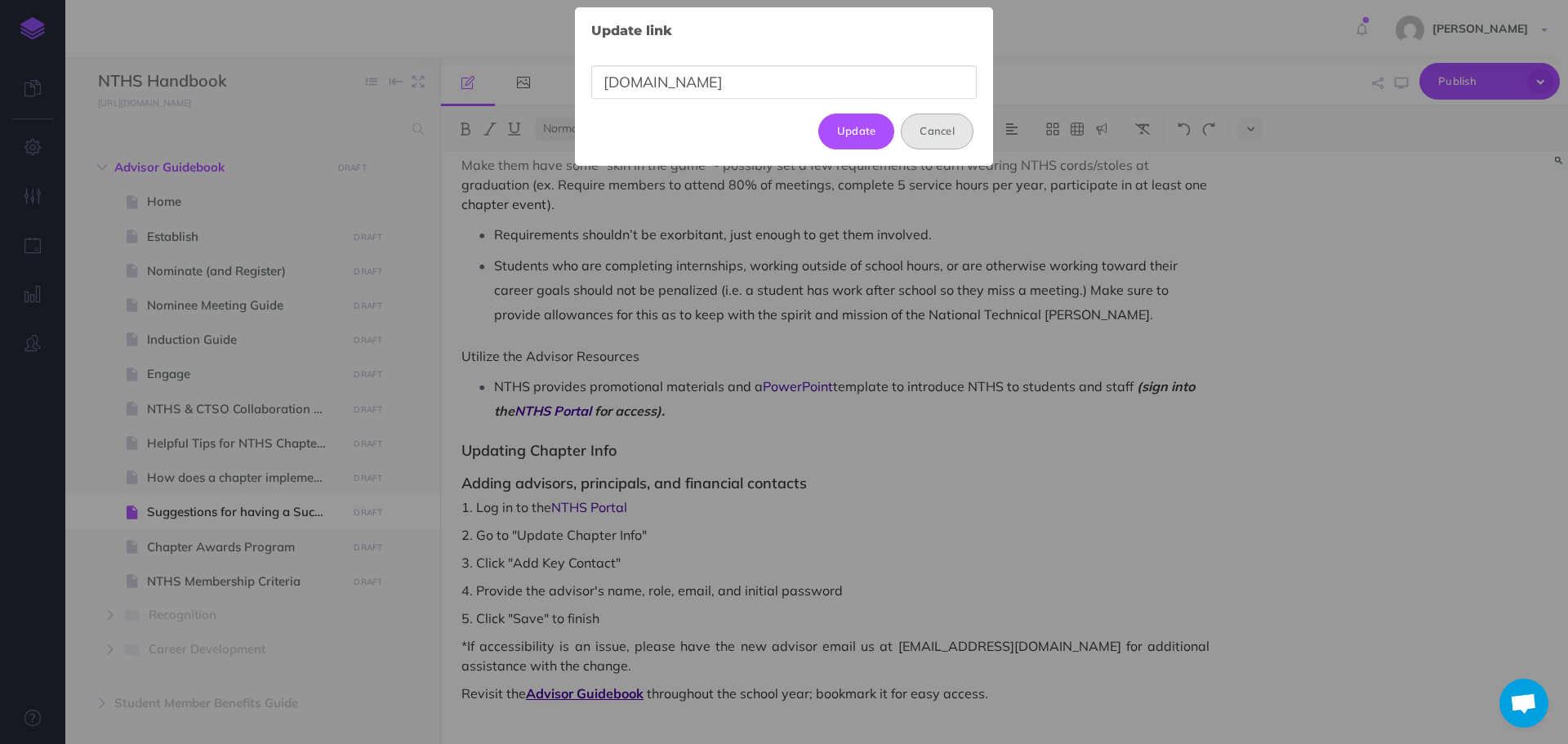
click at [951, 129] on button "Cancel" at bounding box center [937, 132] width 73 height 36
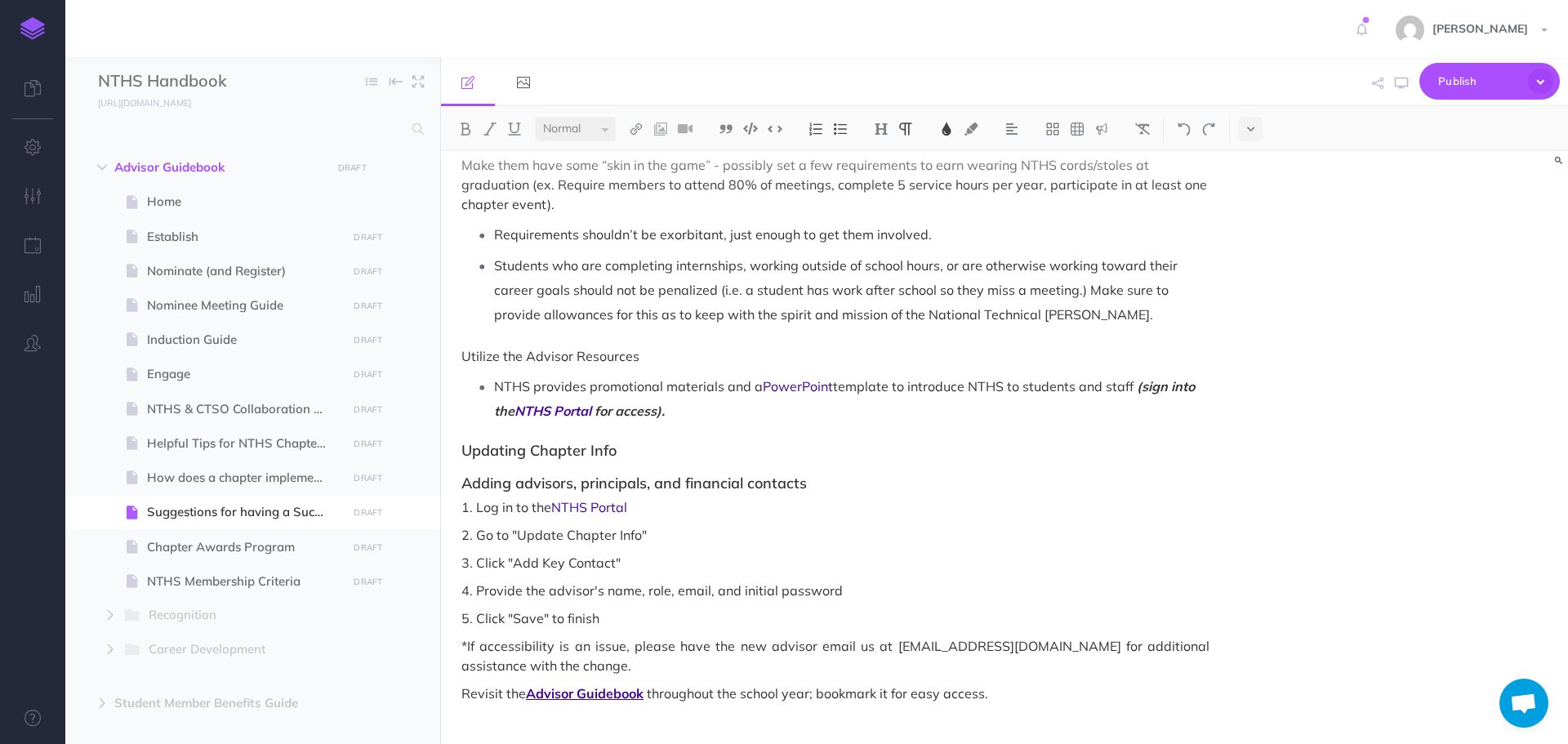
click at [983, 608] on span "5. Click "Save" to finish" at bounding box center [835, 618] width 748 height 20
drag, startPoint x: 522, startPoint y: 414, endPoint x: 601, endPoint y: 409, distance: 79.2
click at [601, 409] on em "(sign into the NTHS Portal for access)." at bounding box center [846, 399] width 704 height 41
click at [471, 124] on img at bounding box center [465, 129] width 15 height 13
click at [675, 453] on span "Updating Chapter Info" at bounding box center [835, 451] width 748 height 17
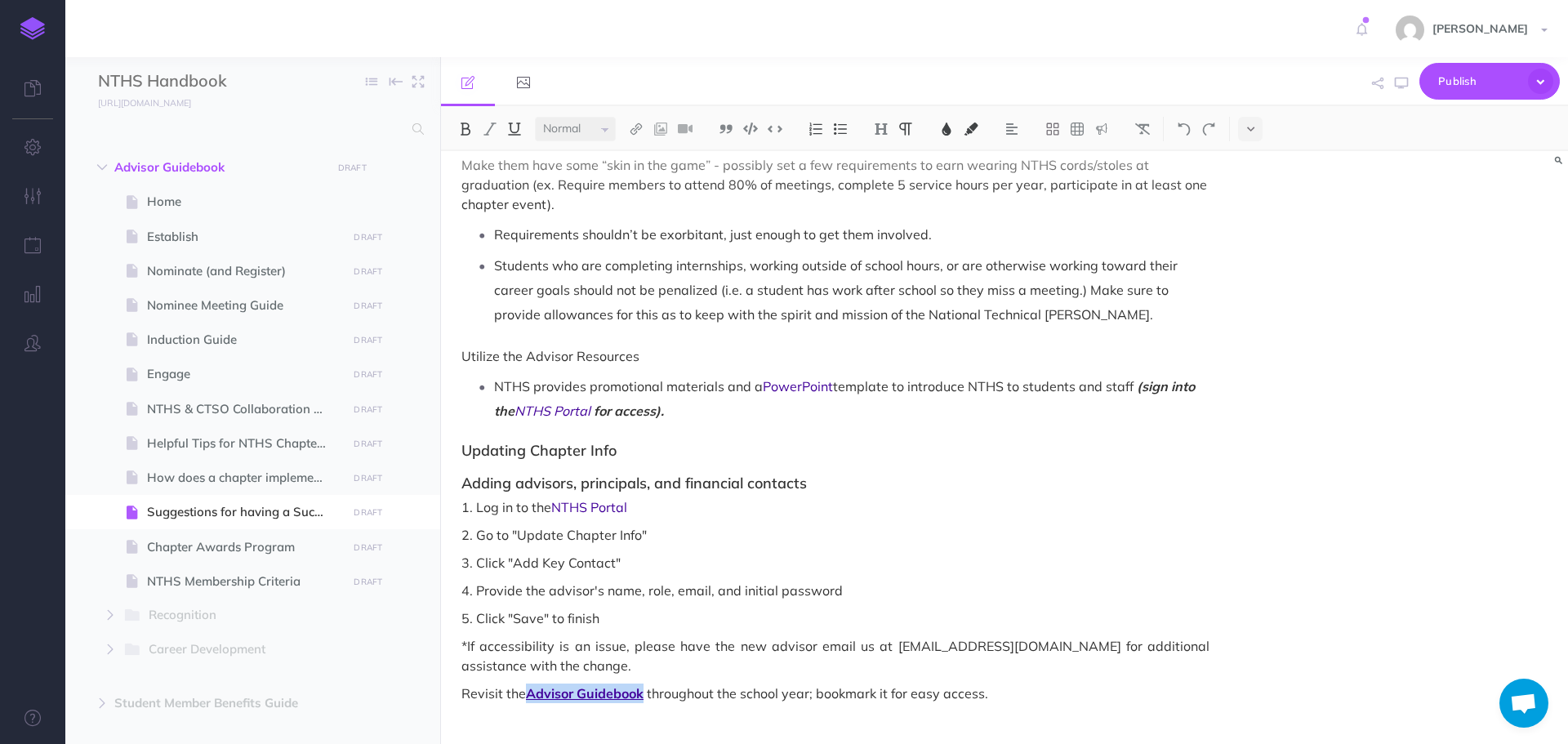
drag, startPoint x: 528, startPoint y: 670, endPoint x: 643, endPoint y: 673, distance: 115.0
click at [643, 685] on span "Advisor Guidebook" at bounding box center [585, 693] width 118 height 17
click at [462, 136] on button at bounding box center [465, 129] width 25 height 25
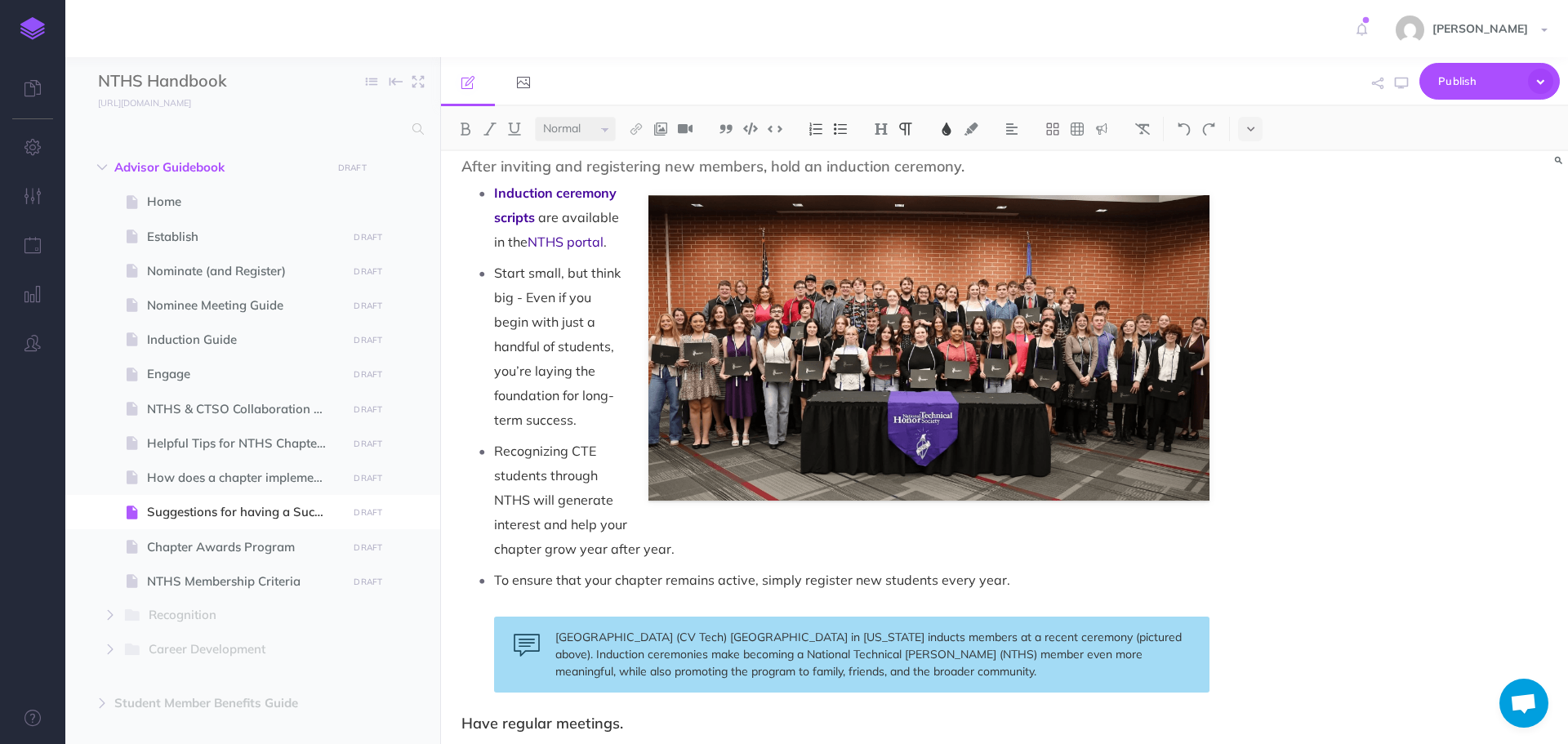
scroll to position [0, 0]
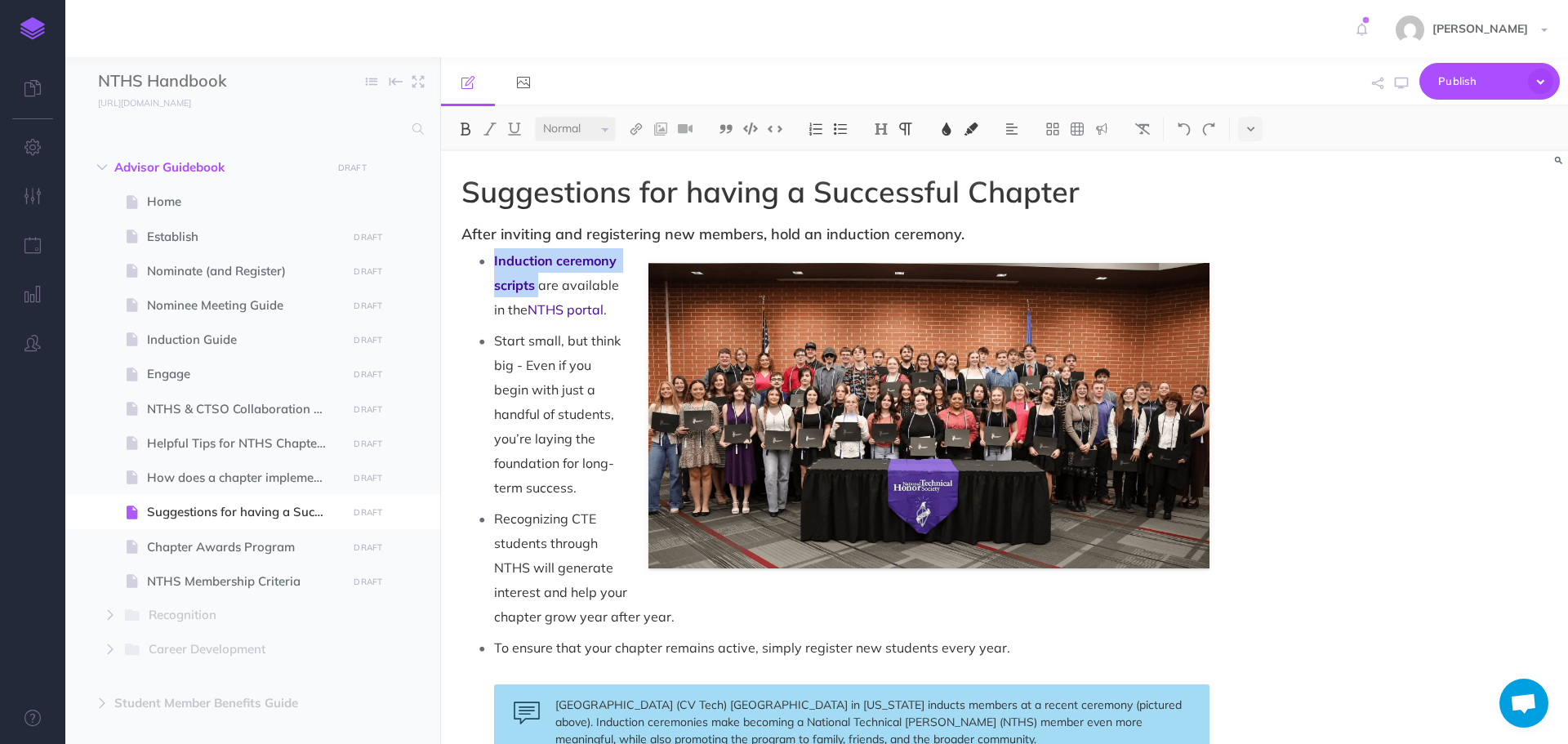
drag, startPoint x: 495, startPoint y: 258, endPoint x: 542, endPoint y: 283, distance: 53.2
click at [542, 283] on p "Induction ceremony scripts are available in the NTHS portal ." at bounding box center [852, 285] width 715 height 74
click at [458, 133] on img at bounding box center [465, 129] width 15 height 13
click at [554, 401] on p "Start small, but think big - Even if you begin with just a handful of students,…" at bounding box center [852, 414] width 715 height 172
click at [1397, 88] on icon "button" at bounding box center [1401, 83] width 13 height 13
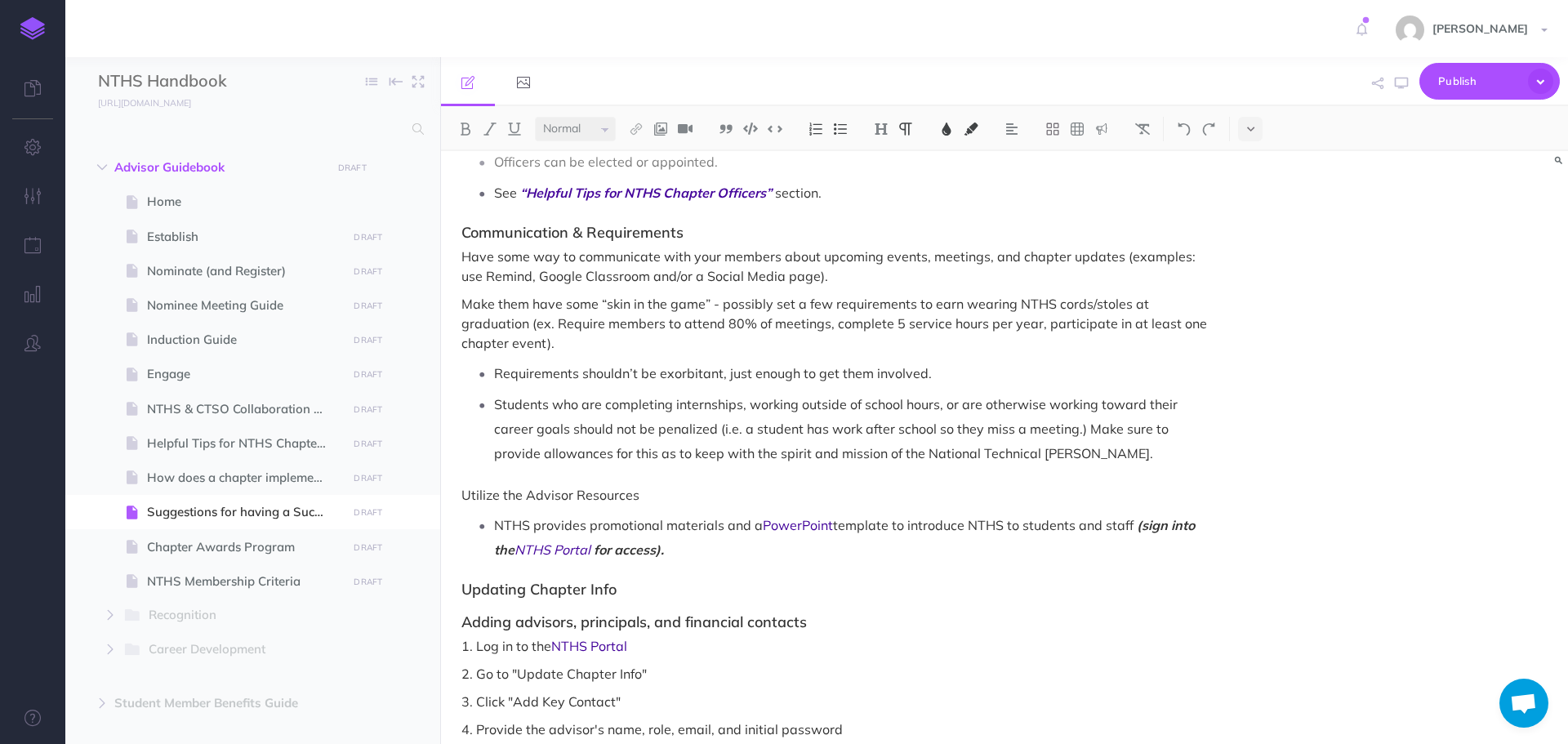
scroll to position [966, 0]
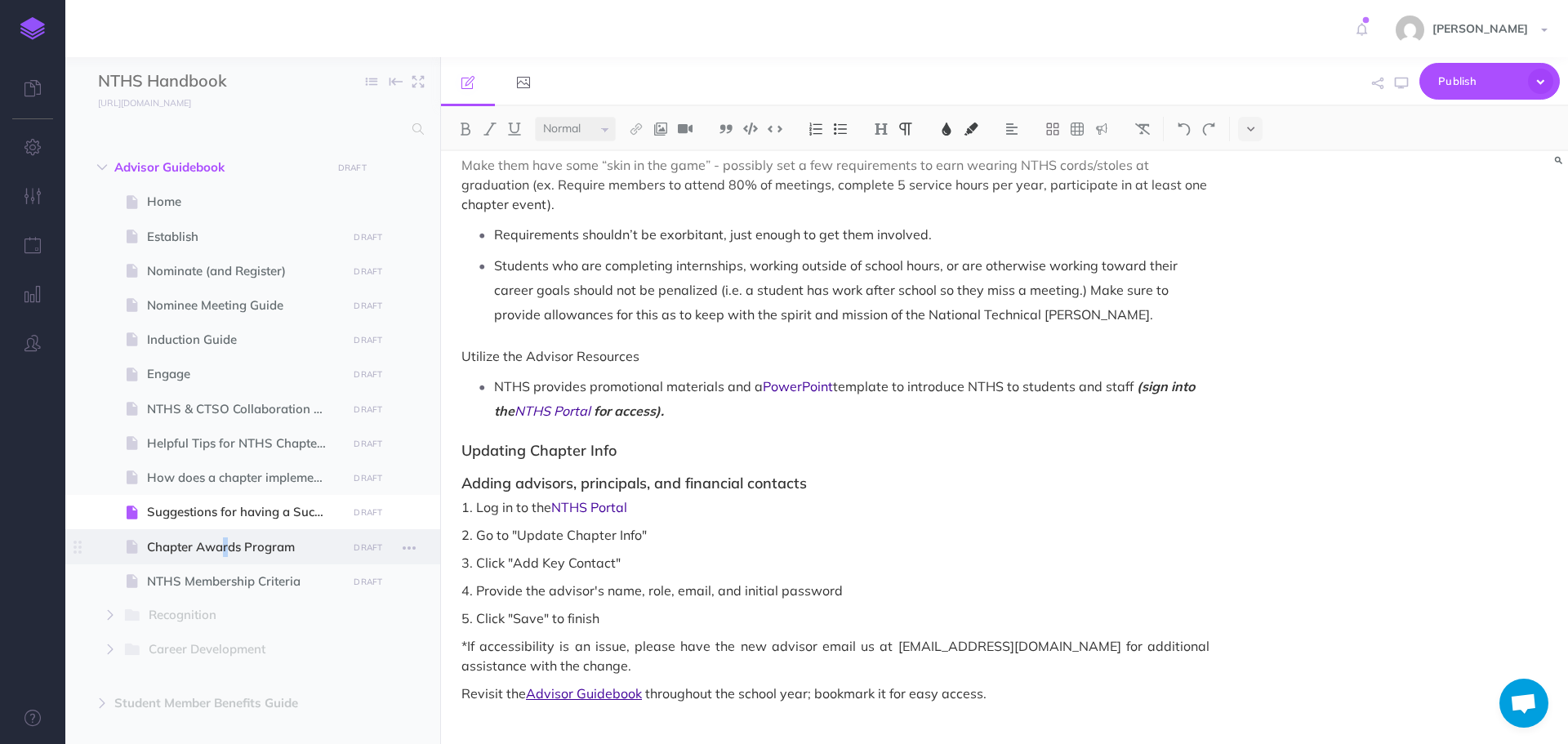
click at [186, 553] on span "Chapter Awards Program" at bounding box center [245, 547] width 196 height 20
select select "null"
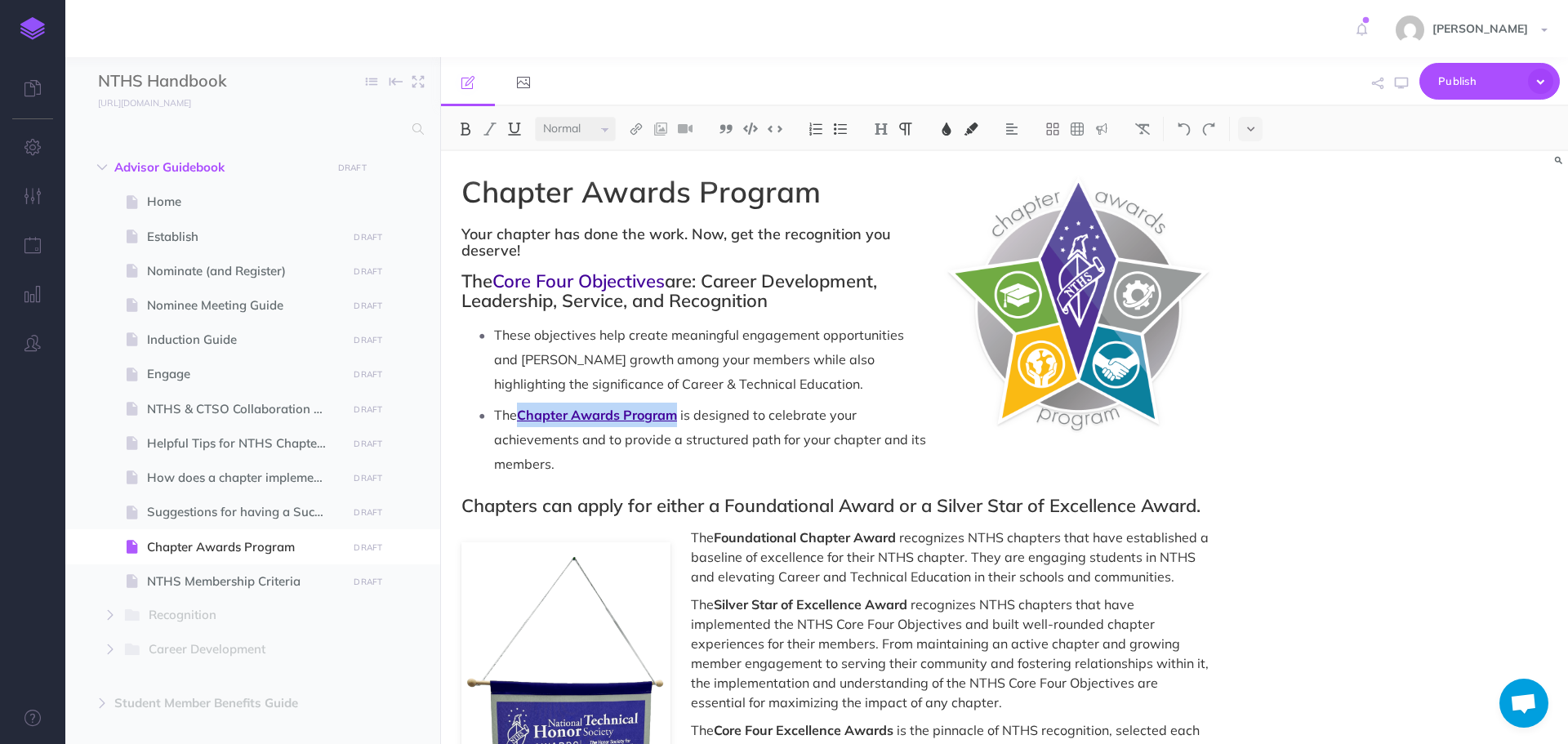
drag, startPoint x: 525, startPoint y: 413, endPoint x: 678, endPoint y: 417, distance: 153.1
click at [677, 417] on span "Chapter Awards Program" at bounding box center [596, 415] width 160 height 17
click at [467, 129] on img at bounding box center [465, 129] width 15 height 13
click at [656, 367] on span "These objectives help create meaningful engagement opportunities and [PERSON_NA…" at bounding box center [700, 360] width 414 height 66
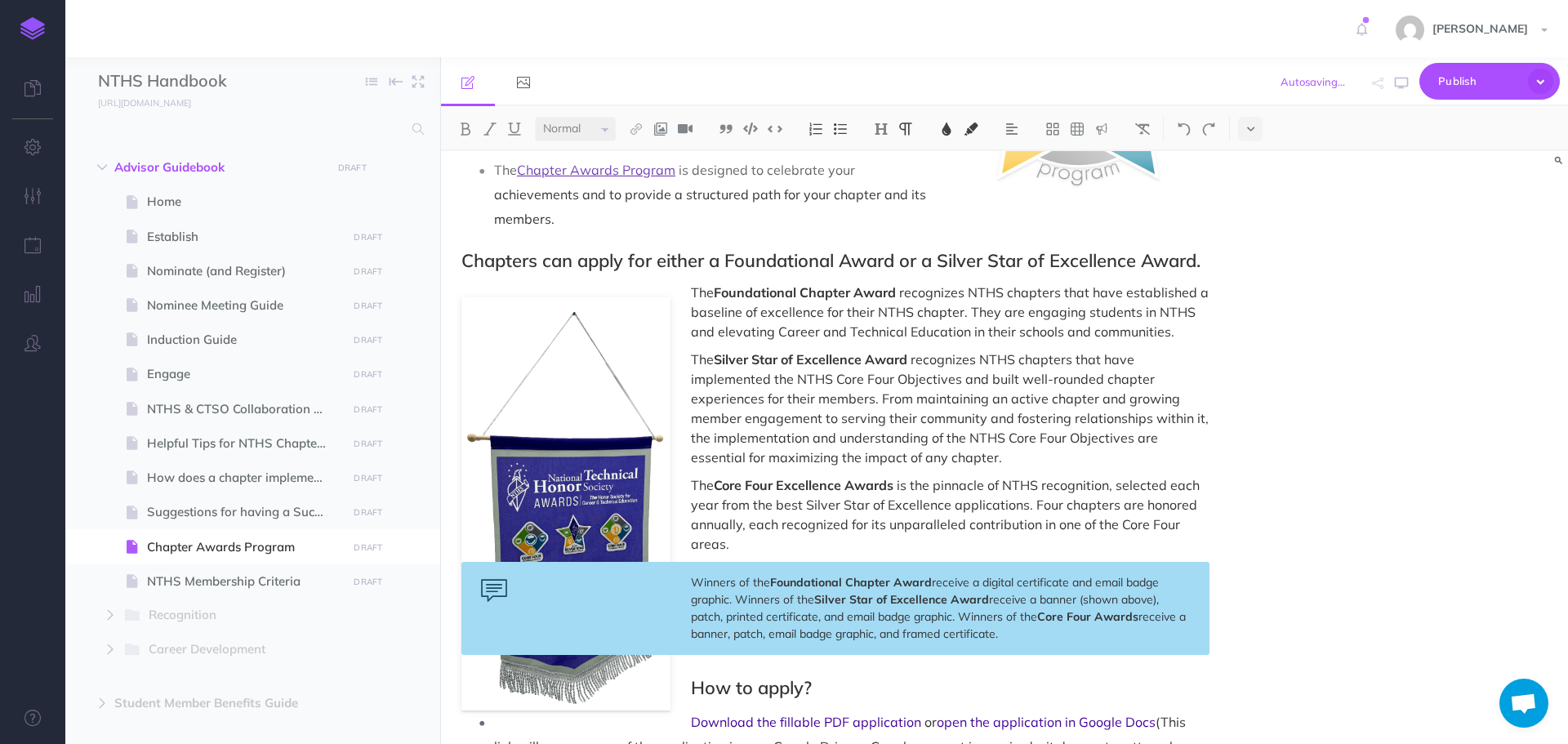
scroll to position [387, 0]
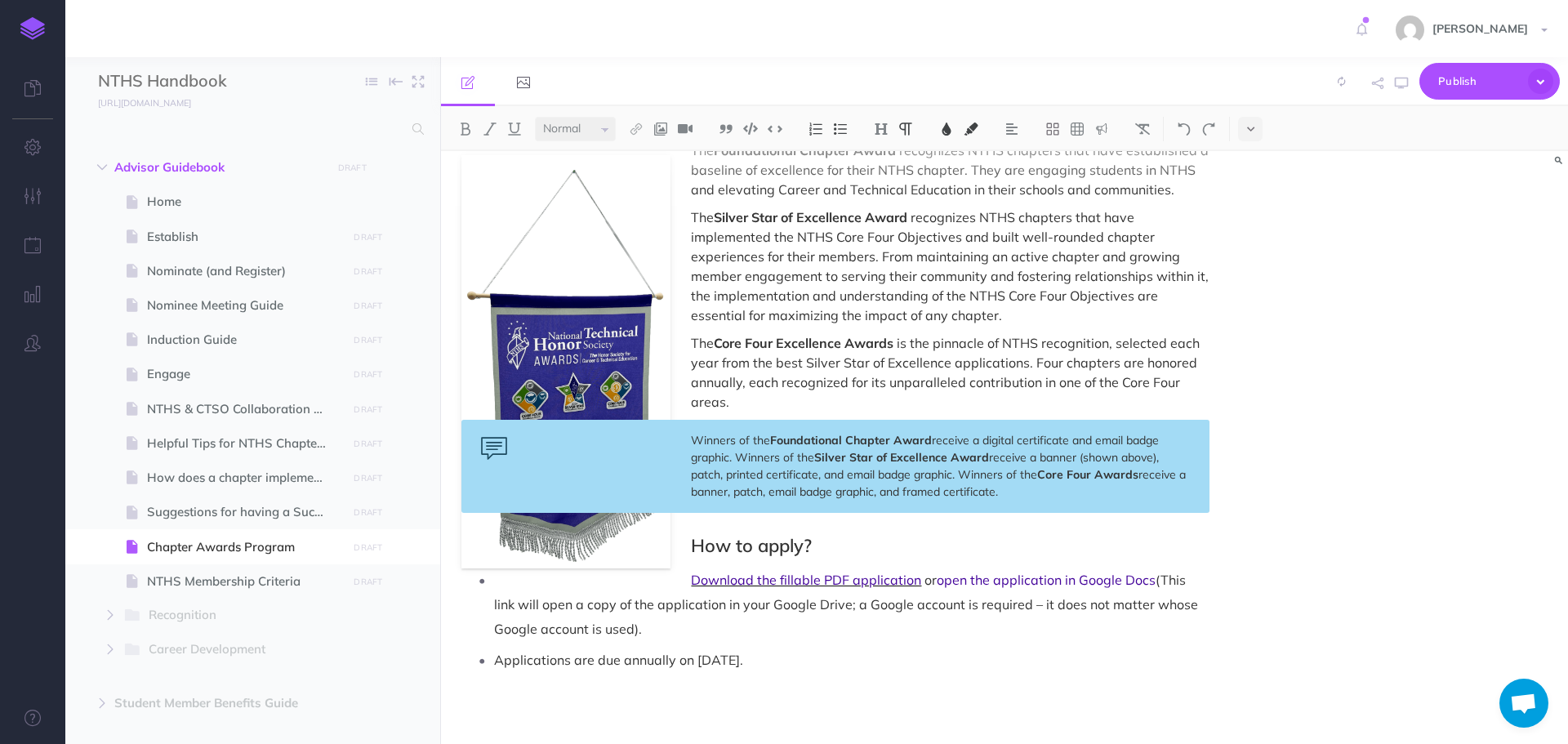
click at [694, 581] on span "Download the fillable PDF application" at bounding box center [806, 580] width 230 height 17
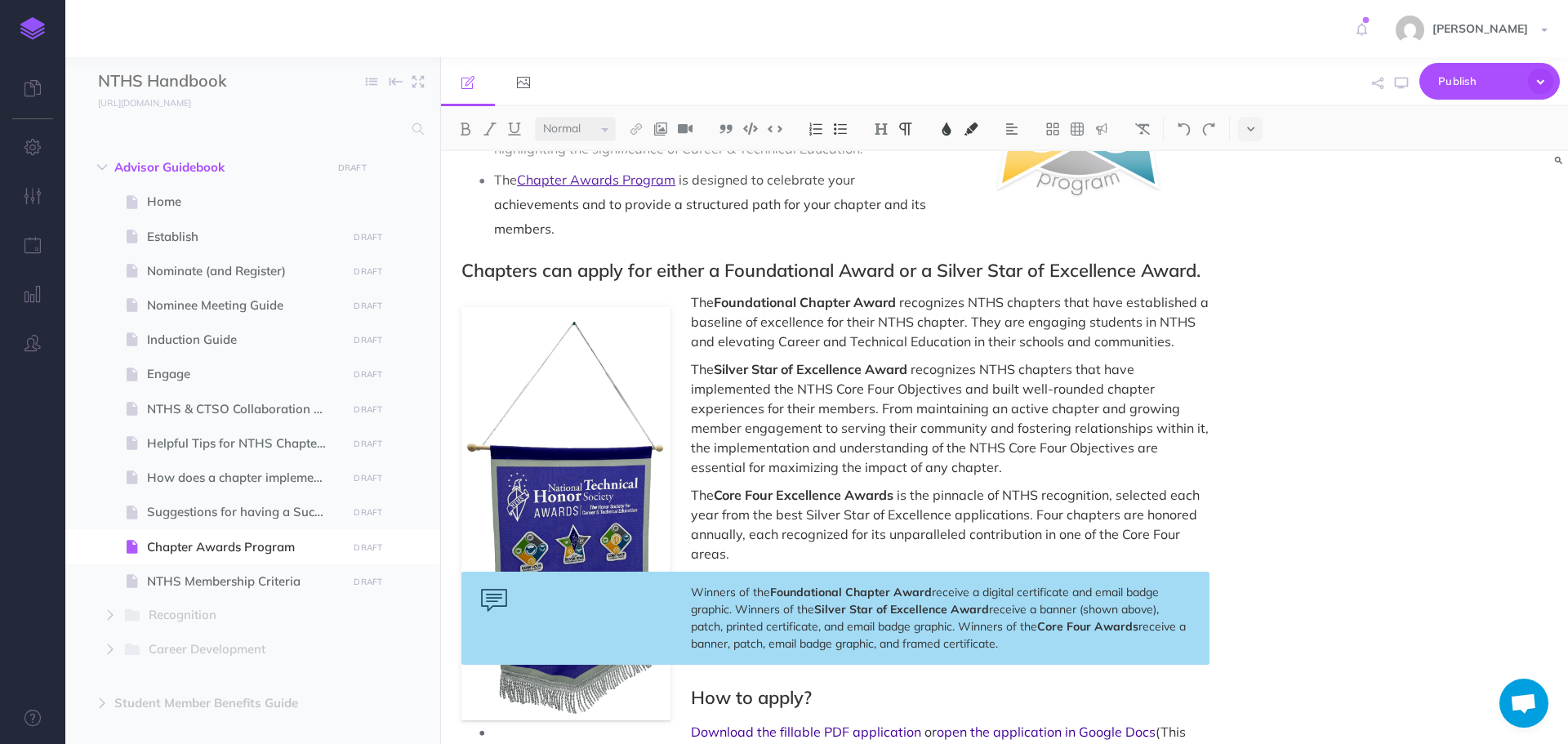
scroll to position [0, 0]
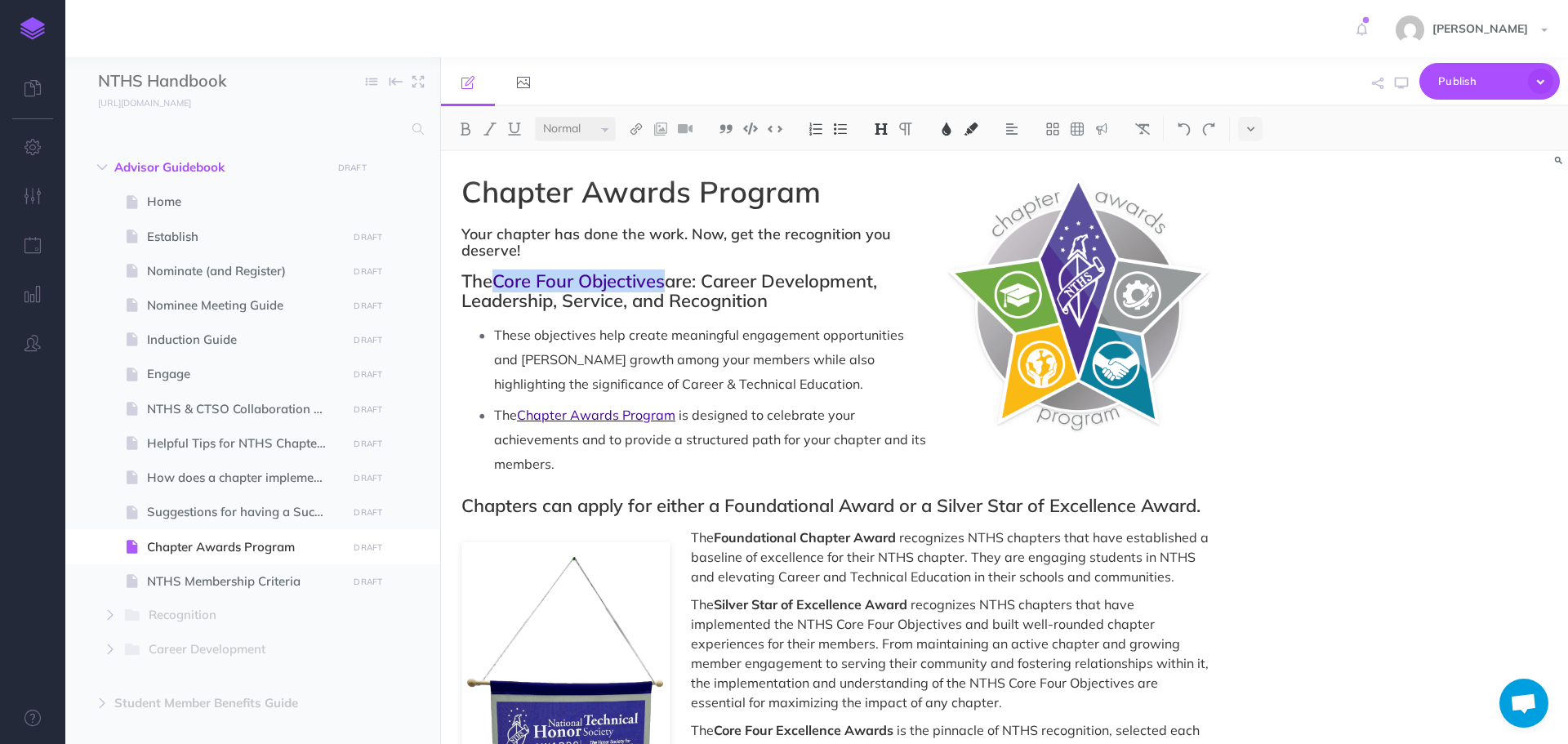
drag, startPoint x: 503, startPoint y: 282, endPoint x: 670, endPoint y: 273, distance: 167.2
click at [670, 273] on h2 "The Core Four Objectives are: Career Development, Leadership, Service, and Reco…" at bounding box center [835, 291] width 748 height 39
click at [463, 124] on img at bounding box center [465, 129] width 15 height 13
click at [658, 366] on span "These objectives help create meaningful engagement opportunities and [PERSON_NA…" at bounding box center [700, 360] width 414 height 66
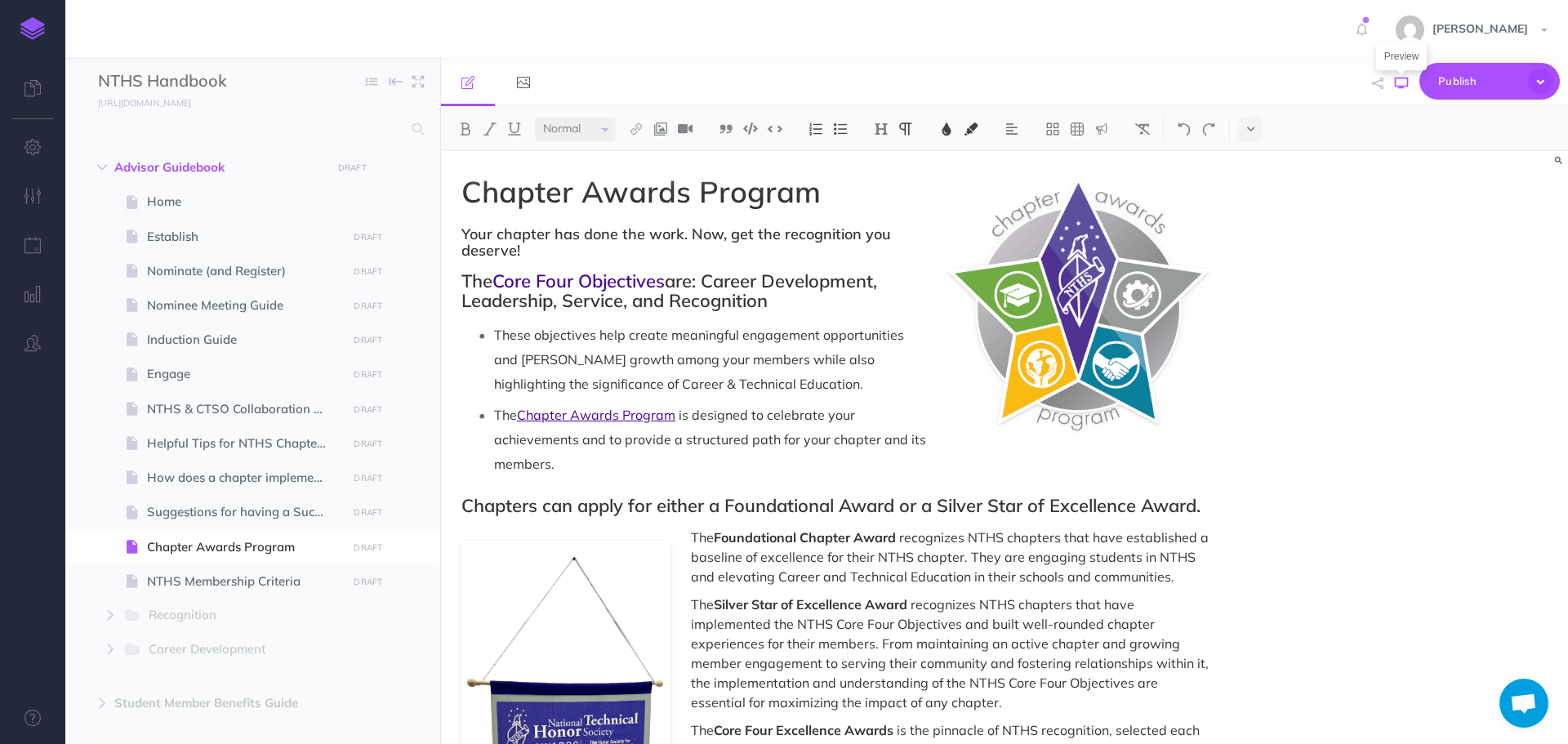
click at [1400, 85] on icon "button" at bounding box center [1401, 83] width 13 height 13
drag, startPoint x: 500, startPoint y: 279, endPoint x: 675, endPoint y: 282, distance: 175.0
click at [675, 282] on h2 "The Core Four Objectives are: Career Development, Leadership, Service, and Reco…" at bounding box center [835, 291] width 748 height 39
click at [465, 129] on img at bounding box center [465, 129] width 15 height 13
click at [1407, 85] on icon "button" at bounding box center [1401, 83] width 13 height 13
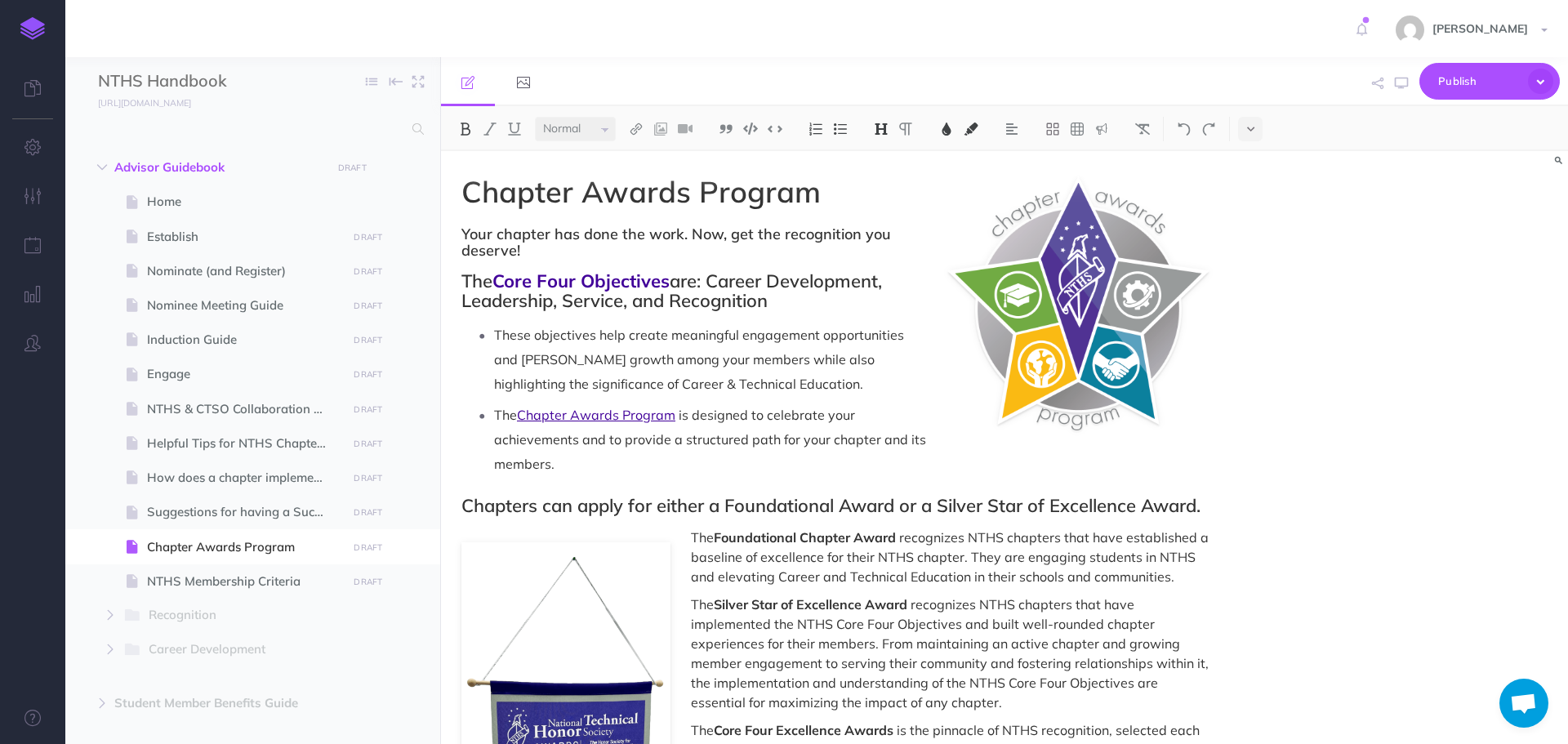
click at [806, 308] on h2 "The Core Four Objectives are: Career Development, Leadership, Service, and Reco…" at bounding box center [835, 291] width 748 height 39
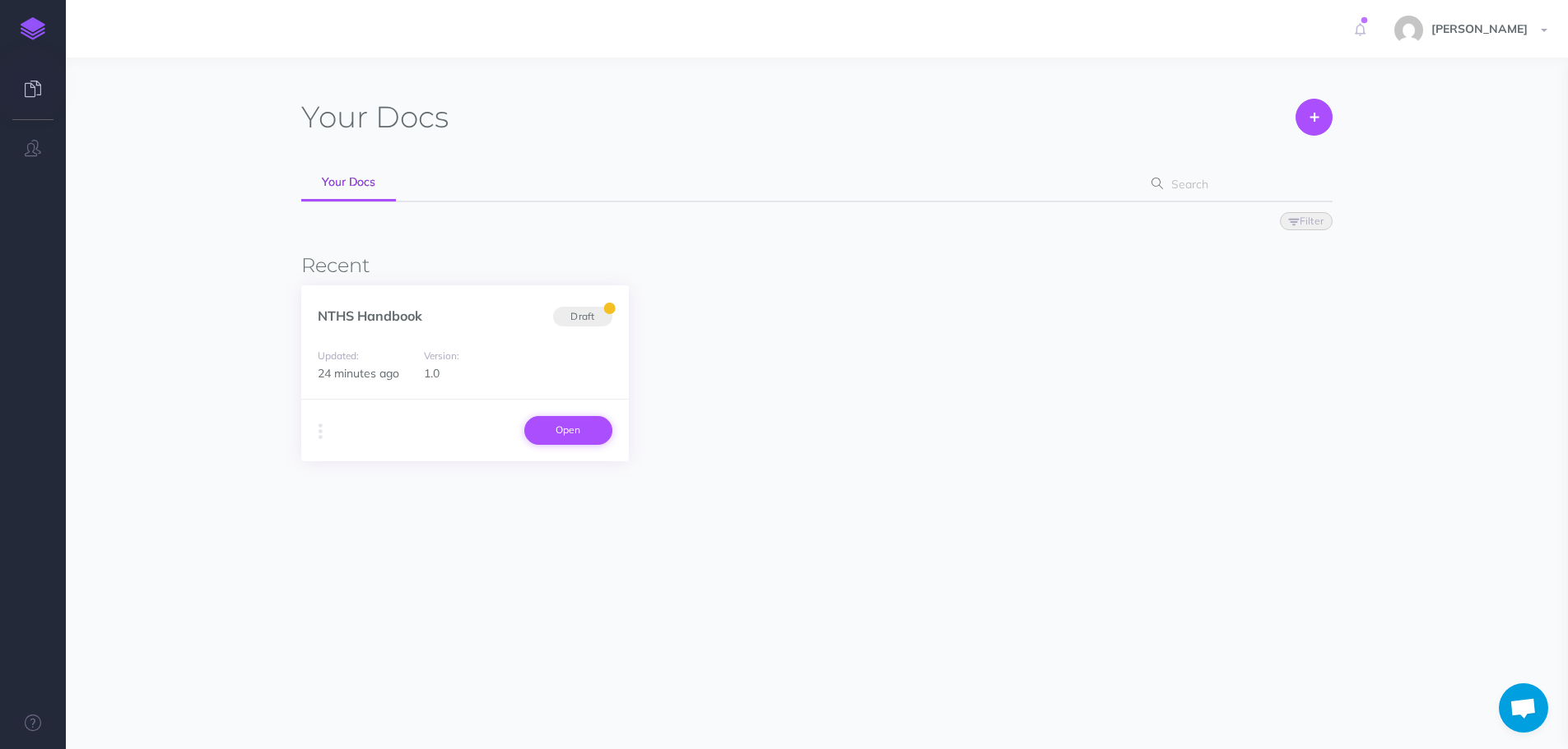
scroll to position [48, 0]
click at [598, 436] on link "Open" at bounding box center [568, 430] width 88 height 28
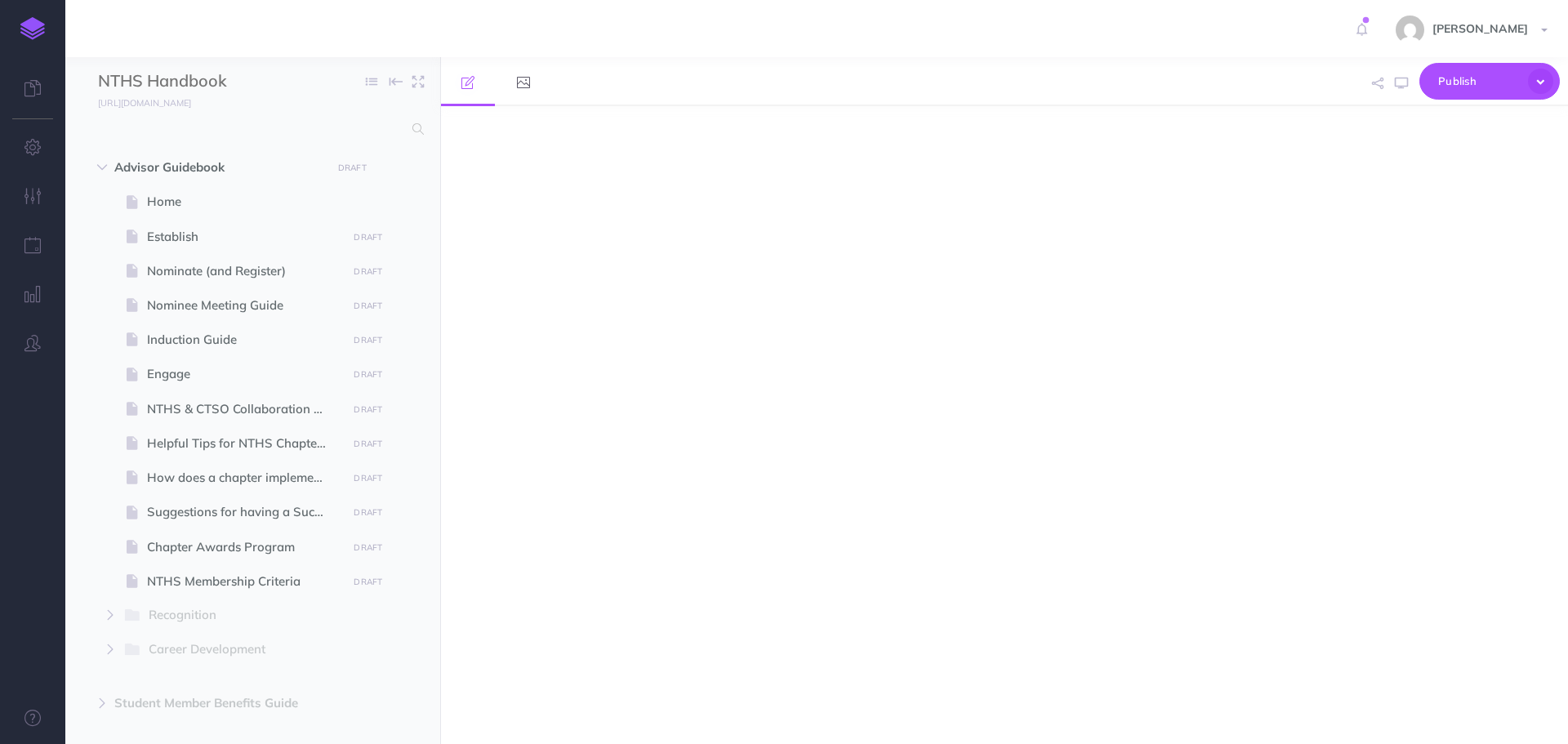
select select "null"
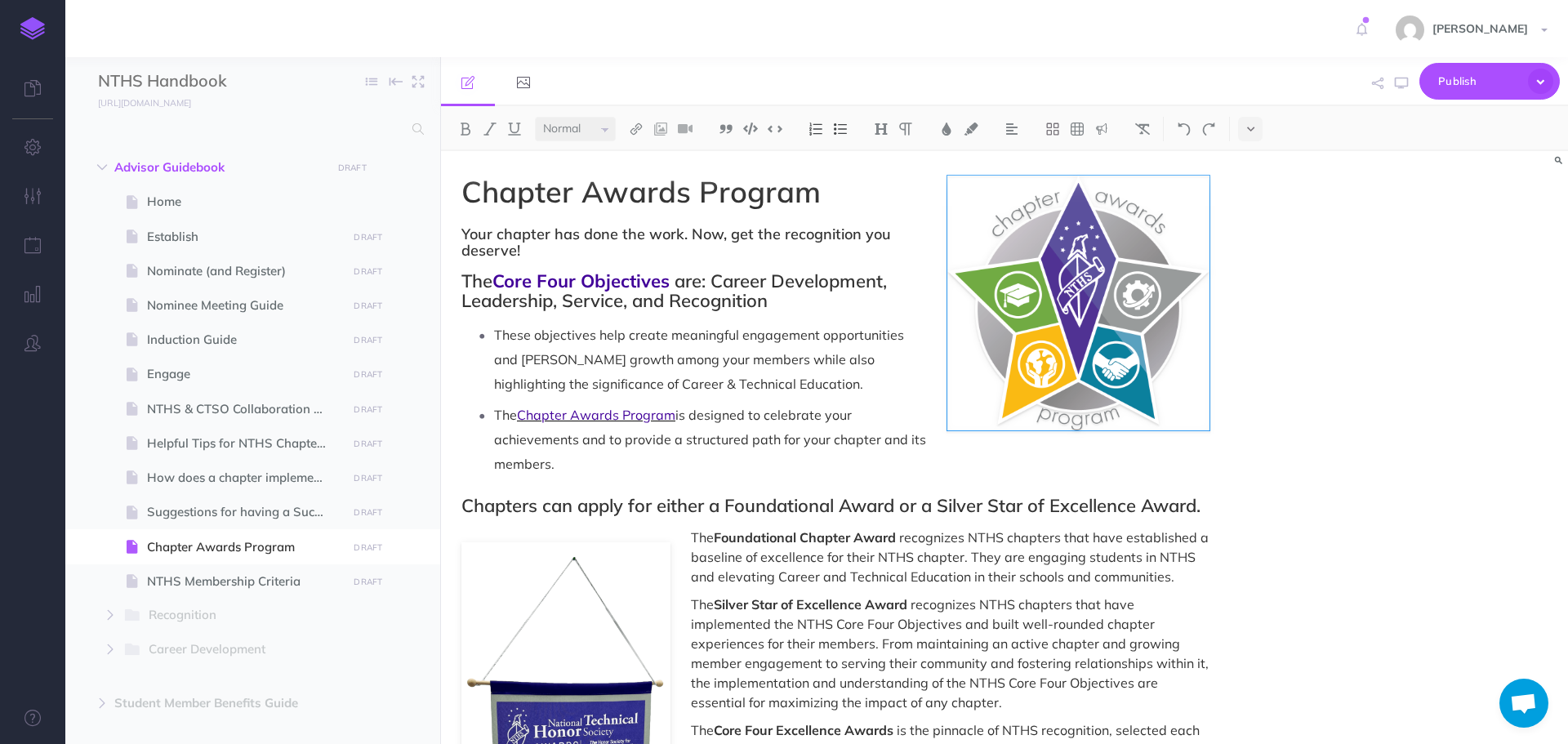
scroll to position [48, 0]
click at [207, 519] on span "Suggestions for having a Successful Chapter" at bounding box center [245, 512] width 196 height 20
select select "null"
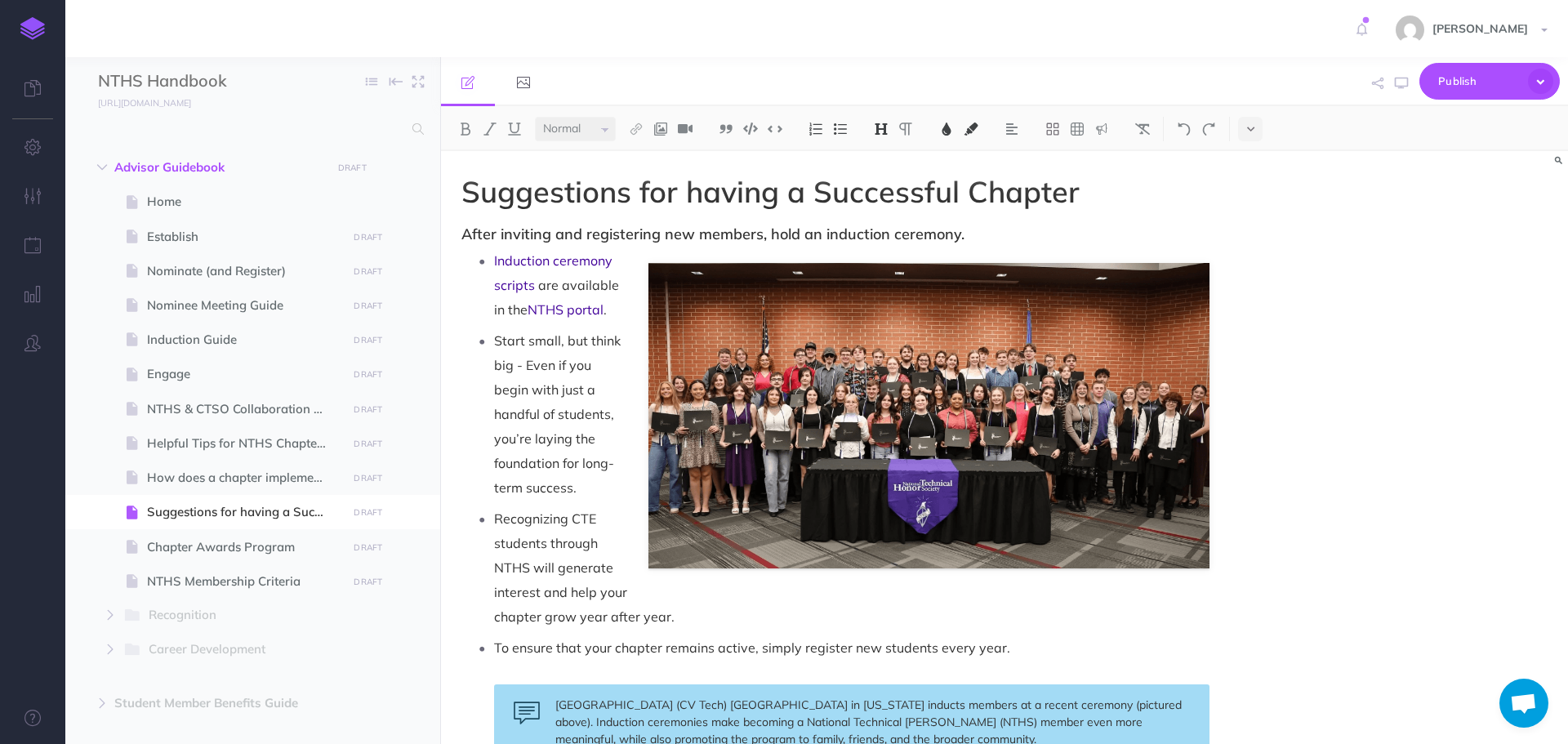
click at [596, 611] on p "Recognizing CTE students through NTHS will generate interest and help your chap…" at bounding box center [852, 567] width 715 height 123
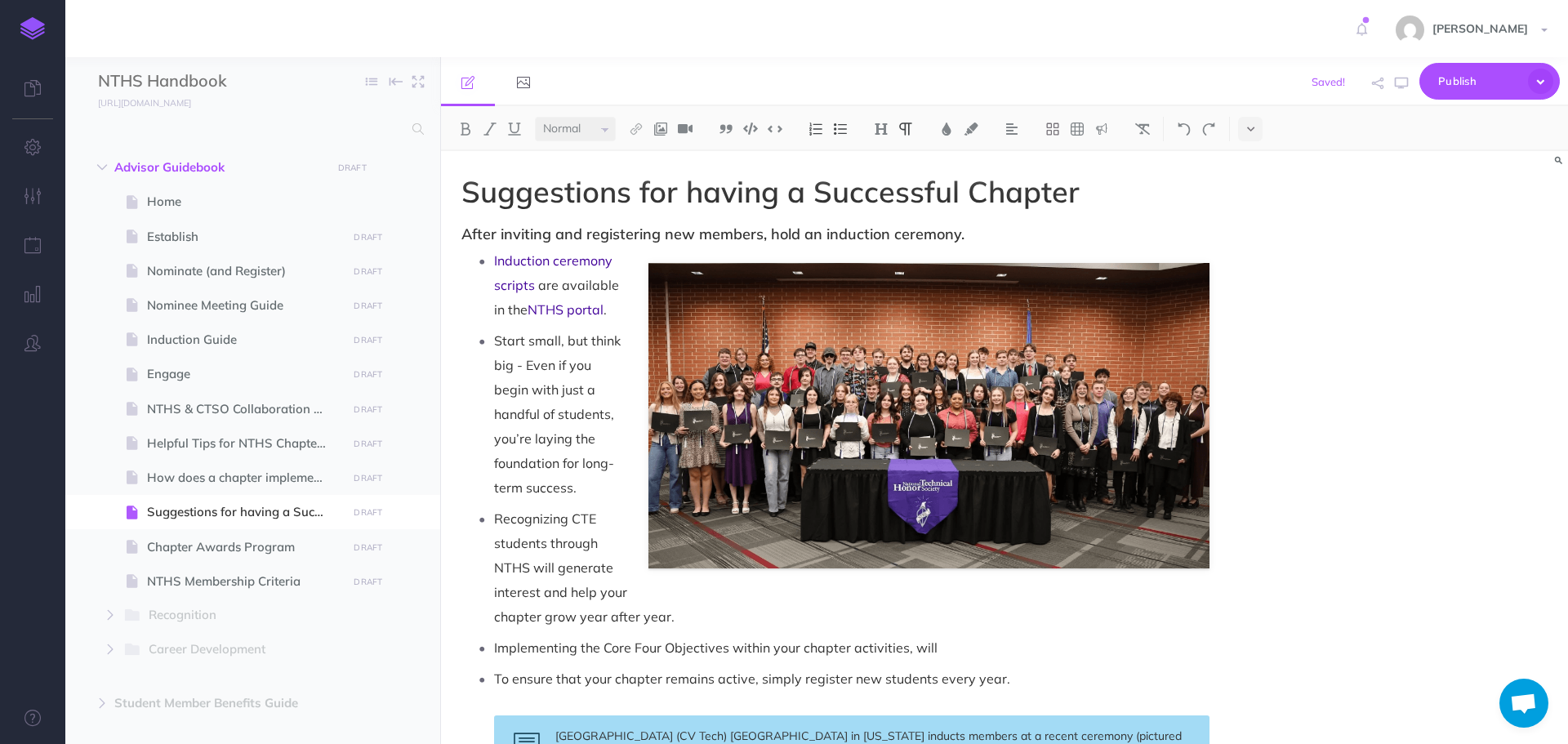
click at [980, 647] on p "Implementing the Core Four Objectives within your chapter activities, will" at bounding box center [852, 648] width 715 height 25
drag, startPoint x: 603, startPoint y: 652, endPoint x: 727, endPoint y: 647, distance: 124.1
click at [727, 647] on p "Implementing the Core Four Objectives within your chapter activities, will also…" at bounding box center [852, 648] width 715 height 25
click at [638, 130] on img at bounding box center [636, 129] width 15 height 13
click at [642, 181] on icon at bounding box center [636, 183] width 13 height 12
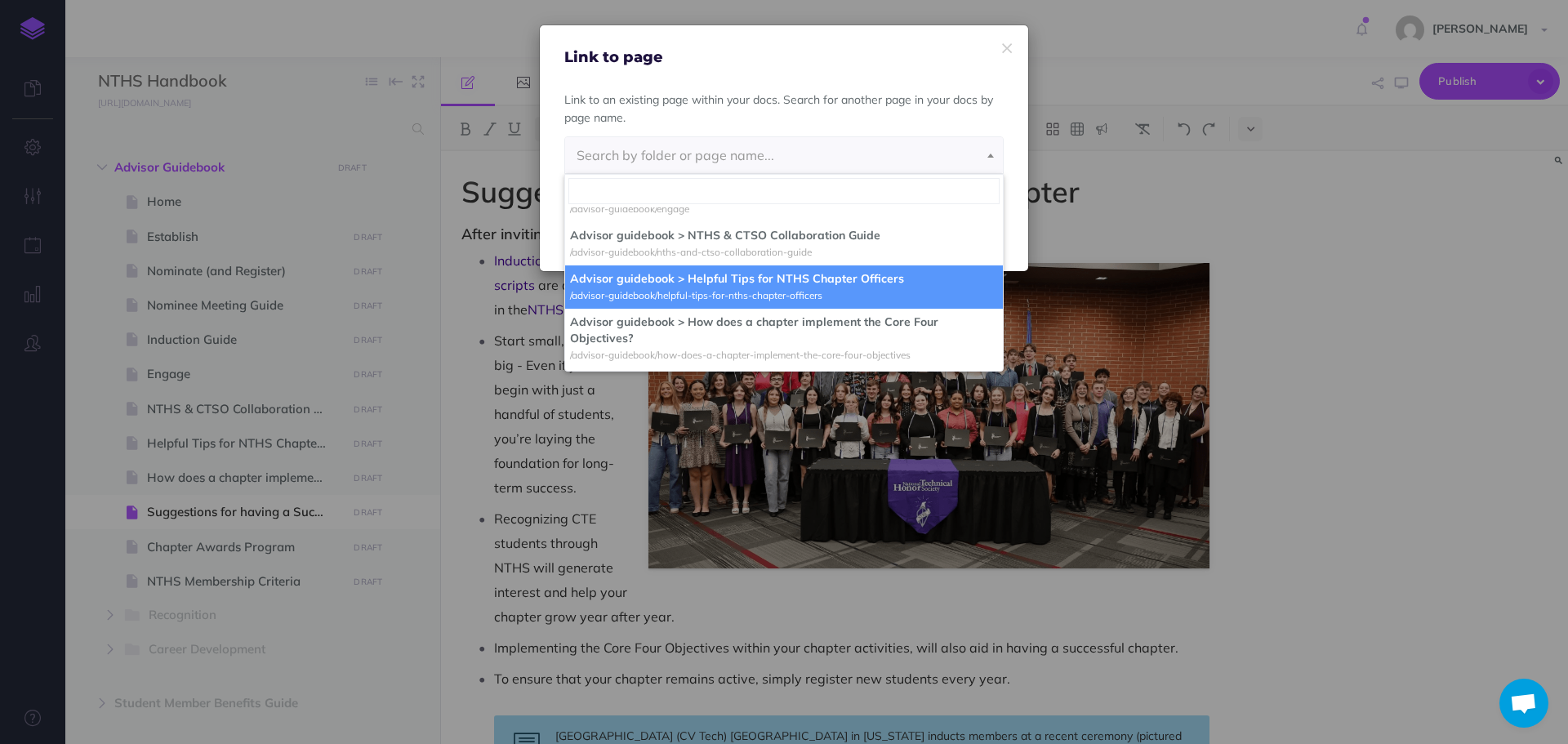
scroll to position [327, 0]
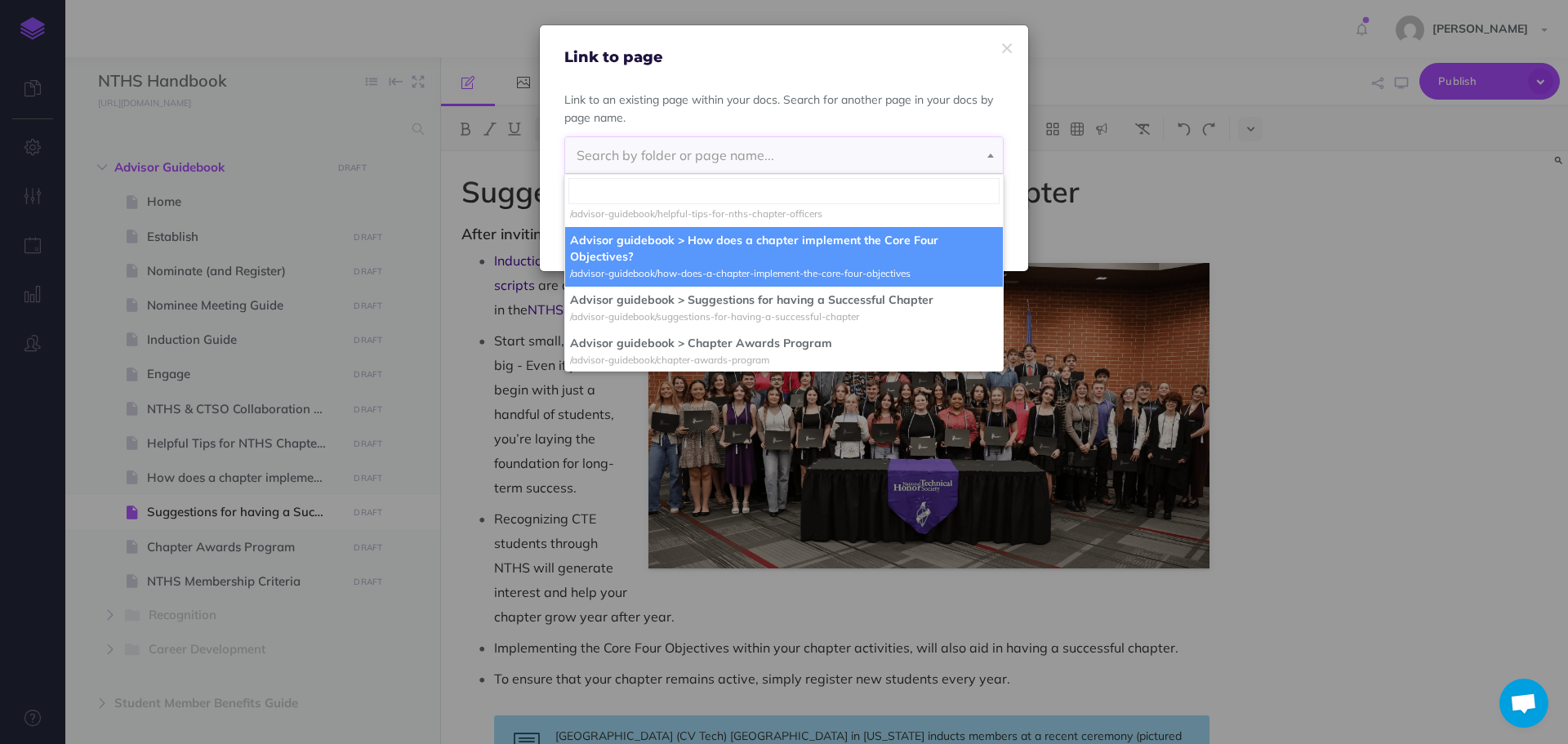
select select "ADO-FA31-1E9-QMW"
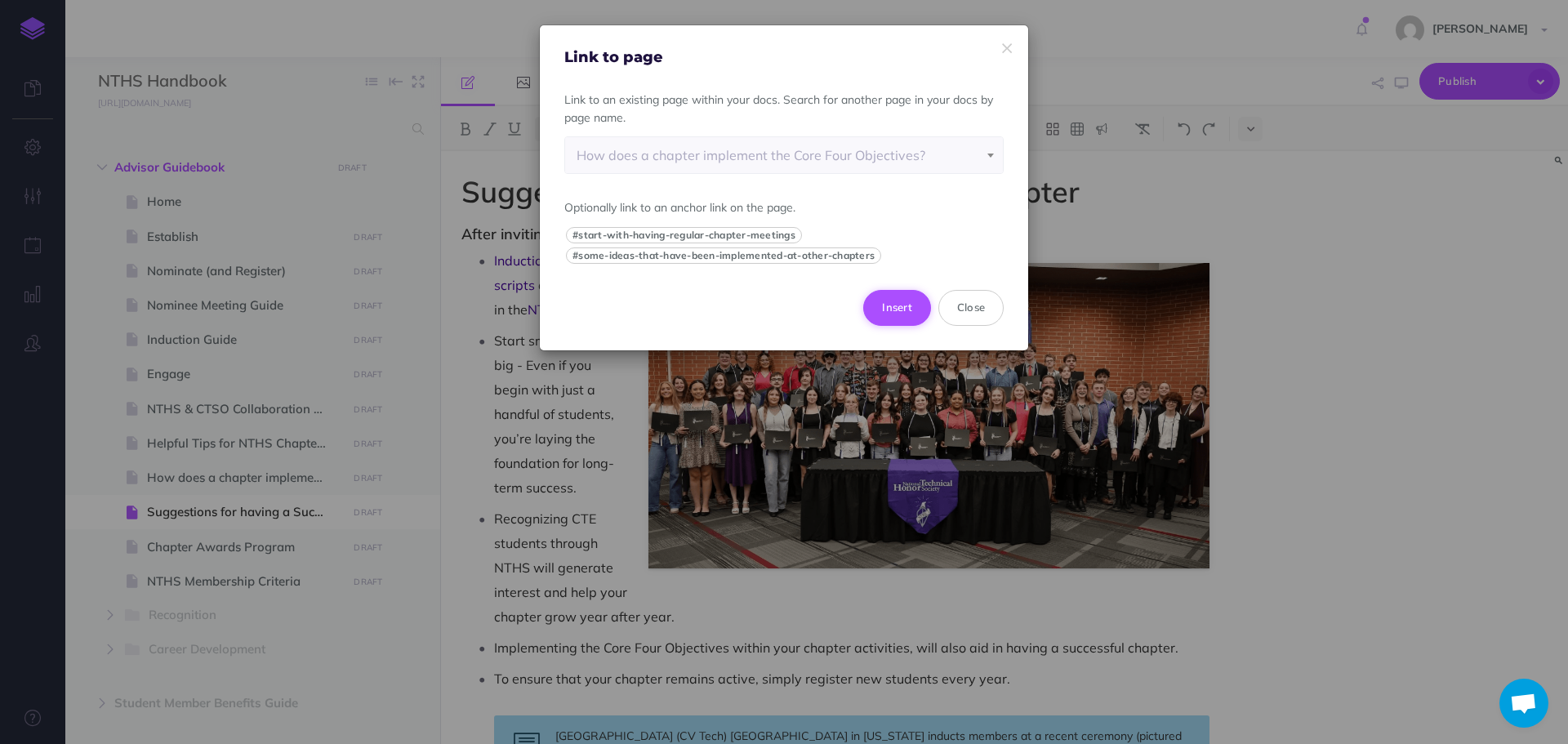
click at [896, 306] on button "Insert" at bounding box center [897, 308] width 68 height 36
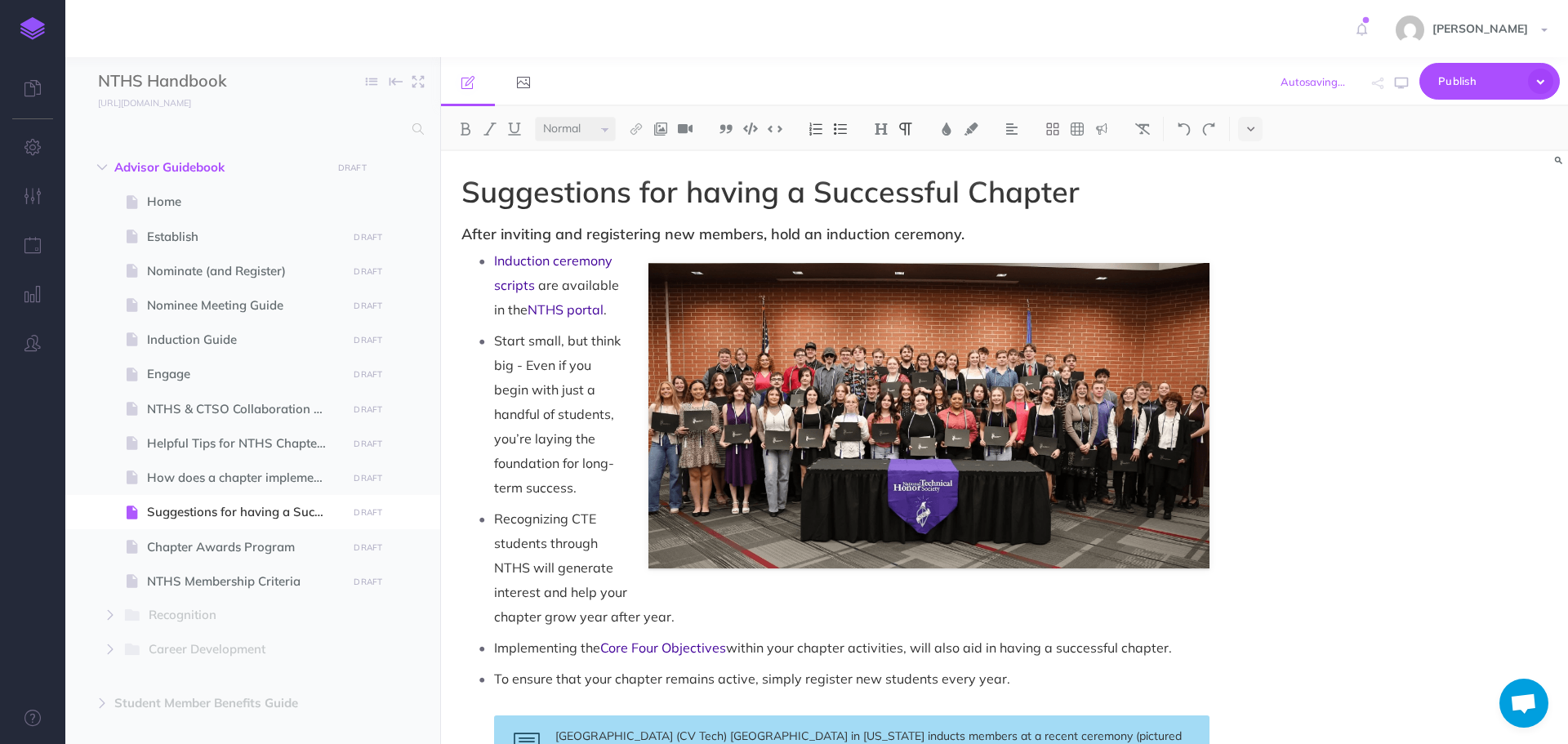
click at [748, 647] on p "Implementing the Core Four Objectives within your chapter activities, will also…" at bounding box center [852, 648] width 715 height 25
click at [1403, 83] on icon "button" at bounding box center [1401, 83] width 13 height 13
drag, startPoint x: 494, startPoint y: 647, endPoint x: 1208, endPoint y: 654, distance: 714.0
click at [1208, 654] on p "Implementing the Core Four Objectives within your chapter activities, will also…" at bounding box center [852, 648] width 715 height 25
click at [944, 131] on img at bounding box center [946, 129] width 15 height 13
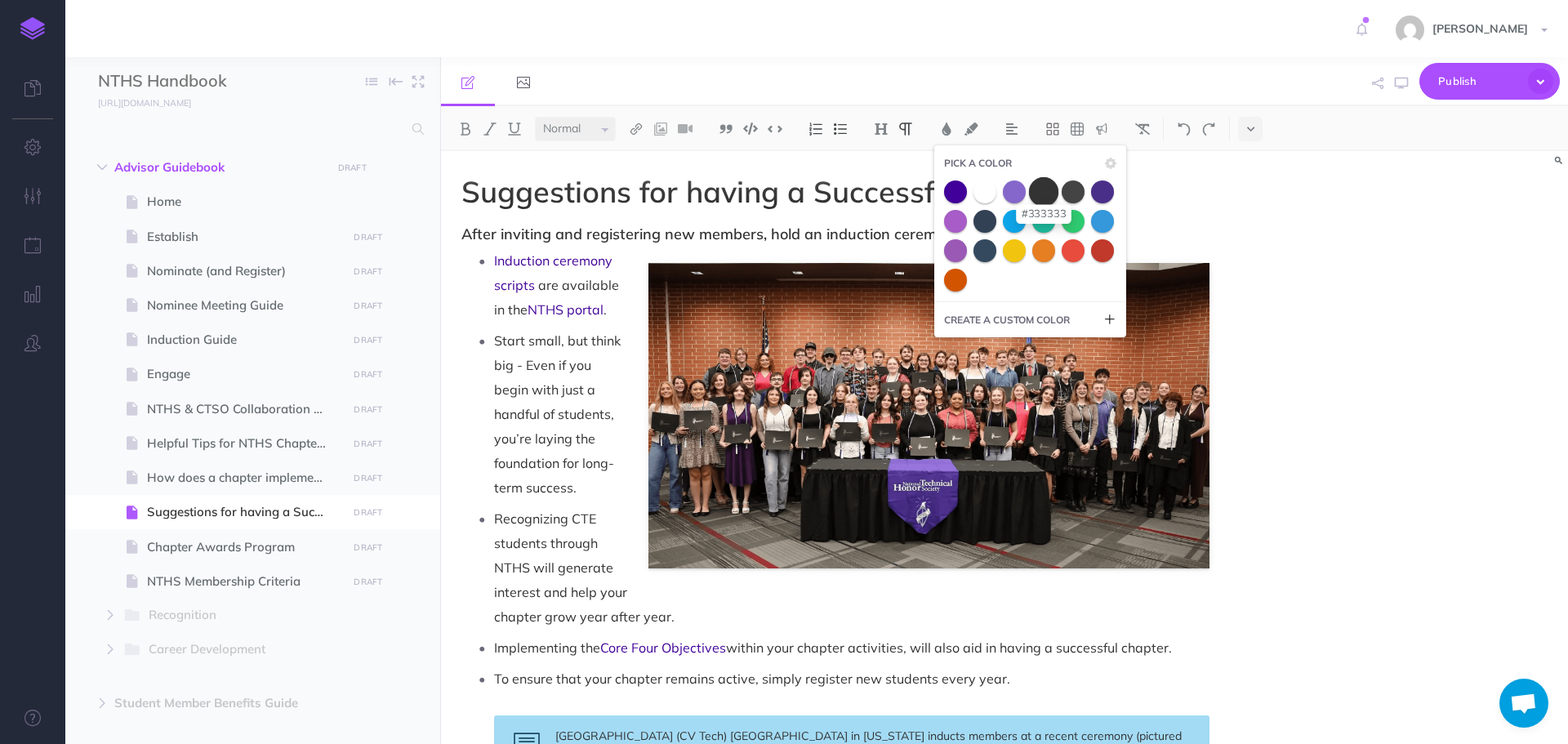
click at [1040, 192] on span at bounding box center [1043, 192] width 29 height 29
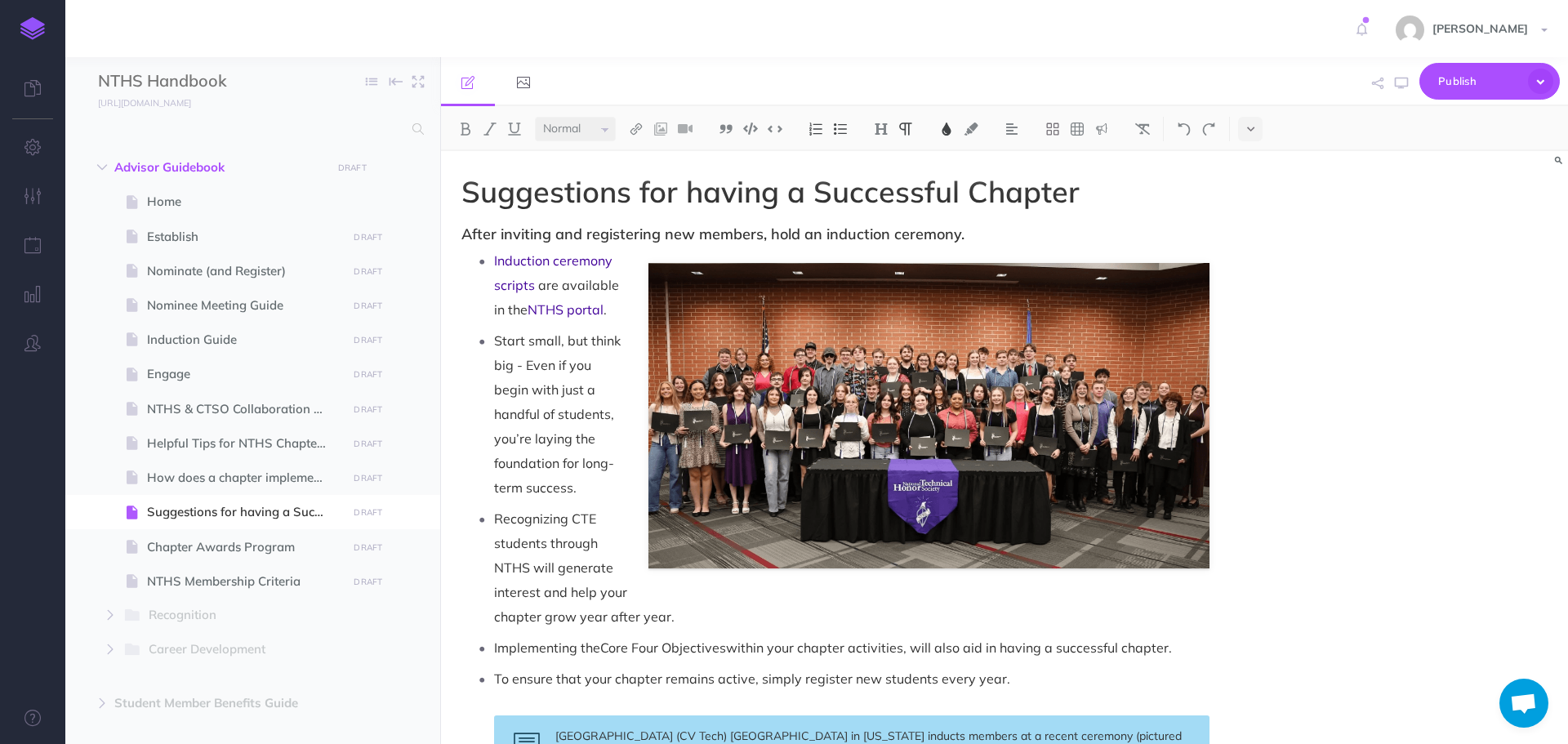
click at [980, 614] on p "Recognizing CTE students through NTHS will generate interest and help your chap…" at bounding box center [852, 567] width 715 height 123
drag, startPoint x: 605, startPoint y: 651, endPoint x: 724, endPoint y: 642, distance: 119.3
click at [724, 642] on span "Core Four Objectives" at bounding box center [663, 648] width 126 height 17
click at [948, 131] on img at bounding box center [946, 129] width 15 height 13
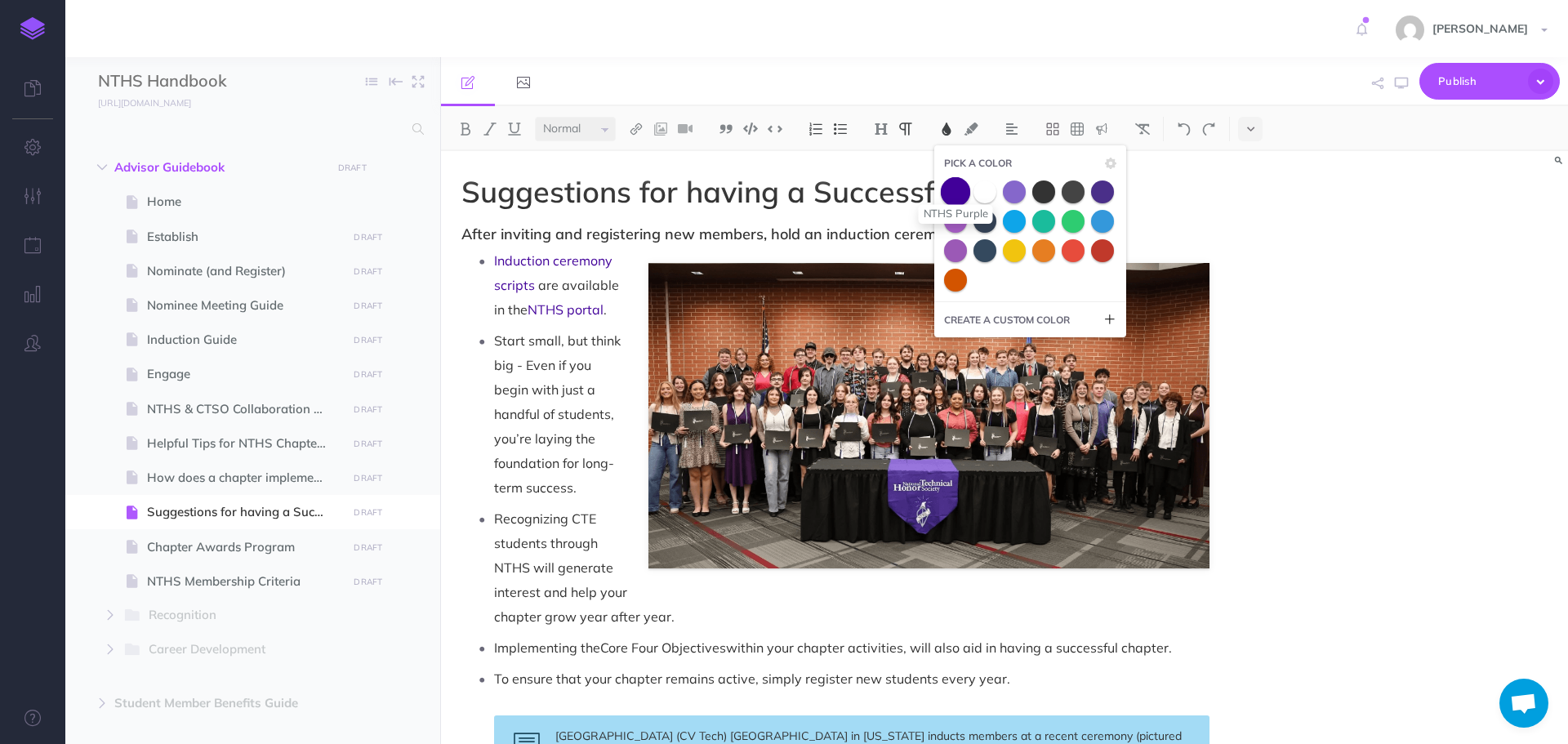
click at [962, 196] on span at bounding box center [956, 192] width 29 height 29
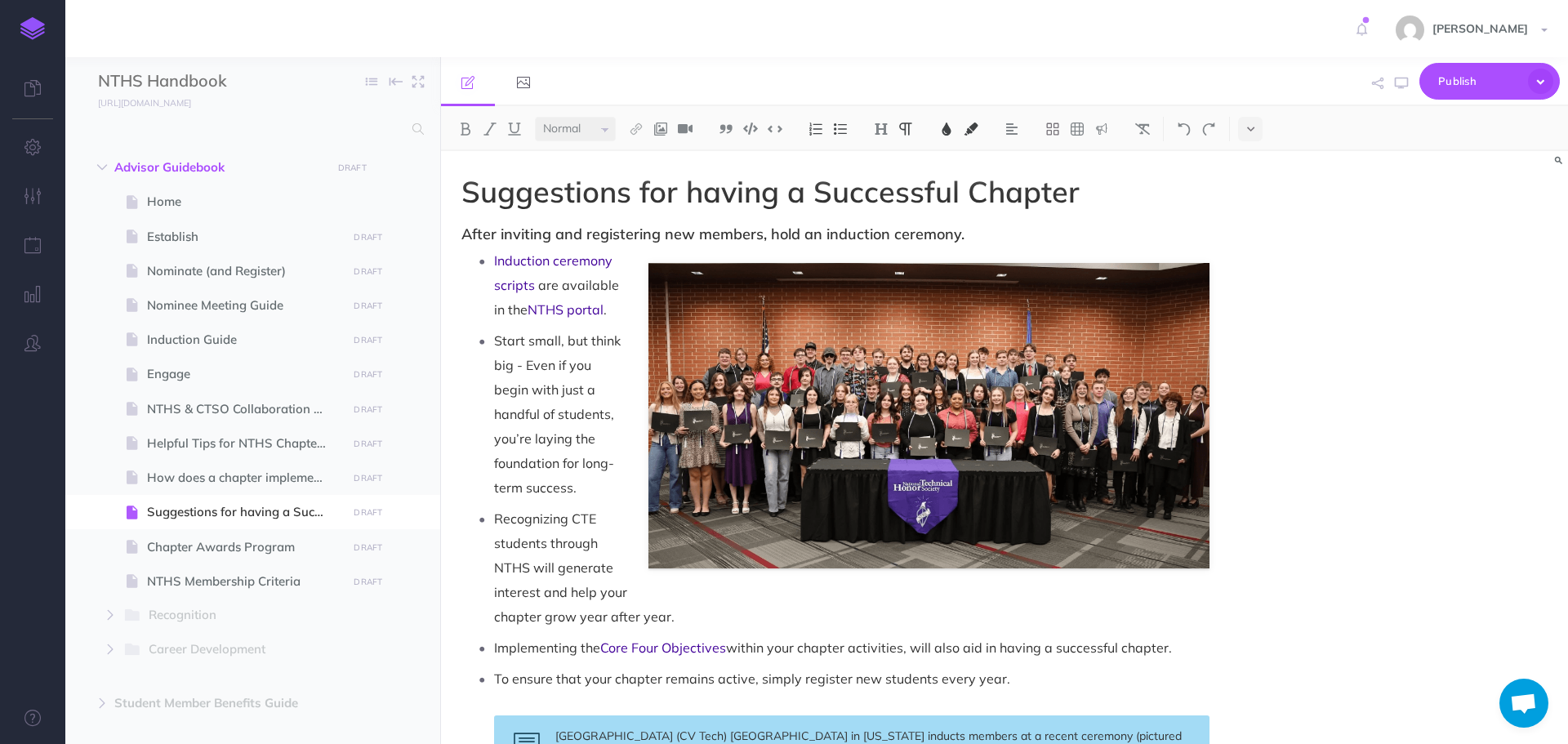
click at [1078, 612] on p "Recognizing CTE students through NTHS will generate interest and help your chap…" at bounding box center [852, 567] width 715 height 123
click at [1401, 86] on icon "button" at bounding box center [1401, 83] width 13 height 13
click at [245, 542] on span "Chapter Awards Program" at bounding box center [245, 547] width 196 height 20
select select "null"
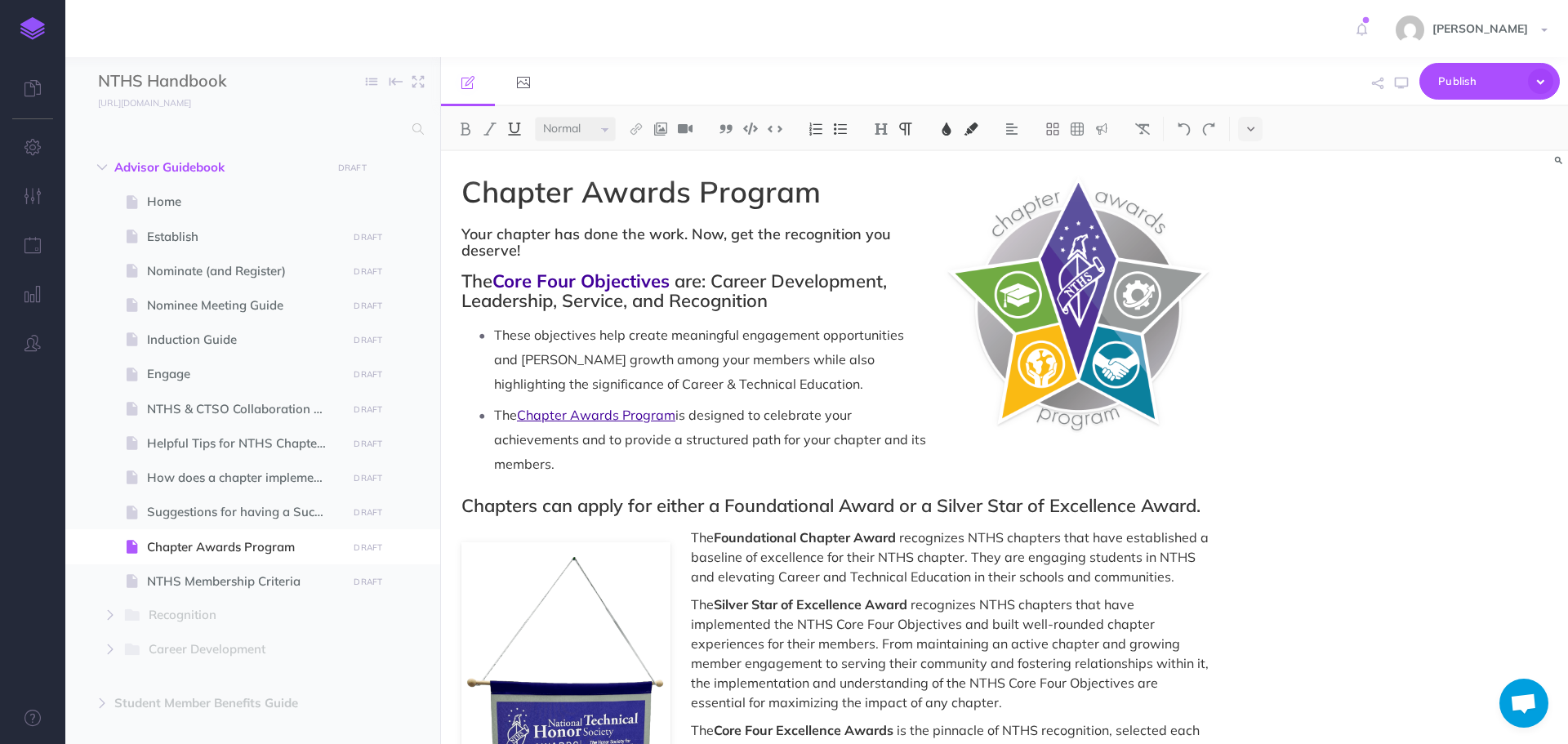
click at [675, 417] on span "is designed to celebrate your achievements and to provide a structured path for…" at bounding box center [711, 439] width 435 height 66
click at [723, 486] on div "Chapter Awards Program Your chapter has done the work. Now, get the recognition…" at bounding box center [835, 642] width 789 height 981
click at [675, 417] on span at bounding box center [676, 415] width 3 height 17
click at [814, 458] on p "The Chapter Awards Program is designed to celebrate your achievements and to pr…" at bounding box center [852, 439] width 715 height 74
click at [1408, 83] on icon "button" at bounding box center [1401, 83] width 13 height 13
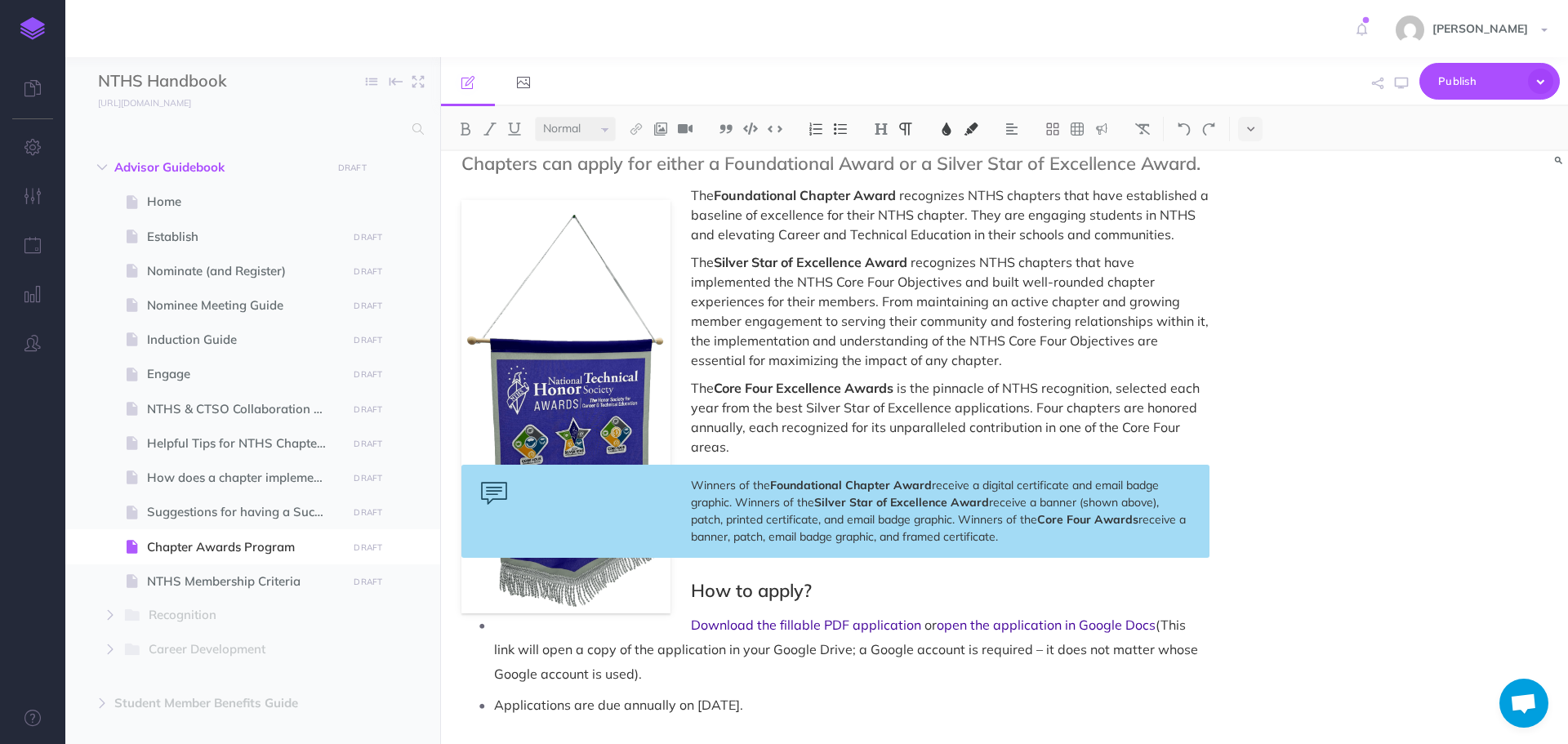
scroll to position [387, 0]
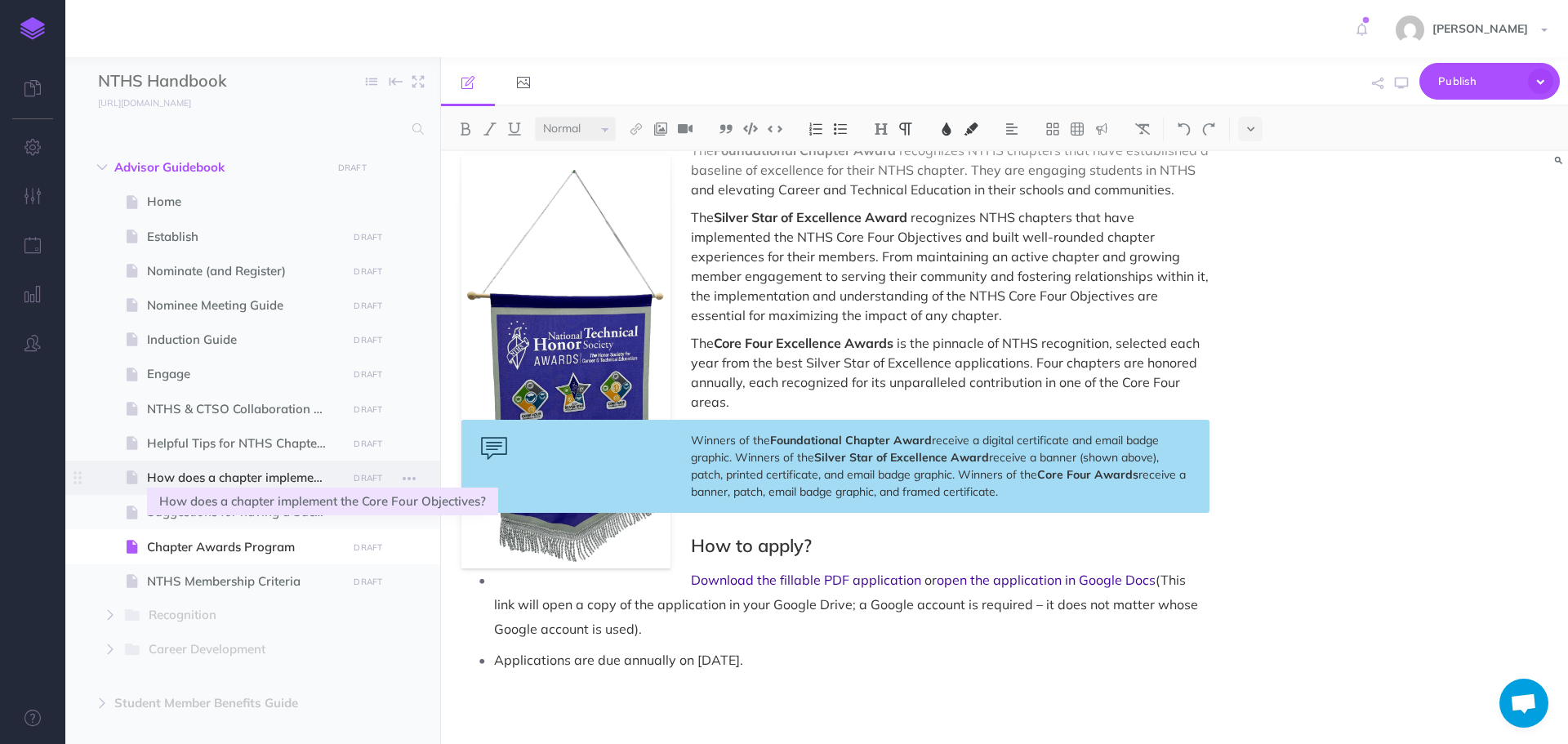
click at [229, 473] on span "How does a chapter implement the Core Four Objectives?" at bounding box center [245, 478] width 196 height 20
select select "null"
